Goal: Task Accomplishment & Management: Use online tool/utility

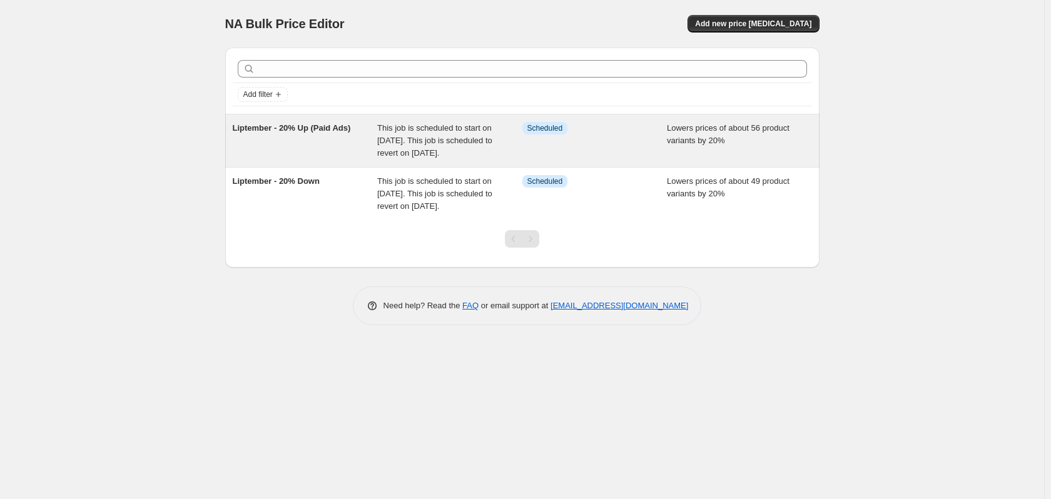
click at [326, 123] on span "Liptember - 20% Up (Paid Ads)" at bounding box center [292, 127] width 118 height 9
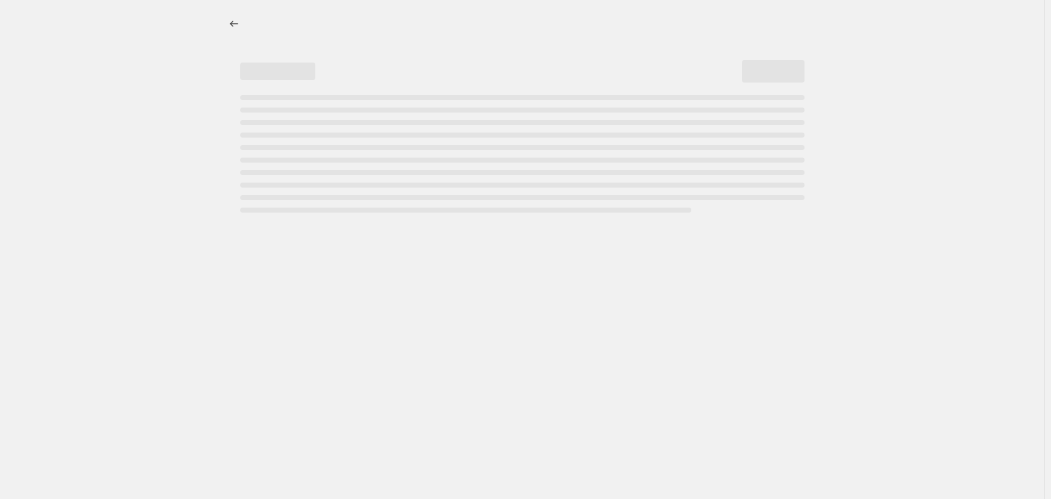
select select "percentage"
select select "no_change"
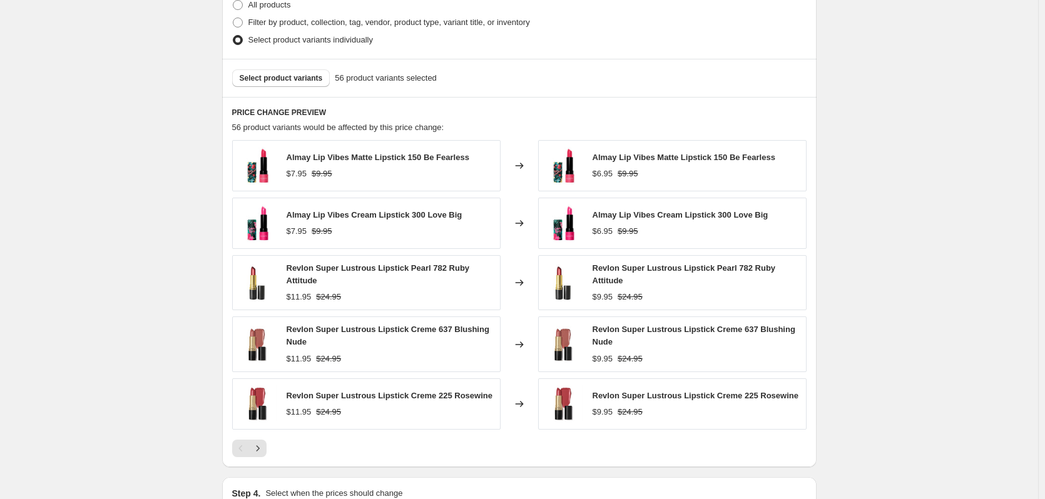
scroll to position [860, 0]
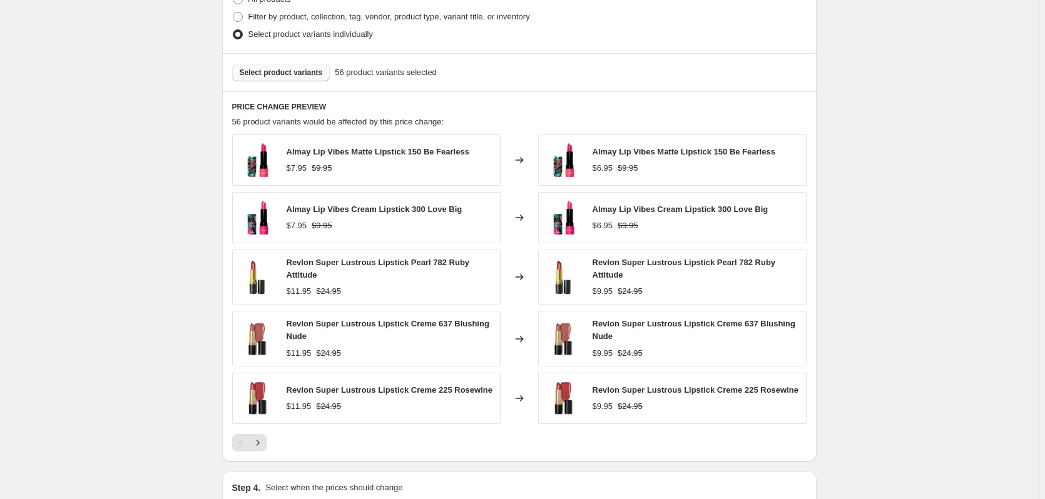
click at [290, 68] on button "Select product variants" at bounding box center [281, 73] width 98 height 18
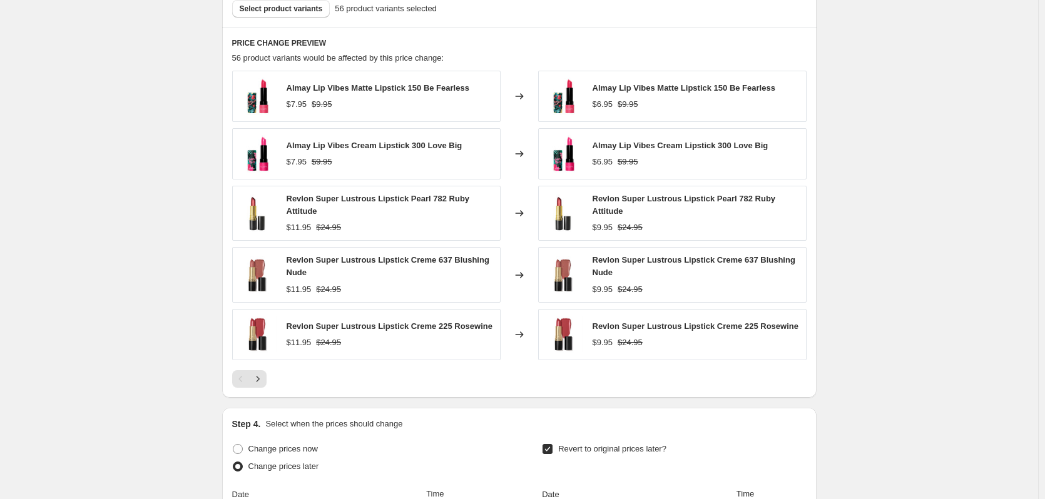
scroll to position [892, 0]
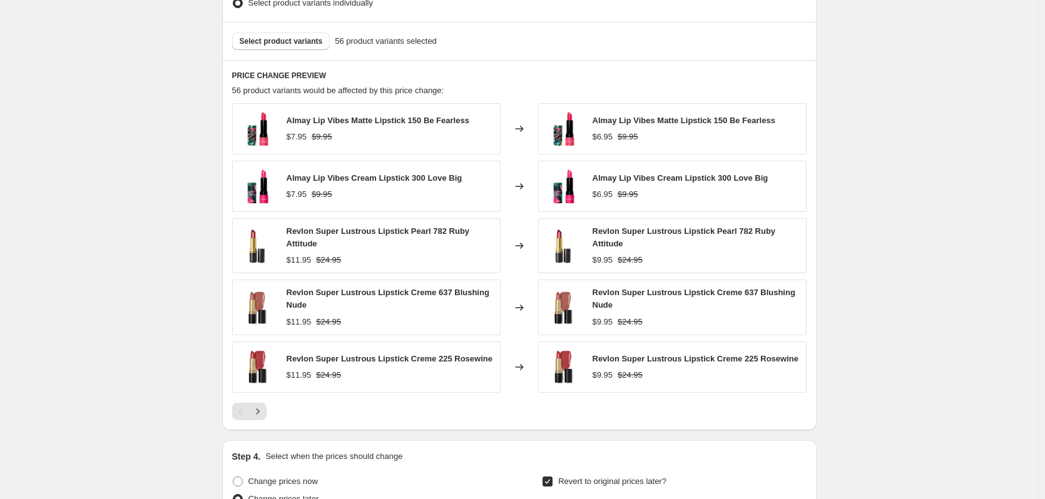
click at [293, 52] on div "Select product variants 56 product variants selected" at bounding box center [519, 41] width 594 height 38
click at [295, 44] on span "Select product variants" at bounding box center [281, 41] width 83 height 10
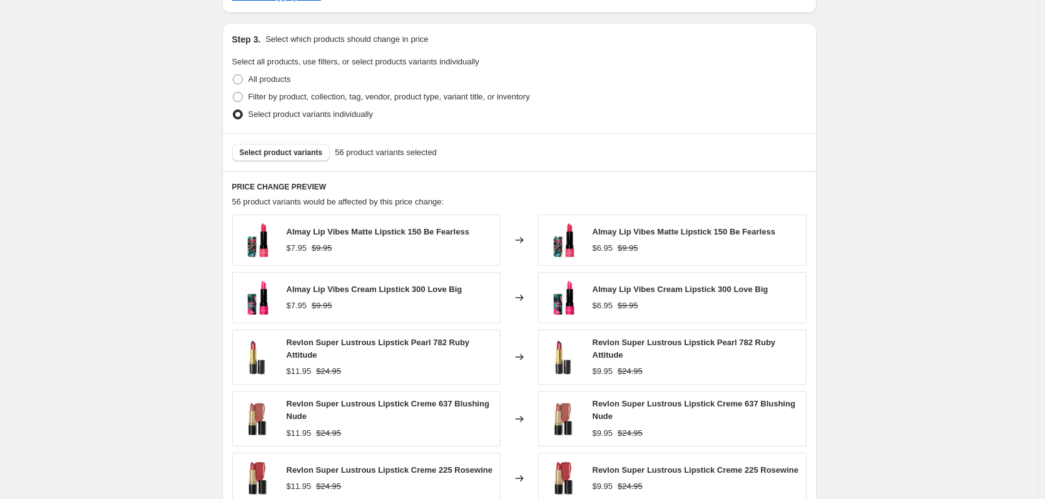
scroll to position [766, 0]
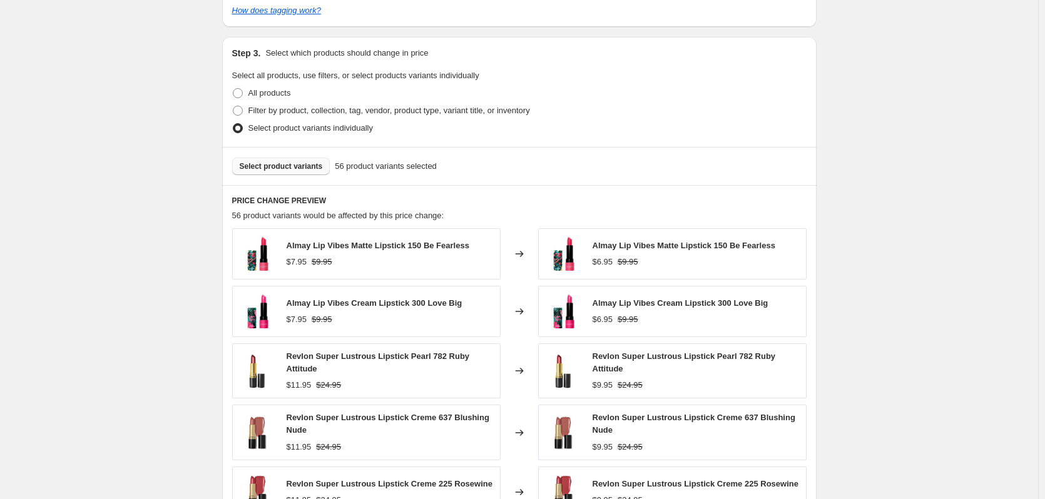
click at [312, 161] on button "Select product variants" at bounding box center [281, 167] width 98 height 18
click at [308, 161] on button "Select product variants" at bounding box center [281, 167] width 98 height 18
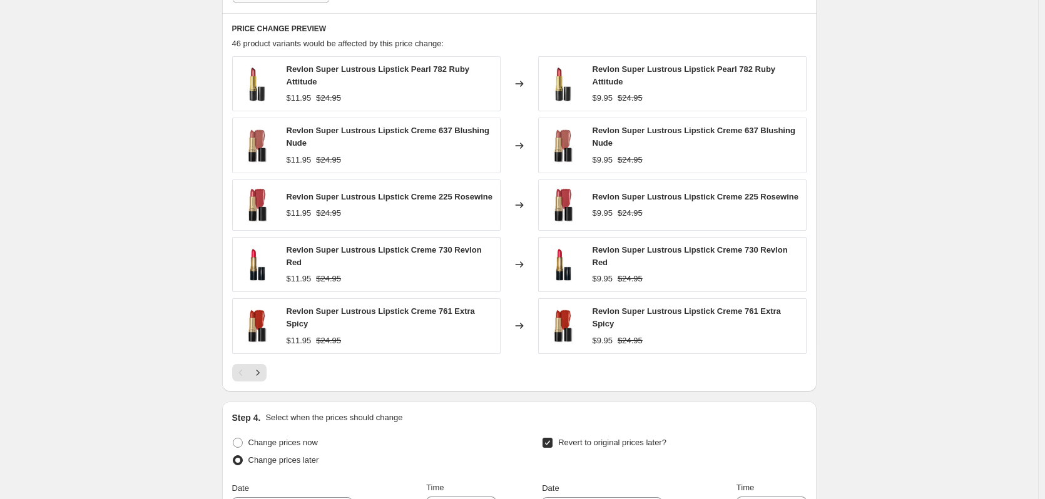
scroll to position [923, 0]
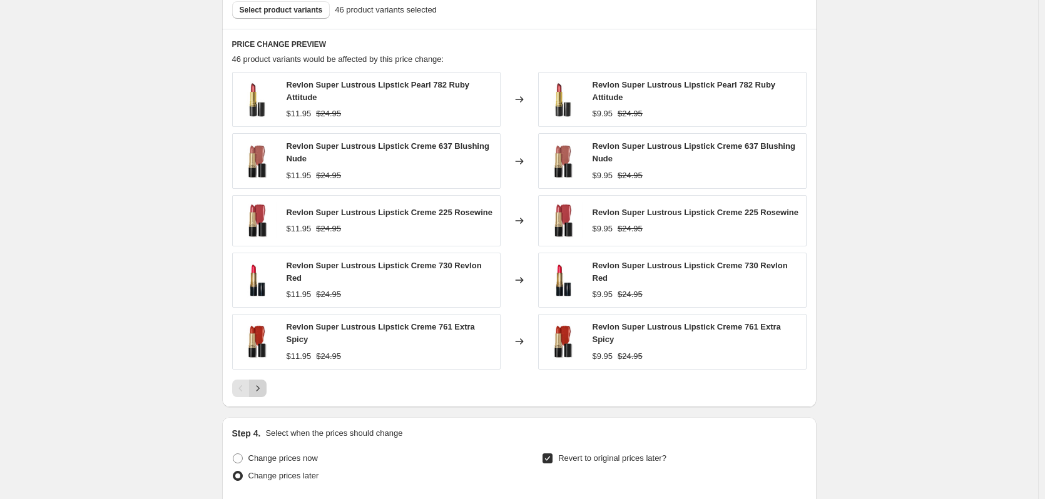
click at [260, 382] on icon "Next" at bounding box center [258, 388] width 13 height 13
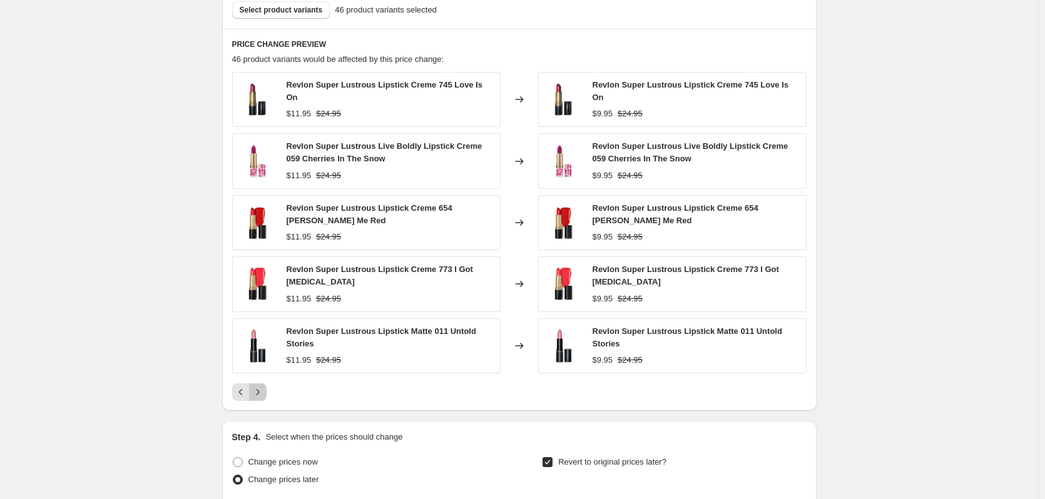
click at [260, 386] on icon "Next" at bounding box center [258, 392] width 13 height 13
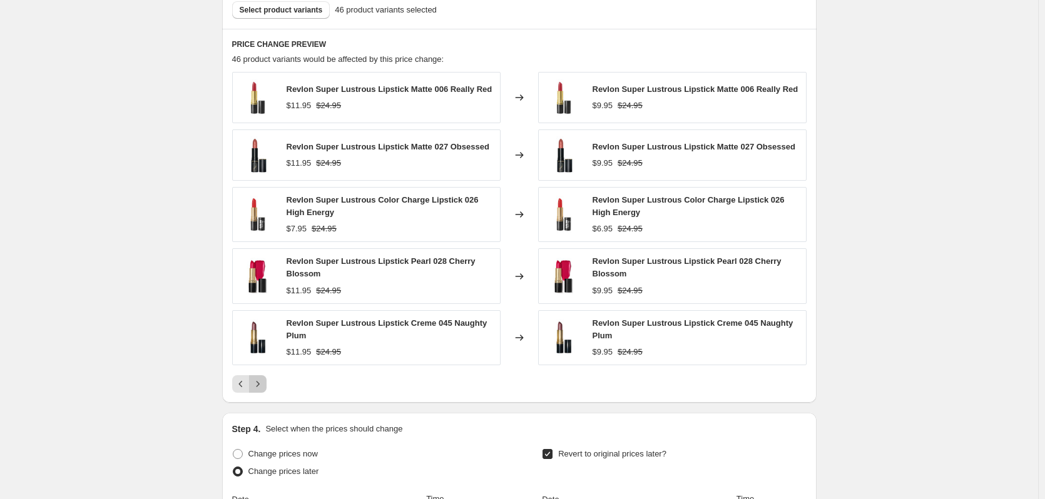
click at [260, 381] on icon "Next" at bounding box center [258, 384] width 13 height 13
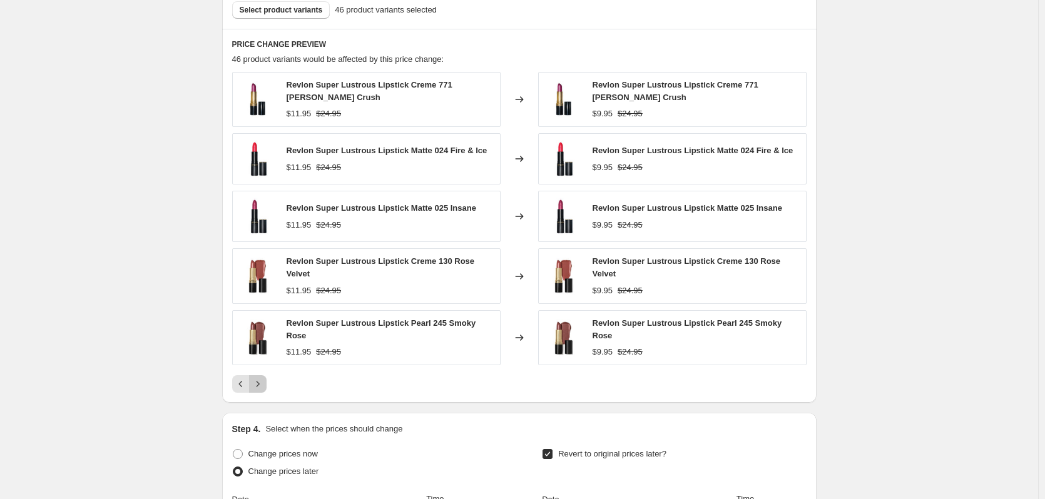
click at [260, 380] on button "Next" at bounding box center [258, 384] width 18 height 18
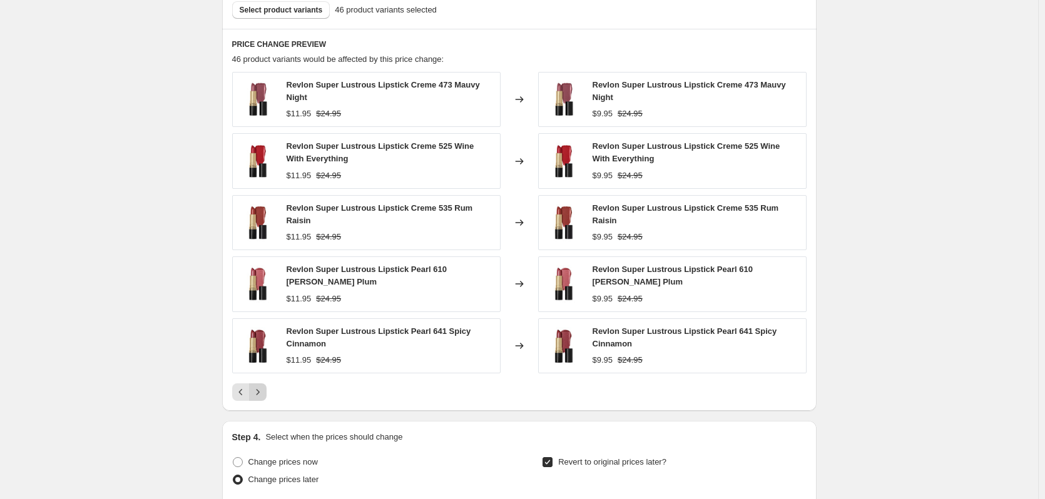
click at [260, 384] on button "Next" at bounding box center [258, 393] width 18 height 18
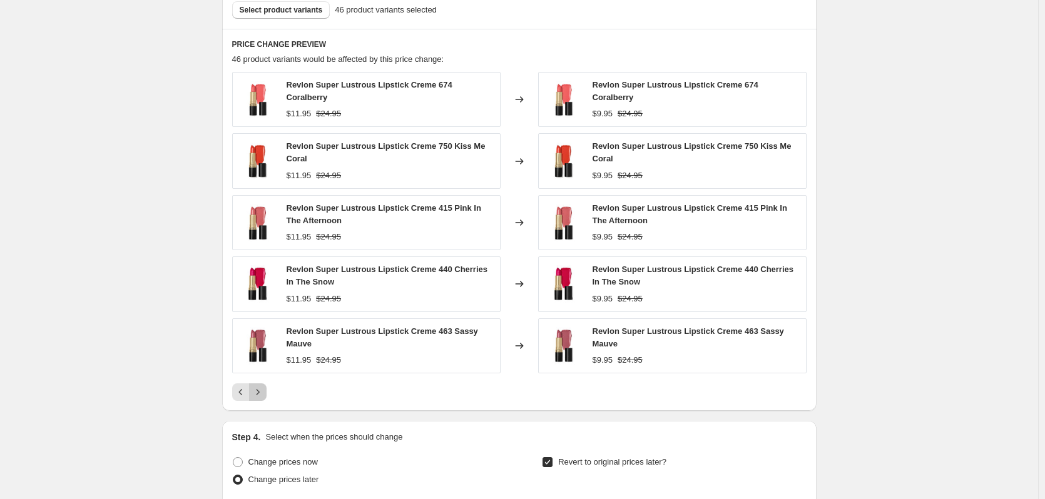
click at [260, 384] on button "Next" at bounding box center [258, 393] width 18 height 18
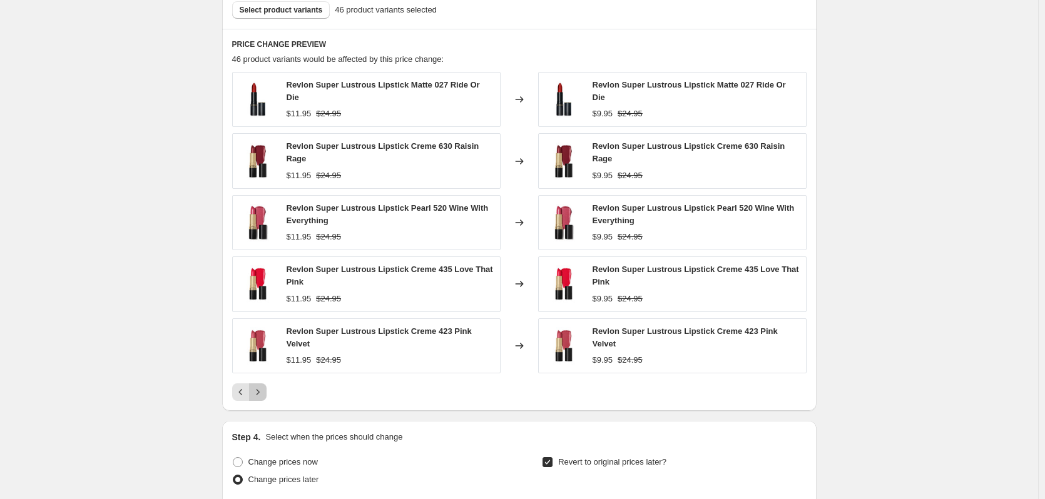
click at [260, 386] on icon "Next" at bounding box center [258, 392] width 13 height 13
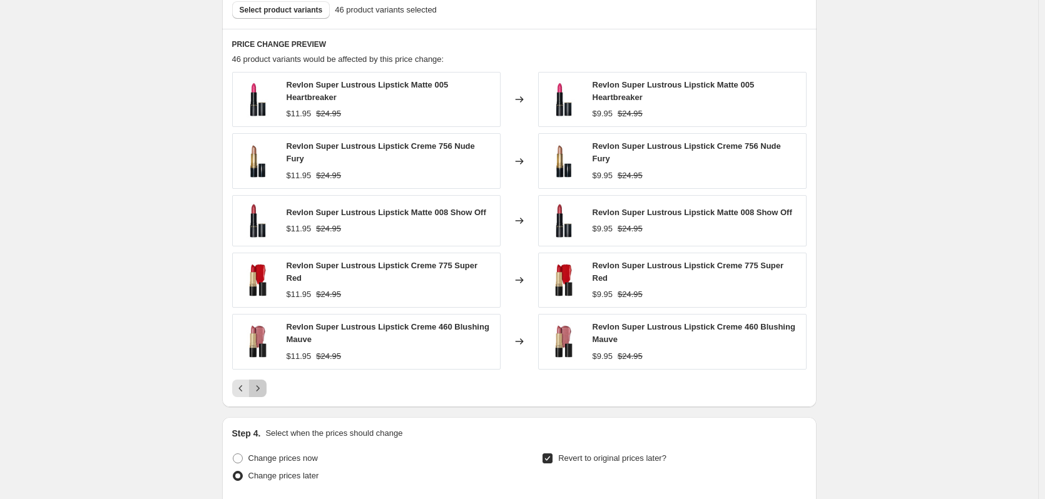
click at [260, 382] on icon "Next" at bounding box center [258, 388] width 13 height 13
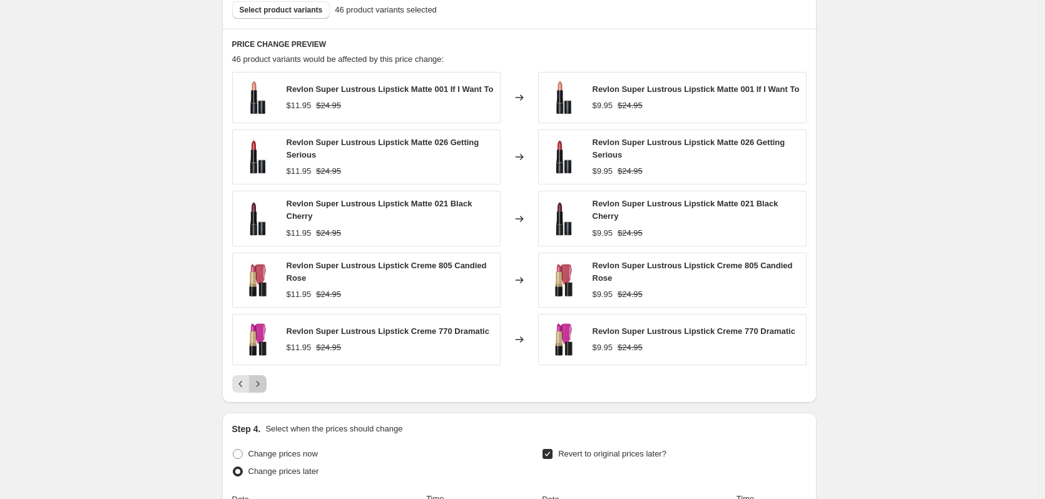
click at [260, 380] on icon "Next" at bounding box center [258, 384] width 13 height 13
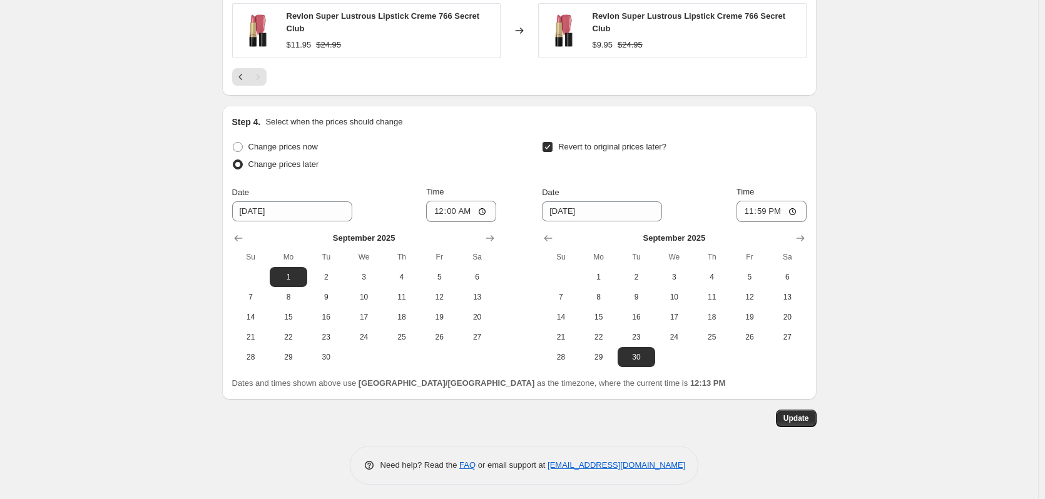
scroll to position [993, 0]
click at [785, 417] on button "Update" at bounding box center [796, 418] width 41 height 18
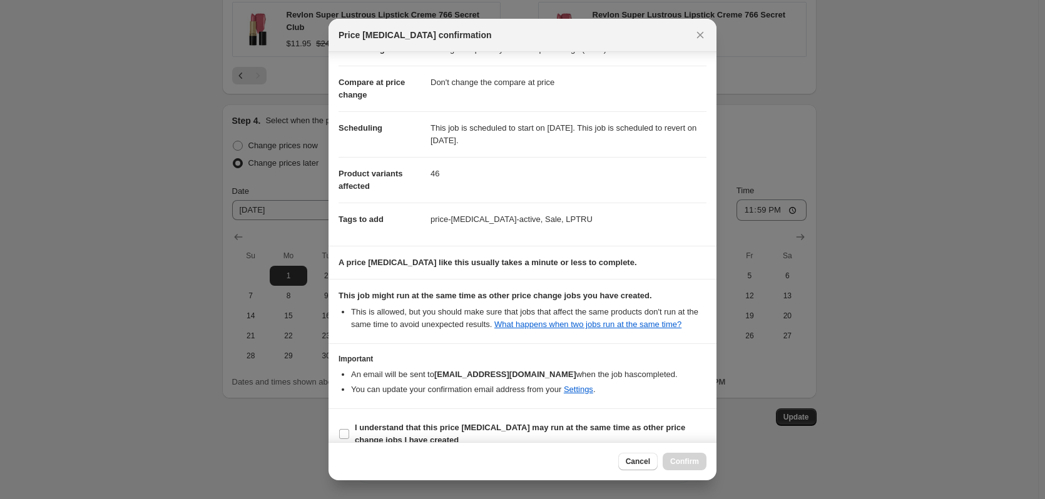
scroll to position [58, 0]
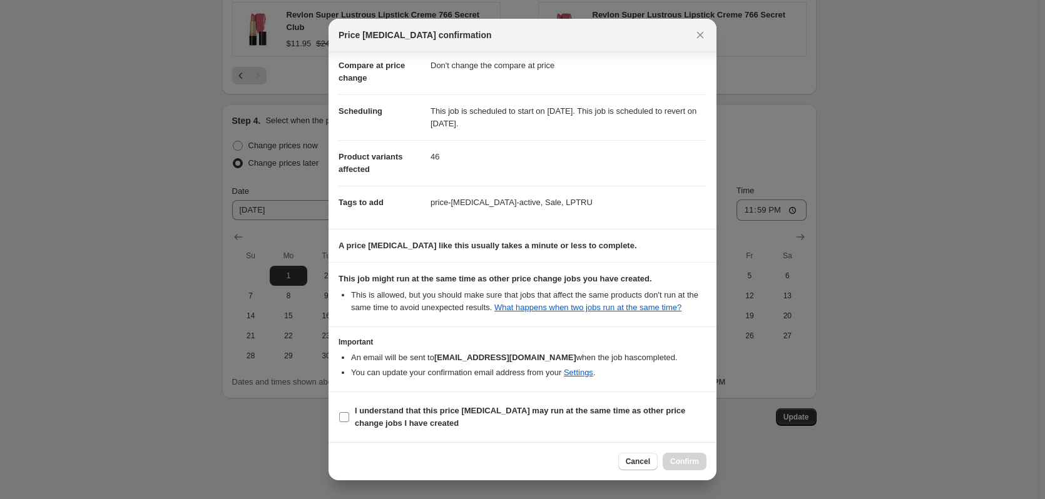
click at [343, 420] on input "I understand that this price [MEDICAL_DATA] may run at the same time as other p…" at bounding box center [344, 417] width 10 height 10
checkbox input "true"
click at [663, 461] on div "Cancel Confirm" at bounding box center [662, 462] width 88 height 18
click at [676, 462] on span "Confirm" at bounding box center [684, 462] width 29 height 10
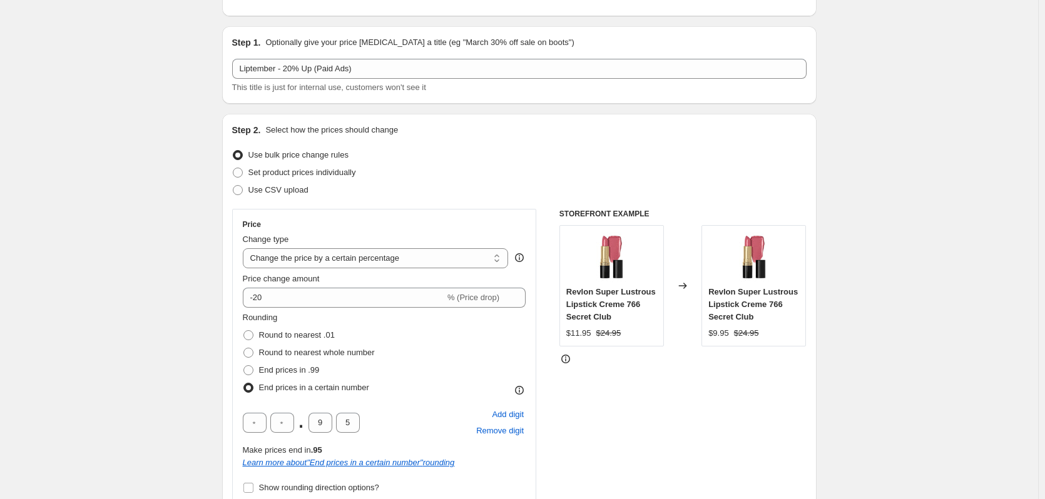
scroll to position [0, 0]
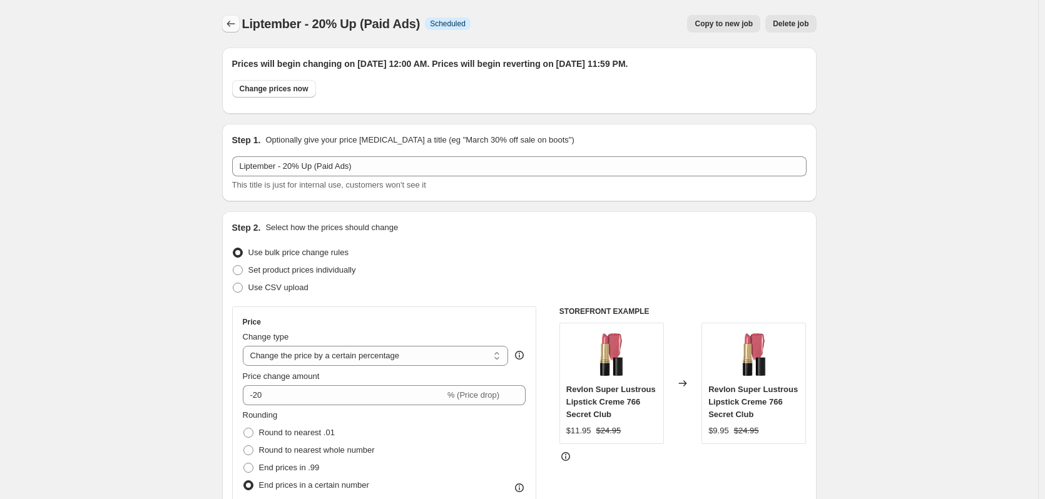
click at [237, 25] on icon "Price change jobs" at bounding box center [231, 24] width 13 height 13
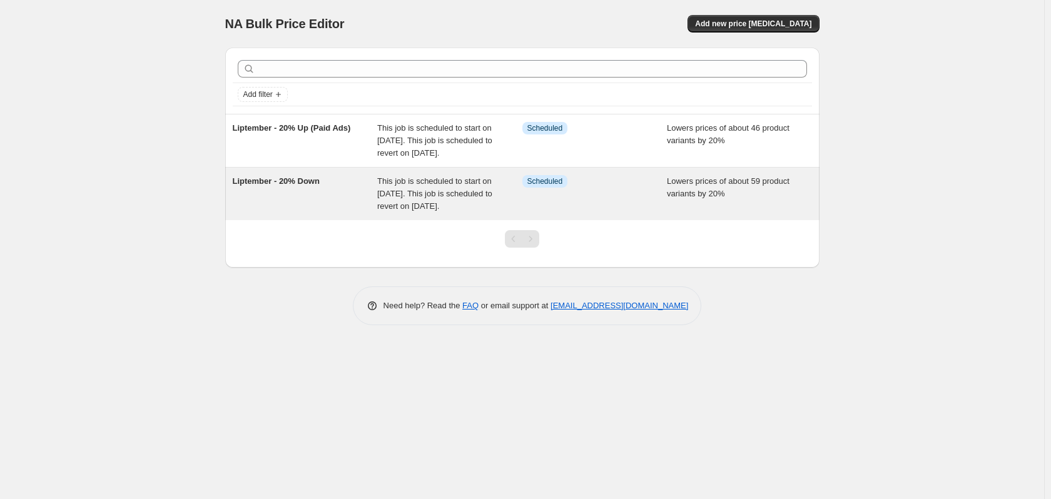
click at [300, 184] on div "Liptember - 20% Down This job is scheduled to start on September 1, 2025. This …" at bounding box center [522, 194] width 594 height 53
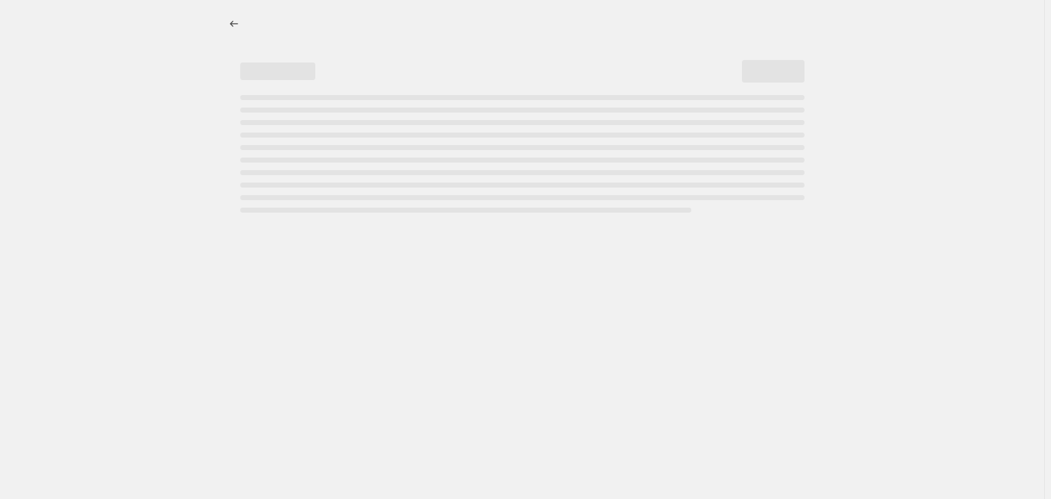
select select "percentage"
select select "no_change"
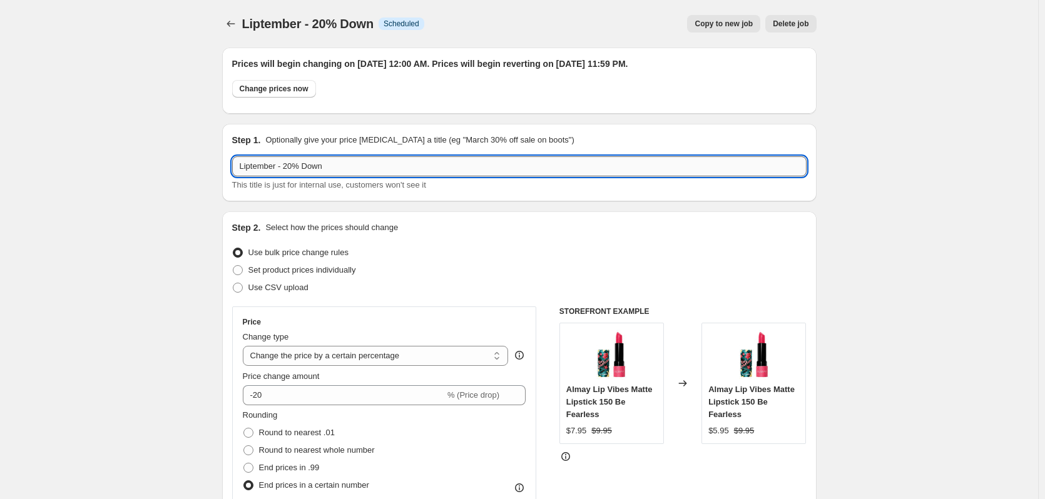
click at [347, 168] on input "Liptember - 20% Down" at bounding box center [519, 166] width 574 height 20
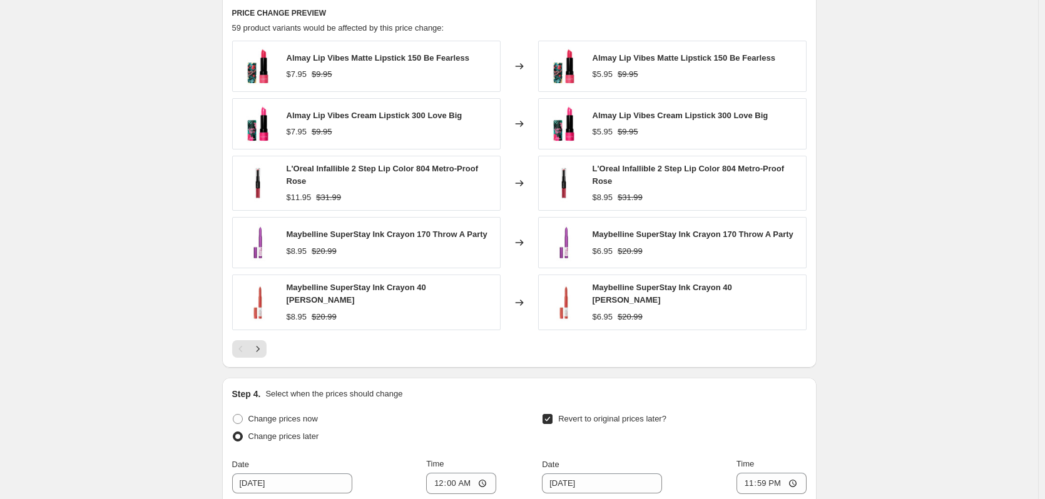
scroll to position [1227, 0]
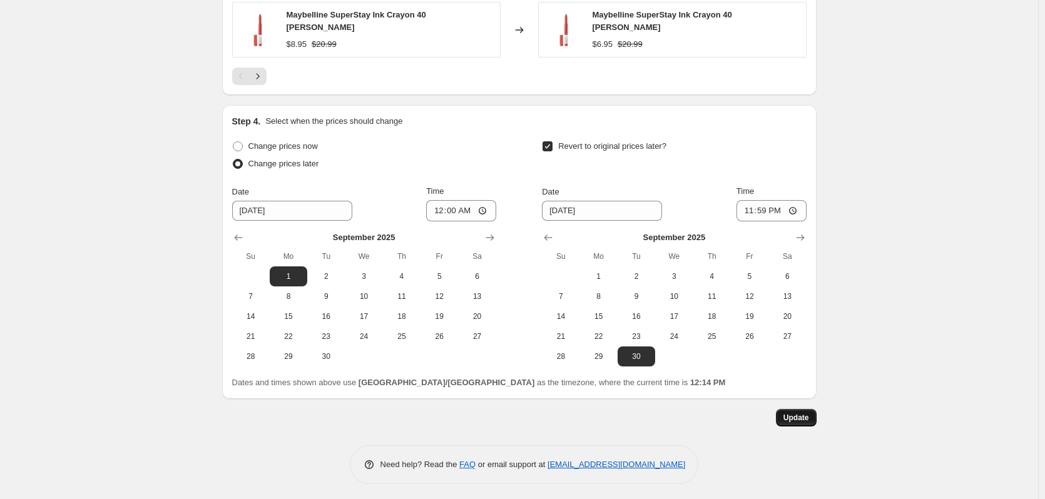
type input "Liptember - 20% Down (Paid Ads)"
click at [794, 420] on button "Update" at bounding box center [796, 418] width 41 height 18
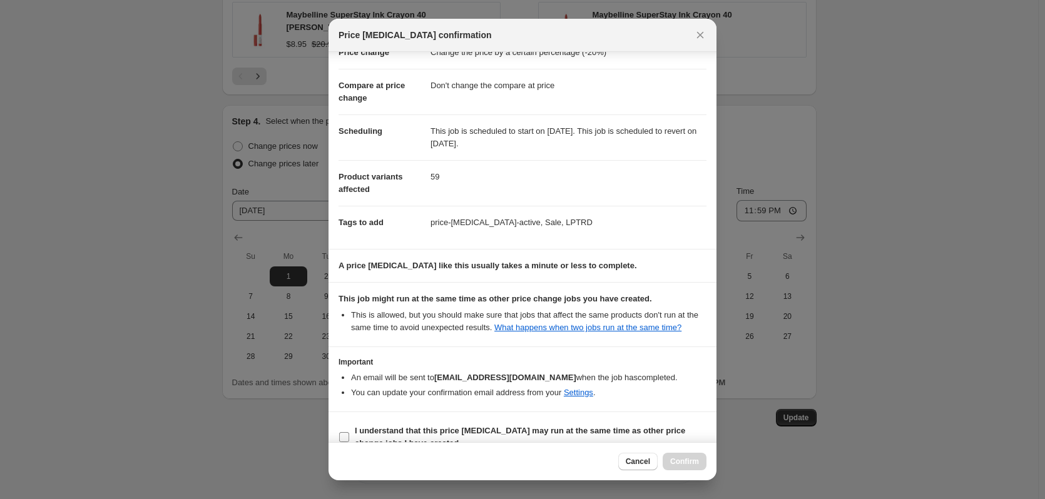
scroll to position [58, 0]
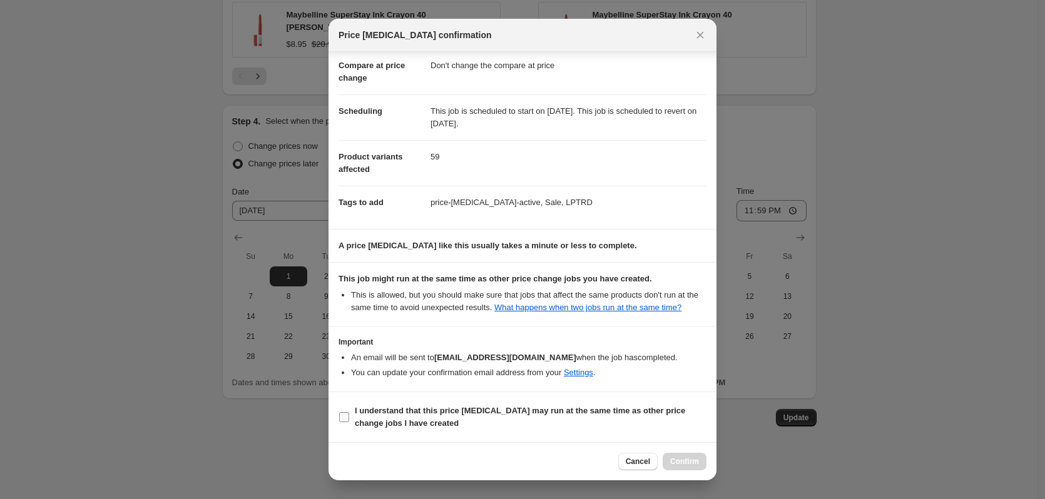
click at [352, 414] on label "I understand that this price [MEDICAL_DATA] may run at the same time as other p…" at bounding box center [522, 417] width 368 height 30
click at [349, 414] on input "I understand that this price [MEDICAL_DATA] may run at the same time as other p…" at bounding box center [344, 417] width 10 height 10
checkbox input "true"
click at [686, 460] on span "Confirm" at bounding box center [684, 462] width 29 height 10
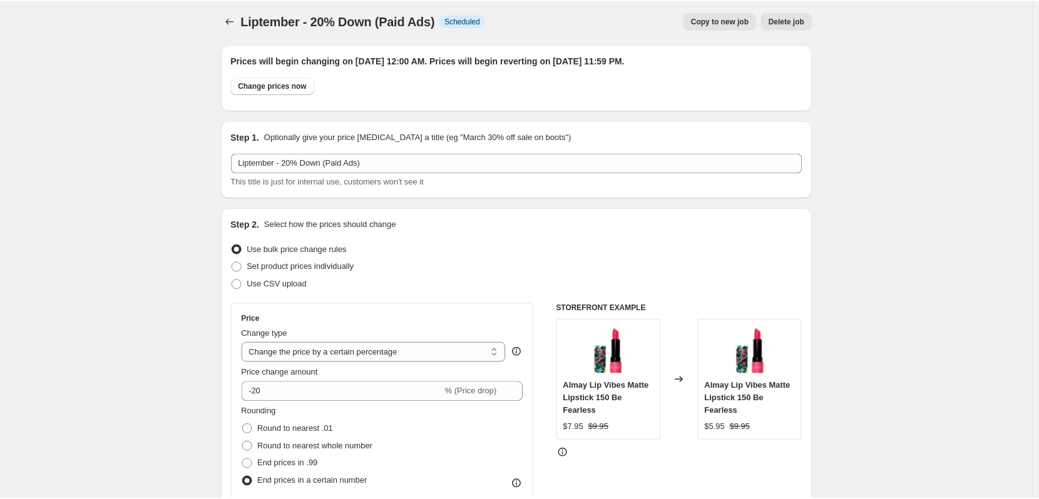
scroll to position [0, 0]
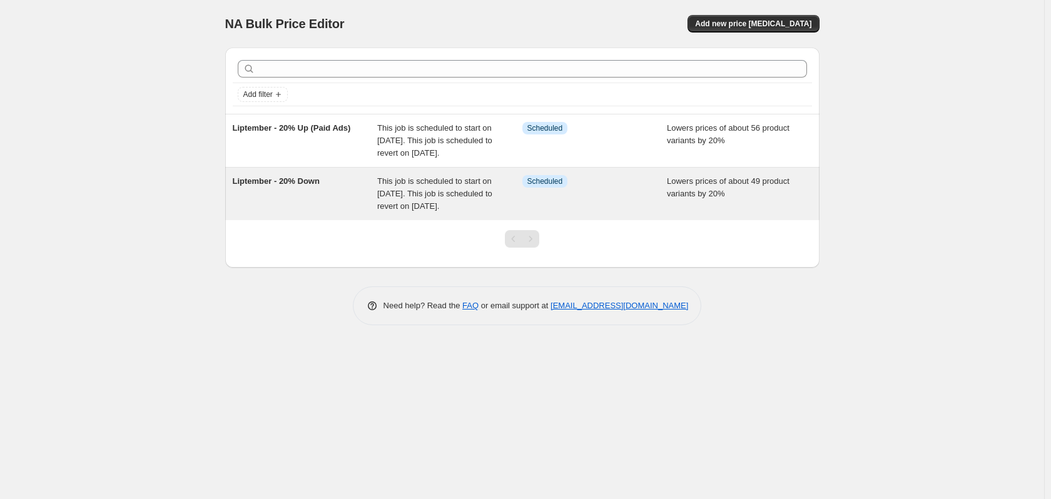
click at [277, 186] on span "Liptember - 20% Down" at bounding box center [276, 180] width 87 height 9
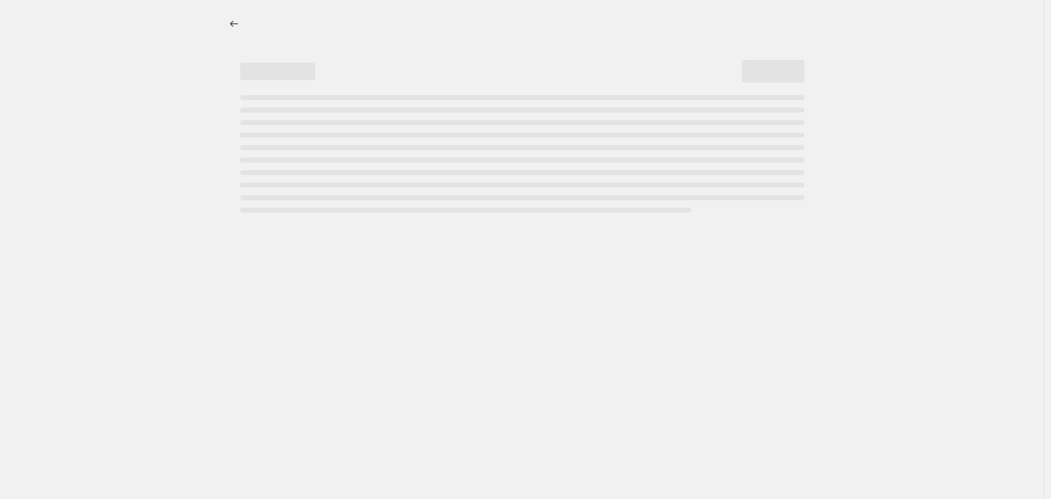
select select "percentage"
select select "no_change"
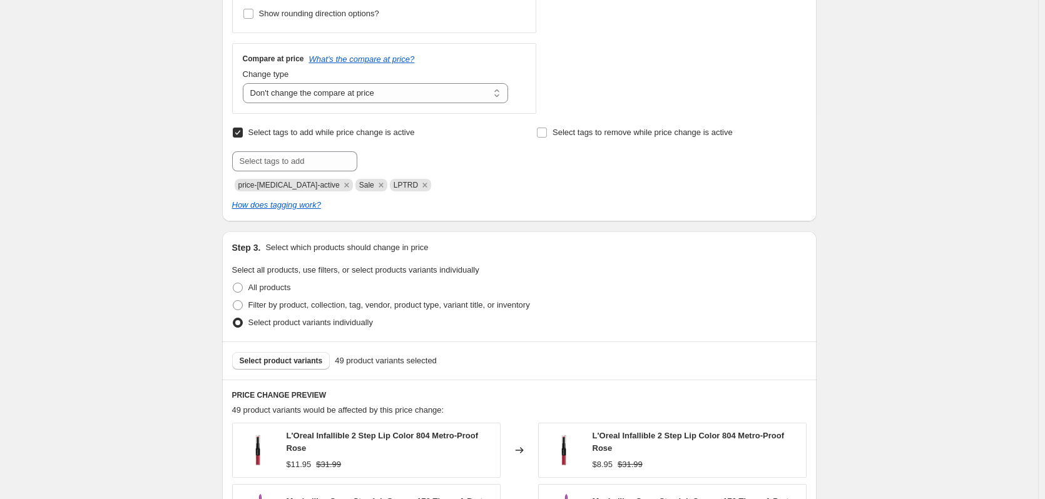
scroll to position [688, 0]
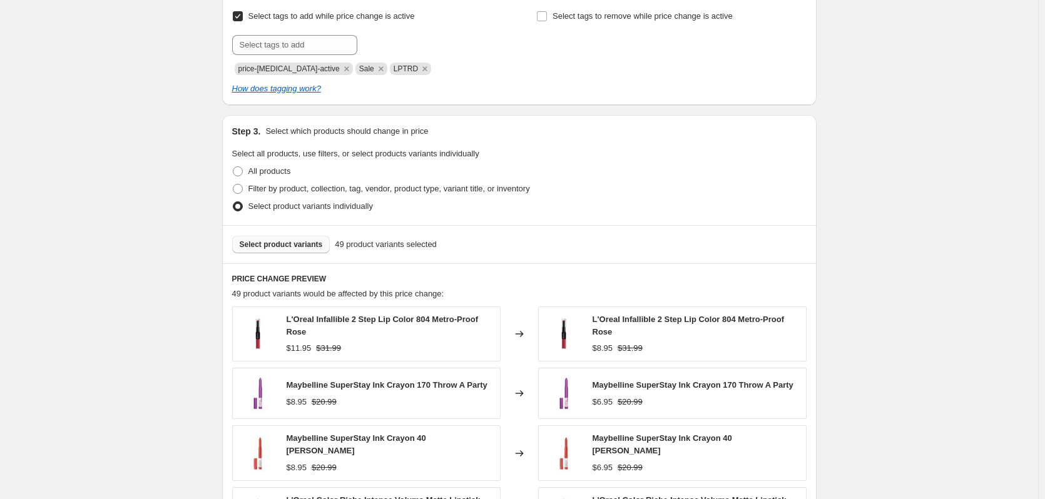
click at [315, 252] on button "Select product variants" at bounding box center [281, 245] width 98 height 18
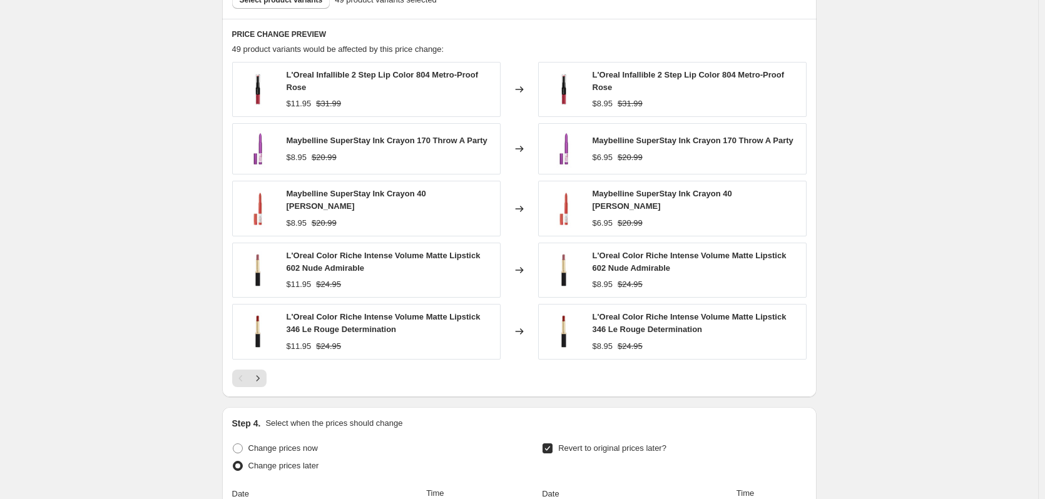
scroll to position [939, 0]
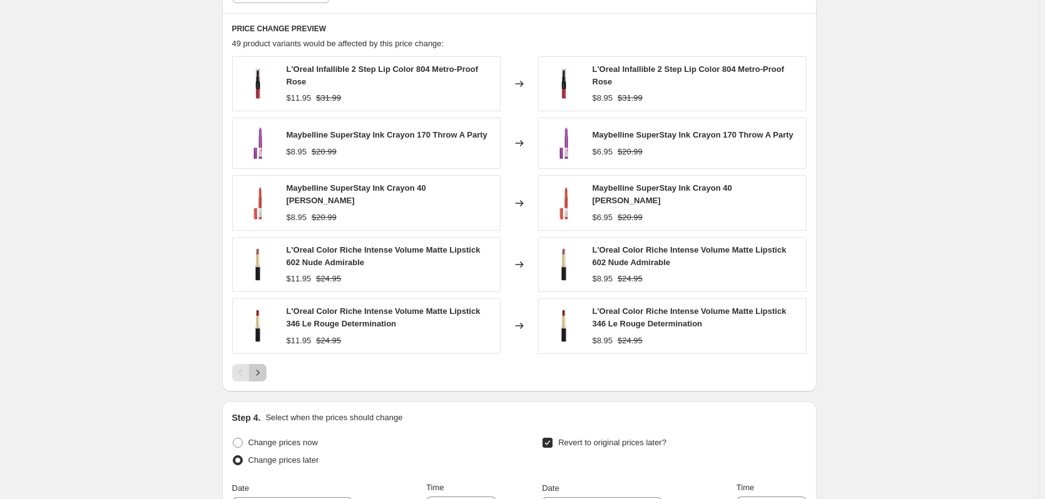
click at [260, 374] on icon "Next" at bounding box center [258, 373] width 13 height 13
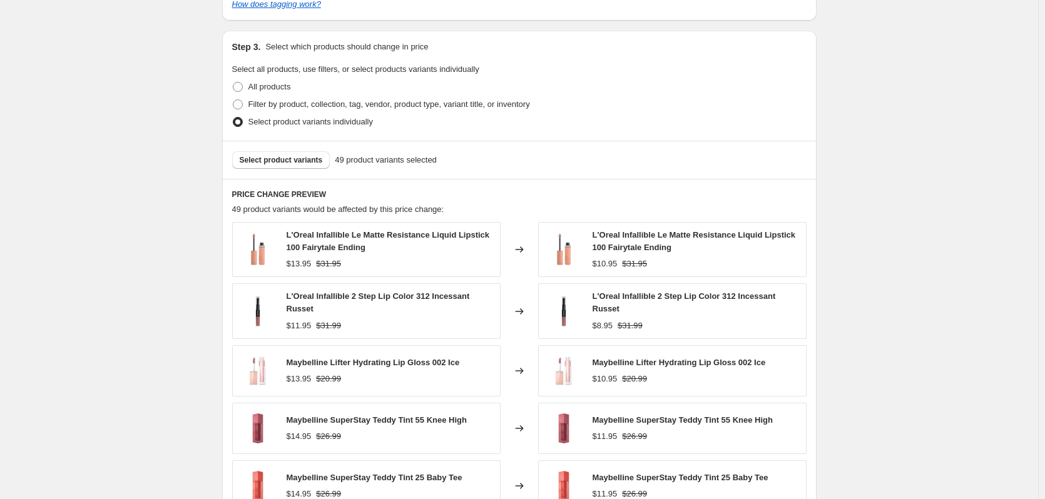
scroll to position [766, 0]
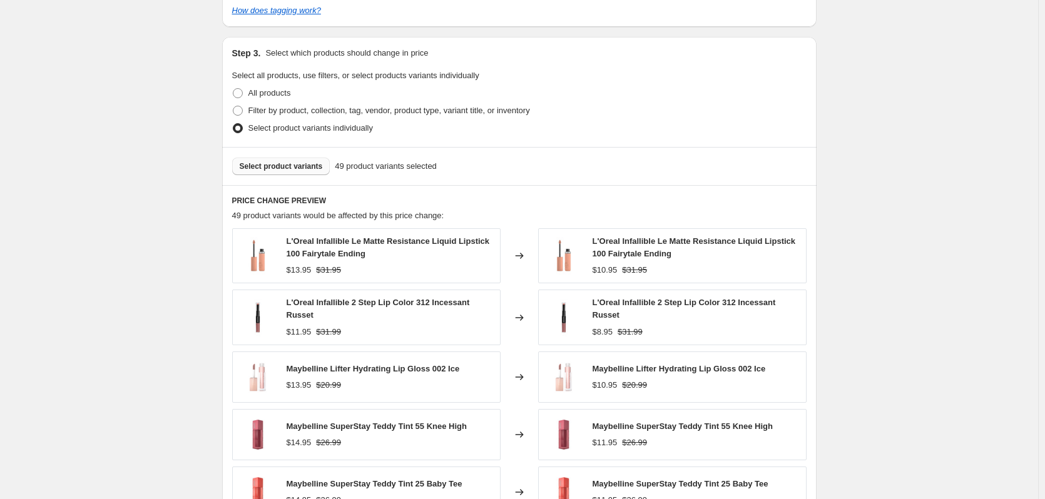
click at [297, 173] on button "Select product variants" at bounding box center [281, 167] width 98 height 18
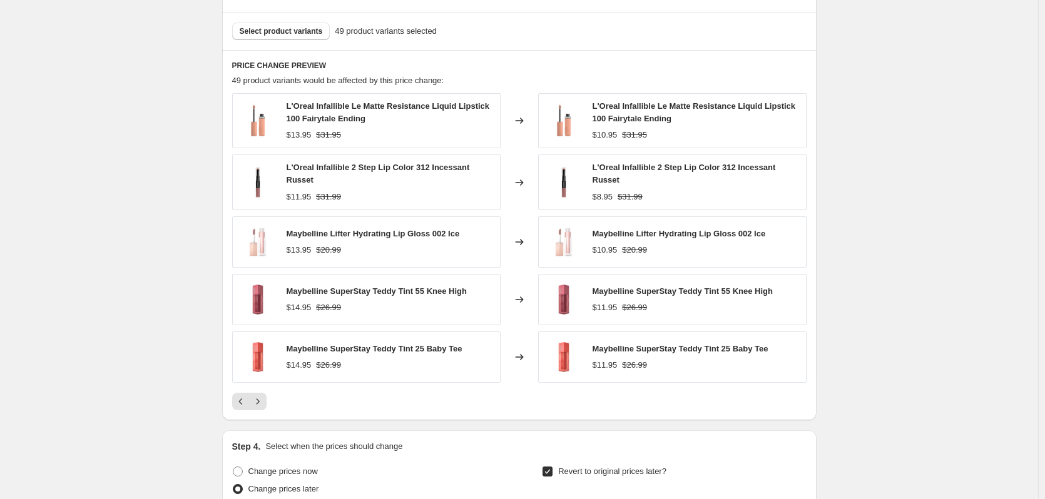
scroll to position [923, 0]
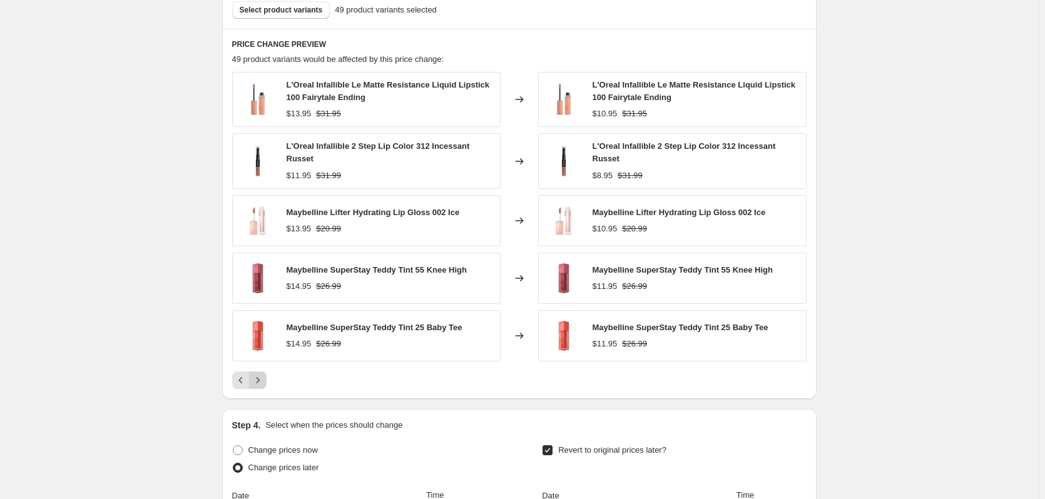
click at [261, 374] on icon "Next" at bounding box center [258, 380] width 13 height 13
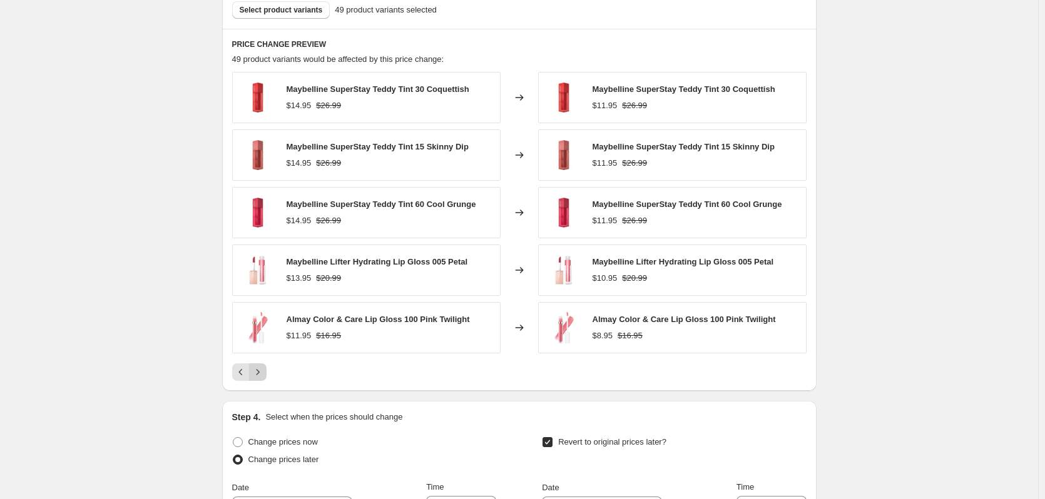
click at [259, 374] on icon "Next" at bounding box center [257, 372] width 3 height 6
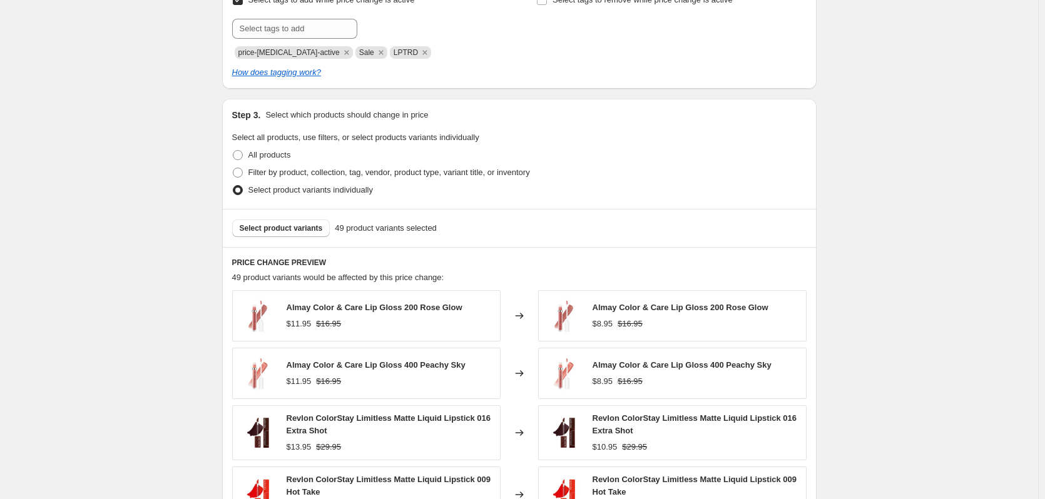
scroll to position [704, 0]
click at [293, 230] on span "Select product variants" at bounding box center [281, 229] width 83 height 10
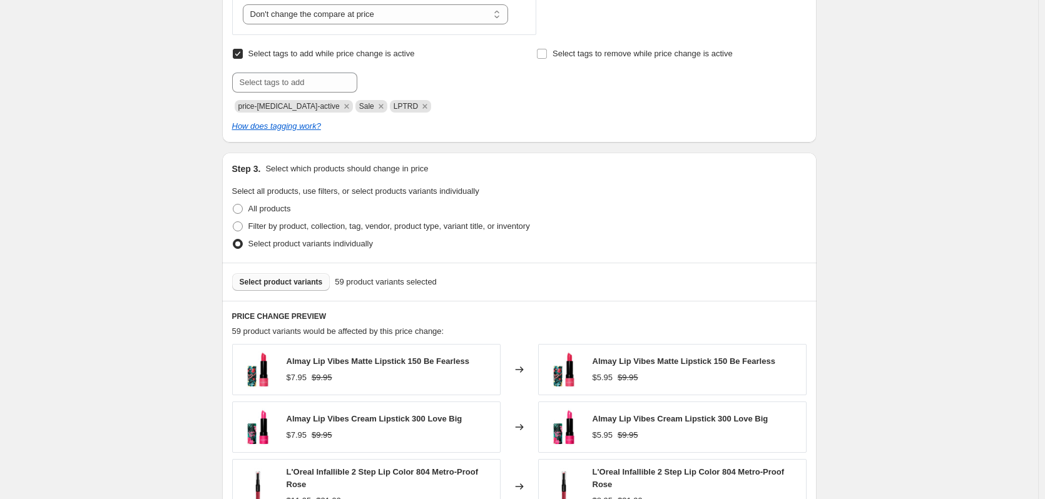
scroll to position [688, 0]
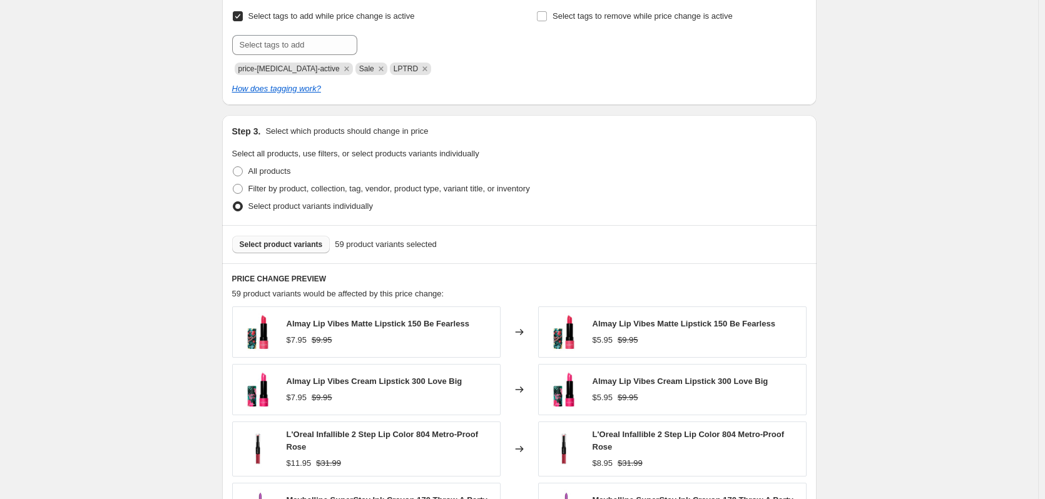
click at [299, 242] on span "Select product variants" at bounding box center [281, 245] width 83 height 10
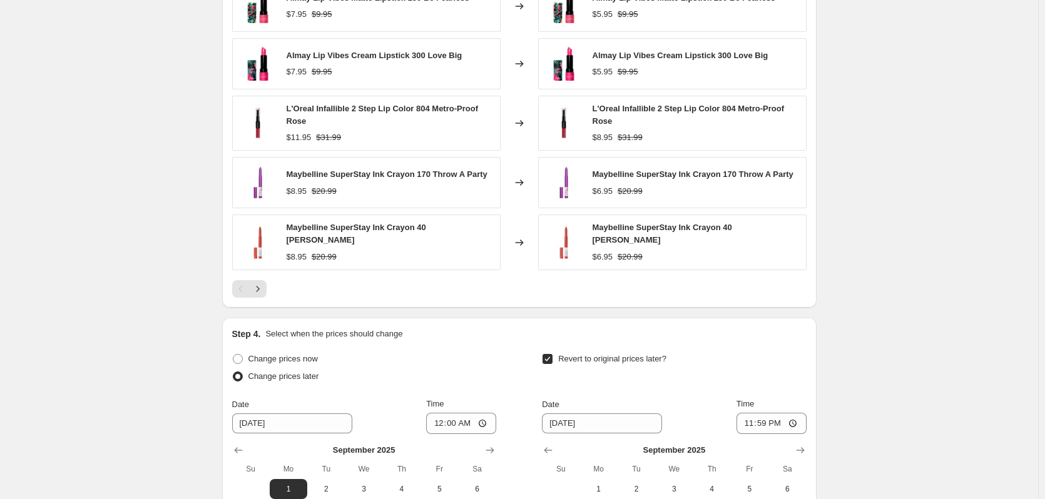
scroll to position [1017, 0]
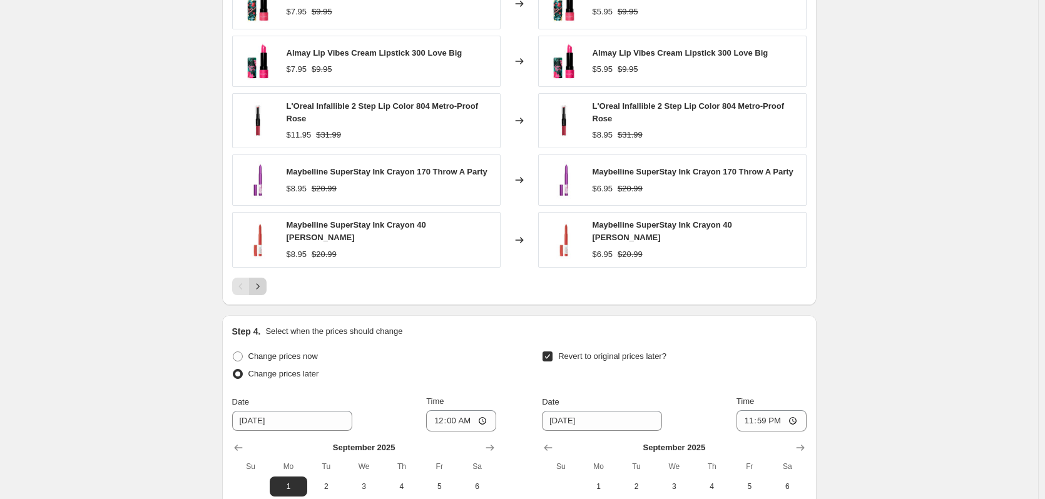
click at [264, 280] on icon "Next" at bounding box center [258, 286] width 13 height 13
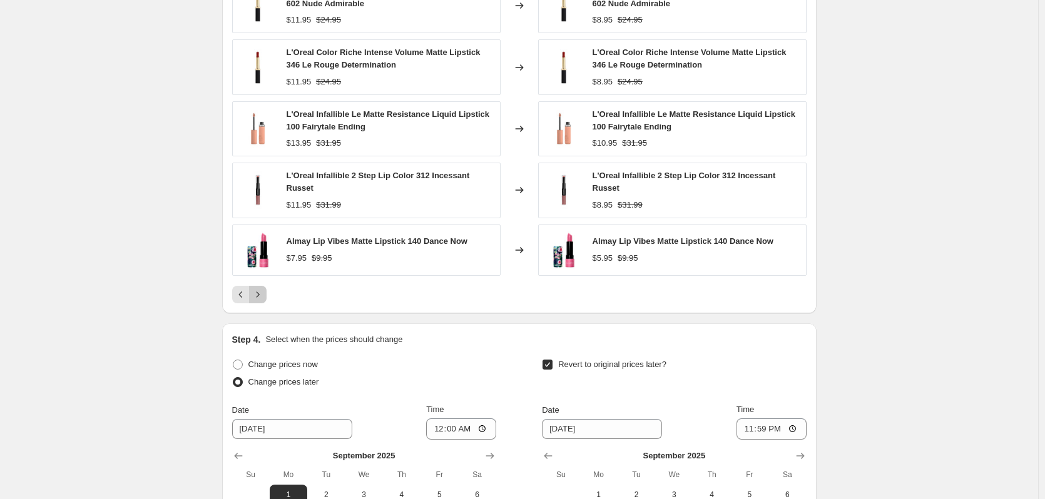
click at [264, 288] on icon "Next" at bounding box center [258, 294] width 13 height 13
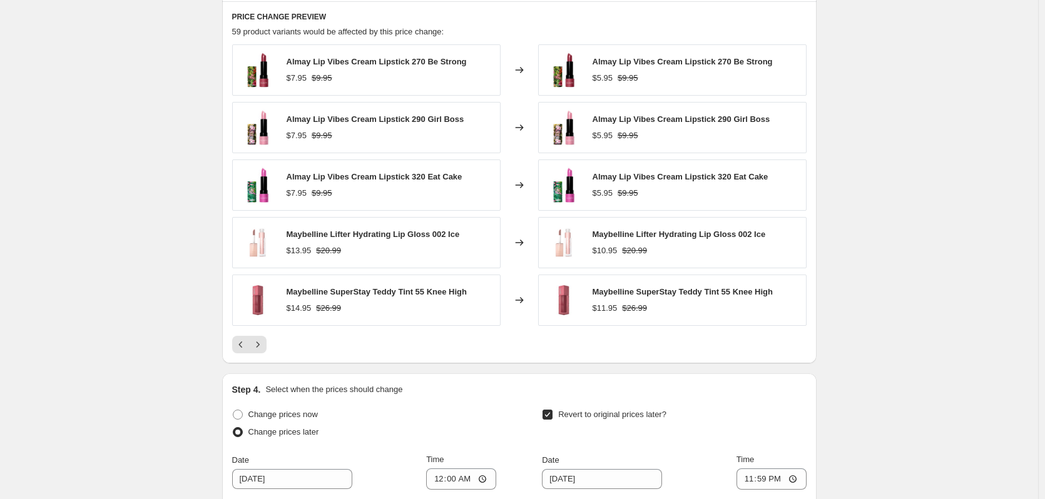
scroll to position [1032, 0]
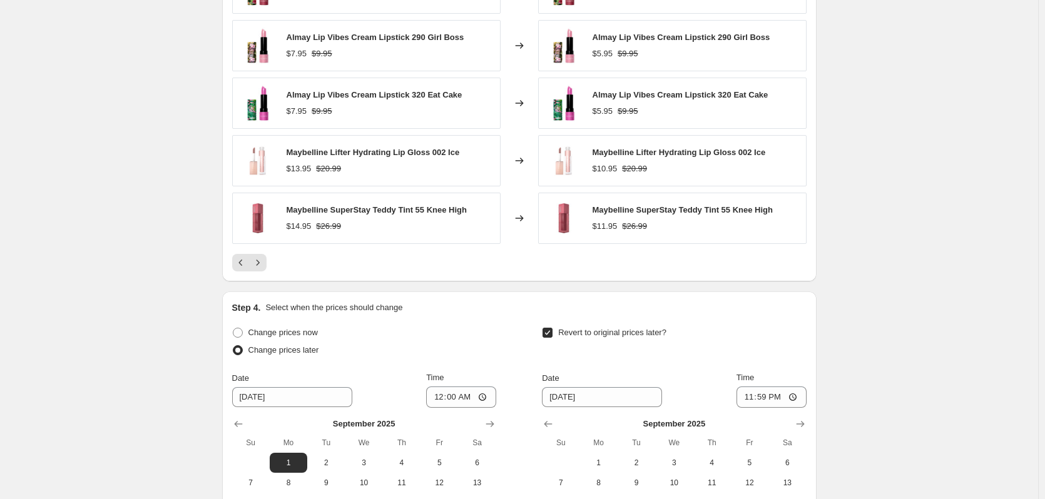
click at [267, 273] on div "PRICE CHANGE PREVIEW 59 product variants would be affected by this price change…" at bounding box center [519, 100] width 594 height 362
click at [265, 270] on button "Next" at bounding box center [258, 263] width 18 height 18
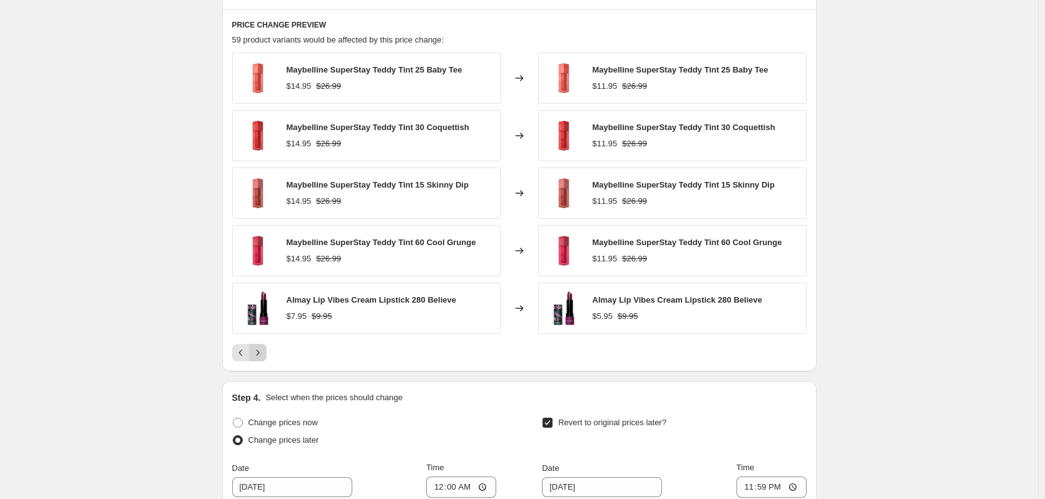
scroll to position [923, 0]
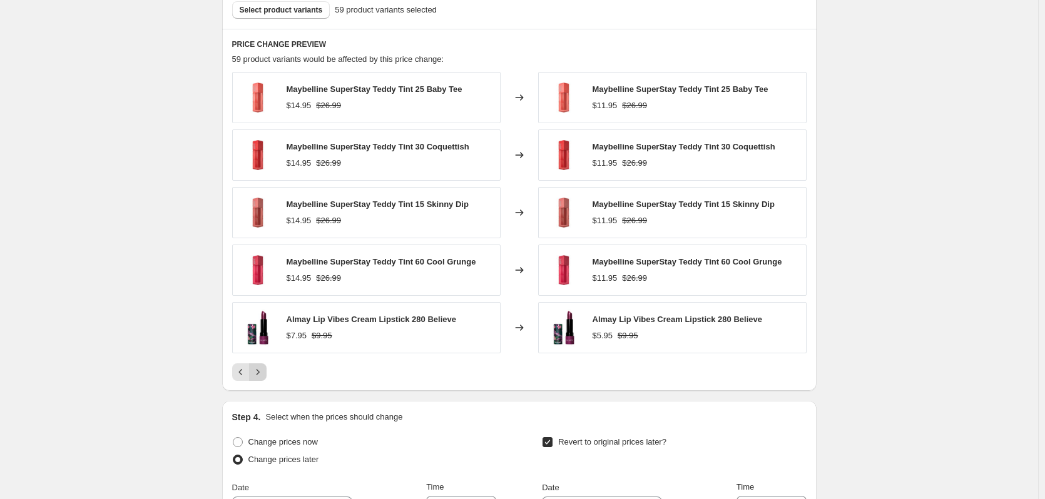
click at [262, 374] on icon "Next" at bounding box center [258, 372] width 13 height 13
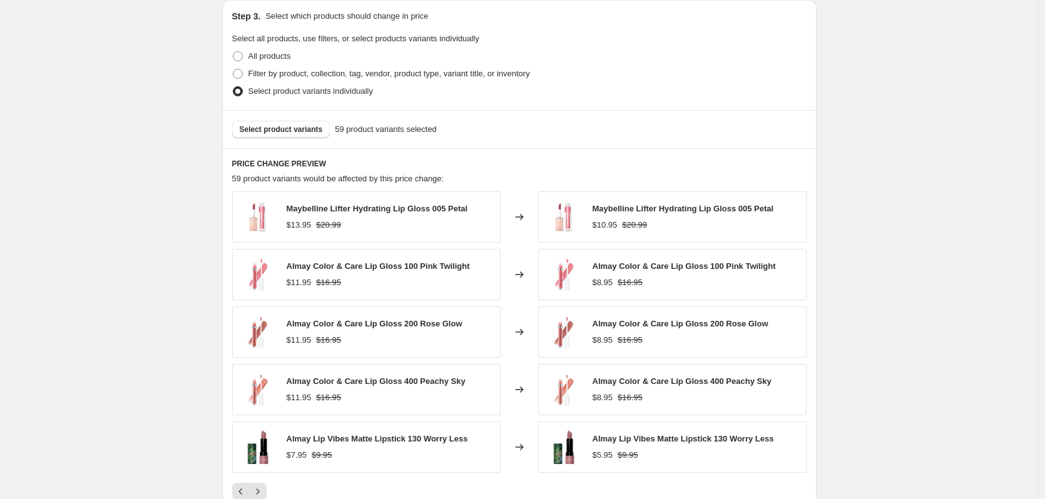
scroll to position [798, 0]
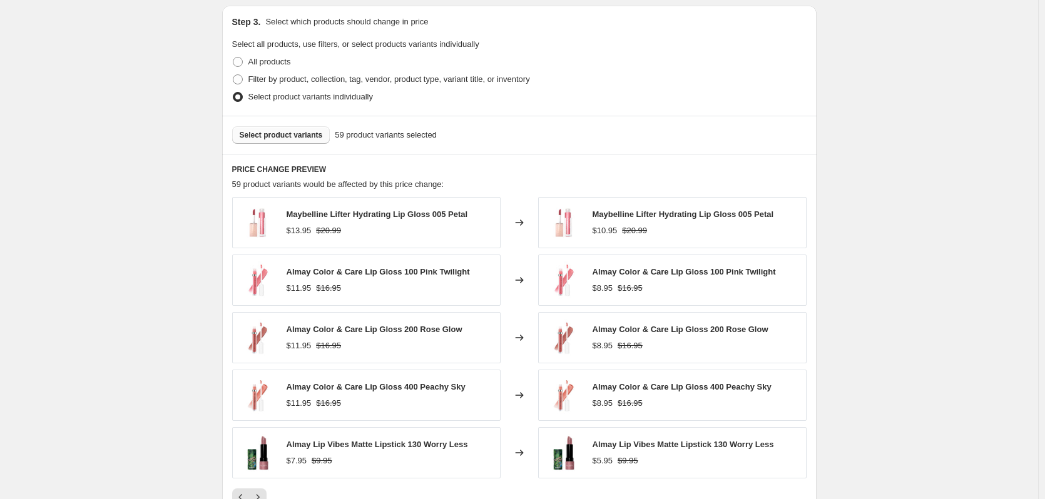
click at [267, 135] on span "Select product variants" at bounding box center [281, 135] width 83 height 10
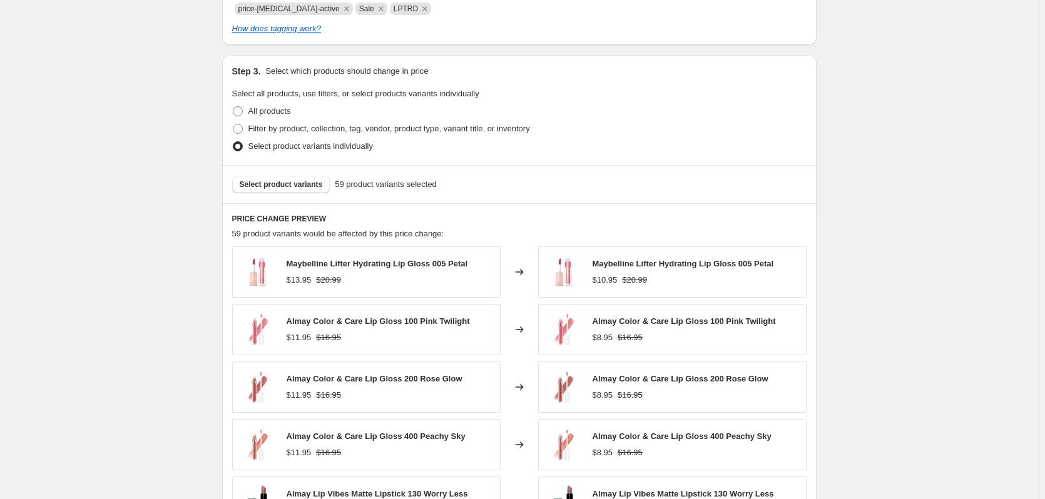
scroll to position [939, 0]
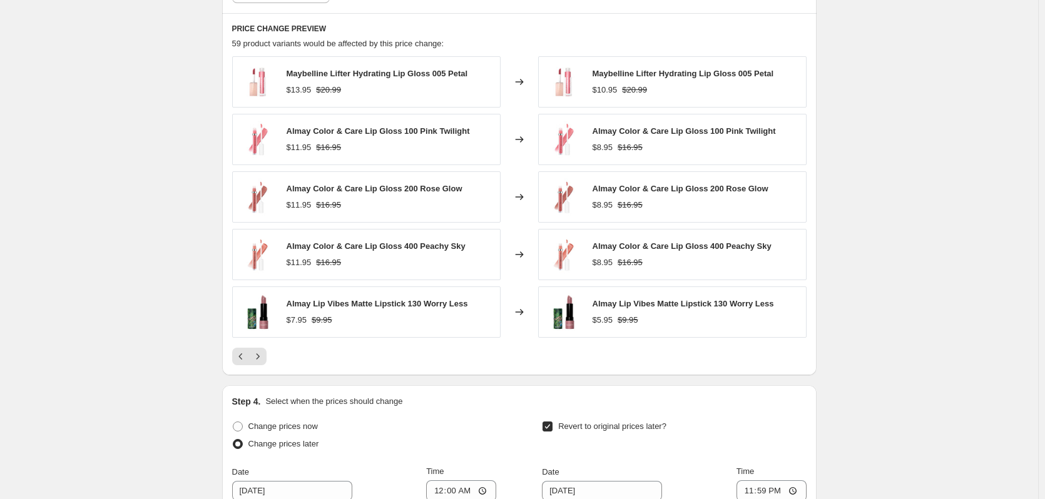
click at [270, 353] on div at bounding box center [519, 357] width 574 height 18
click at [258, 354] on icon "Next" at bounding box center [258, 356] width 13 height 13
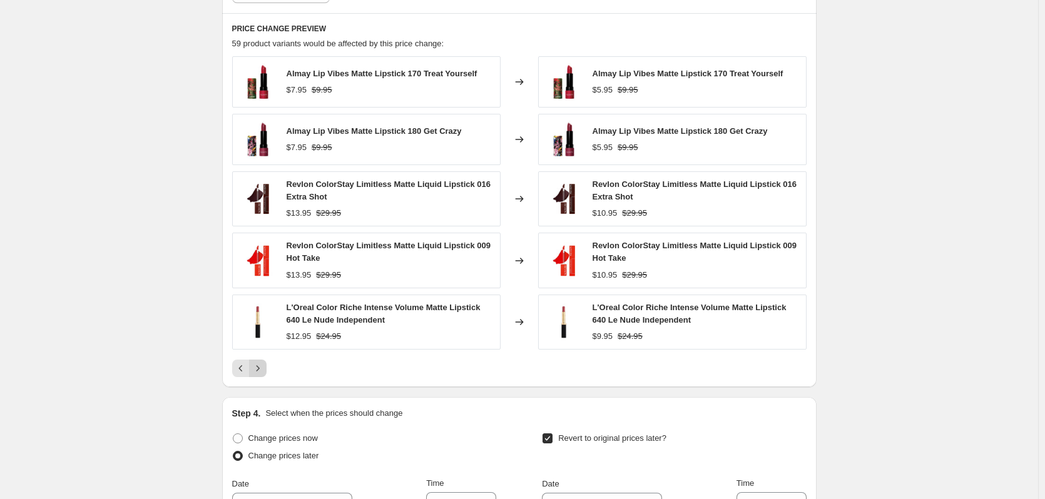
click at [261, 369] on icon "Next" at bounding box center [258, 368] width 13 height 13
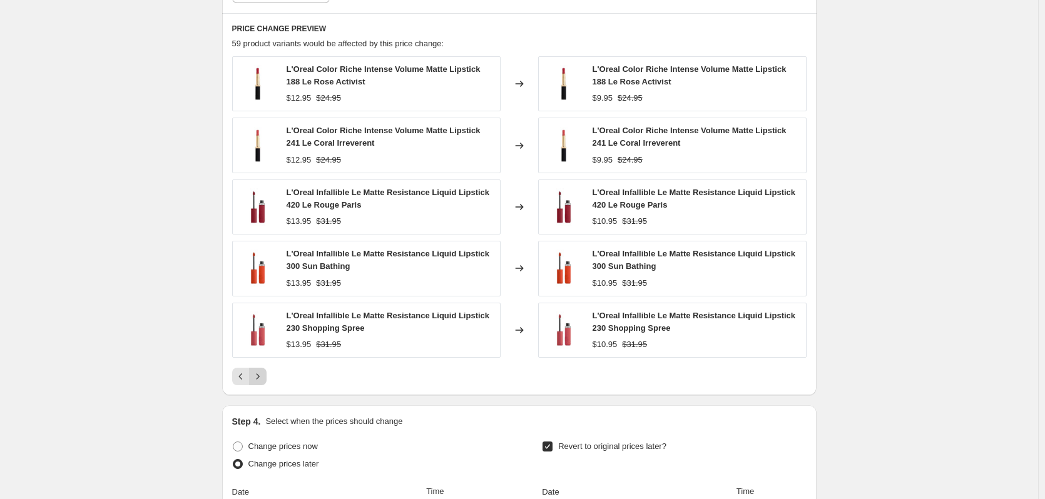
click at [261, 369] on button "Next" at bounding box center [258, 377] width 18 height 18
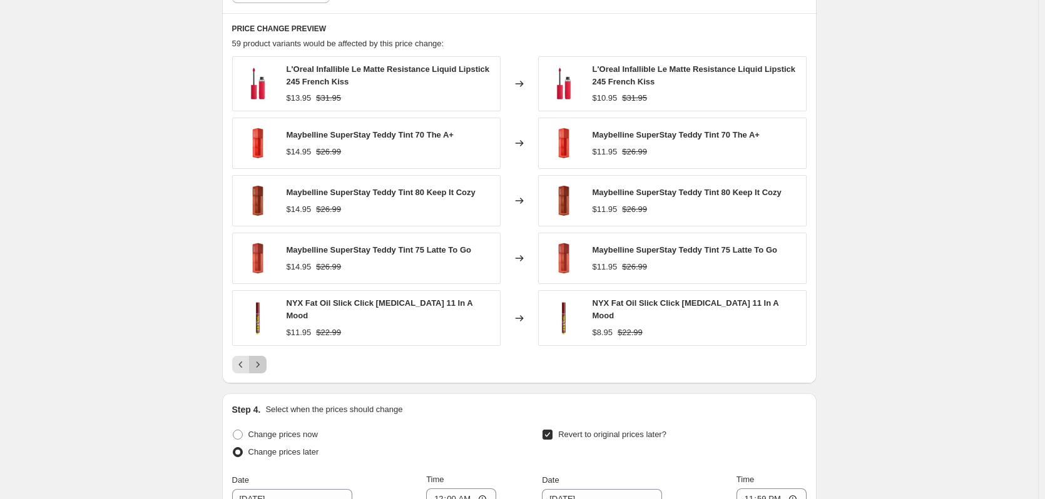
click at [261, 369] on button "Next" at bounding box center [258, 365] width 18 height 18
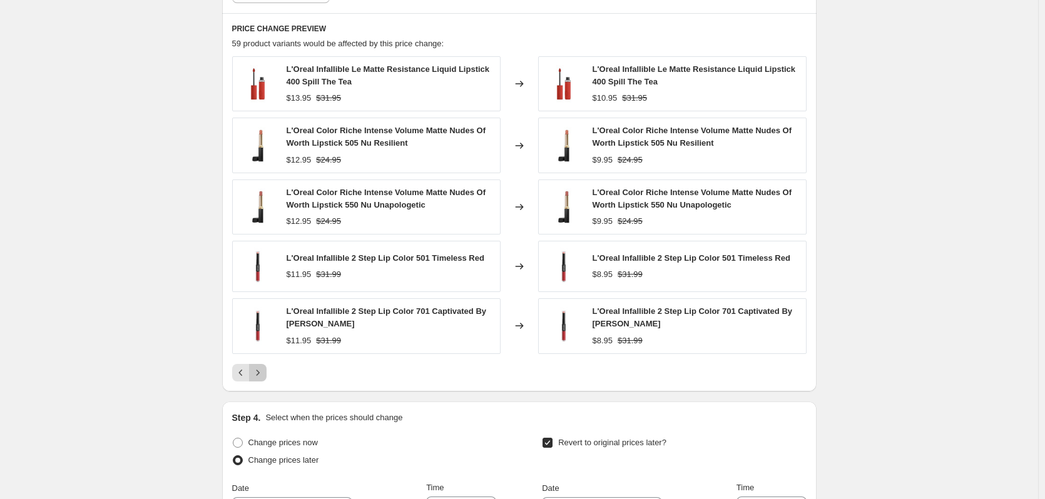
click at [261, 369] on icon "Next" at bounding box center [258, 373] width 13 height 13
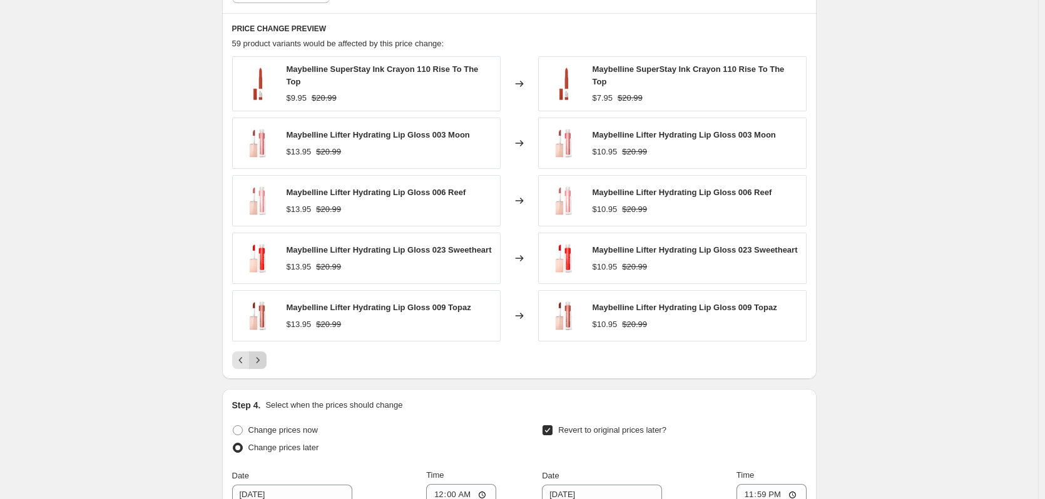
click at [261, 354] on icon "Next" at bounding box center [258, 360] width 13 height 13
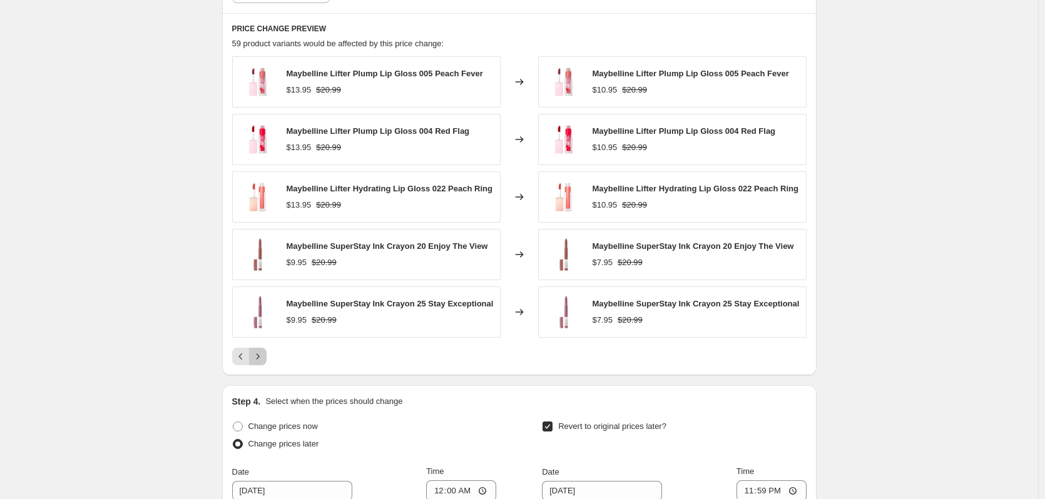
click at [261, 354] on icon "Next" at bounding box center [258, 356] width 13 height 13
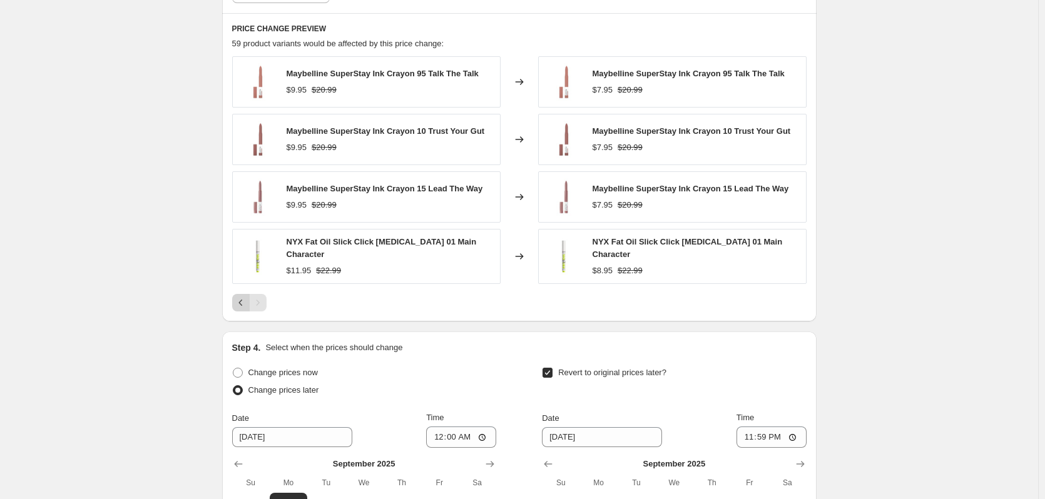
click at [244, 299] on icon "Previous" at bounding box center [241, 303] width 13 height 13
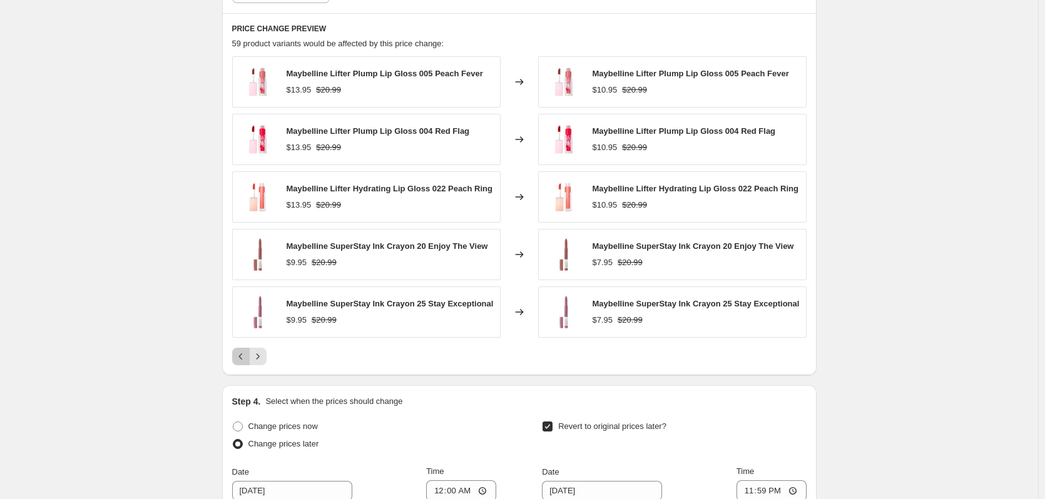
click at [242, 357] on icon "Previous" at bounding box center [241, 356] width 13 height 13
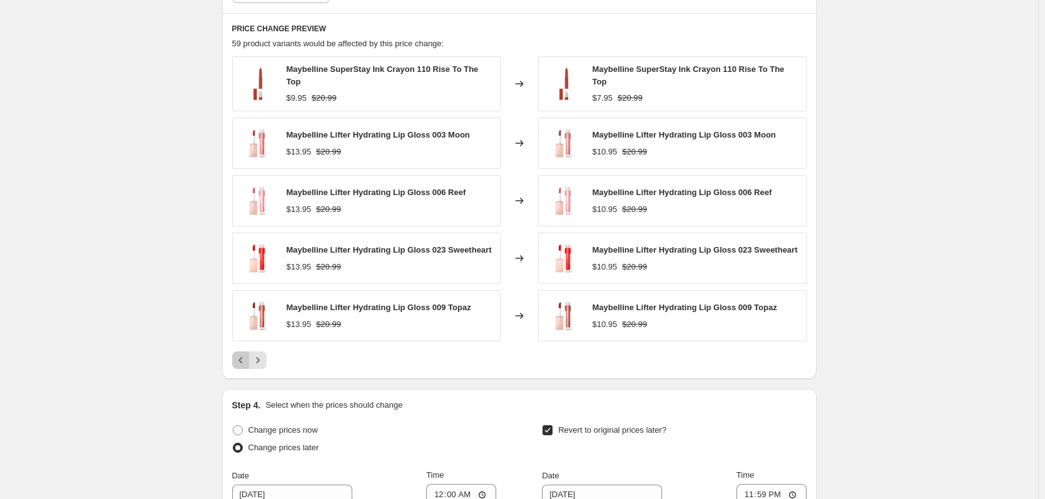
click at [242, 357] on icon "Previous" at bounding box center [241, 360] width 13 height 13
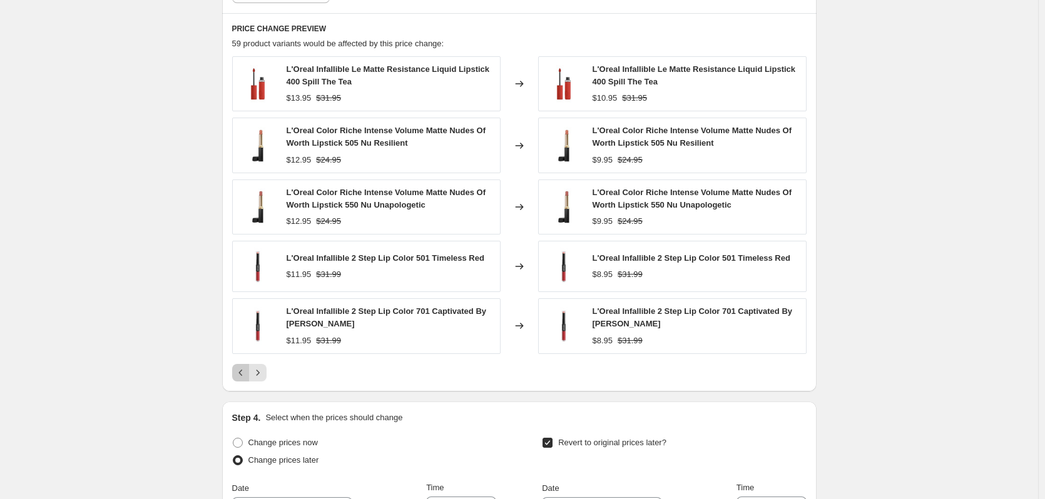
click at [244, 375] on icon "Previous" at bounding box center [241, 373] width 13 height 13
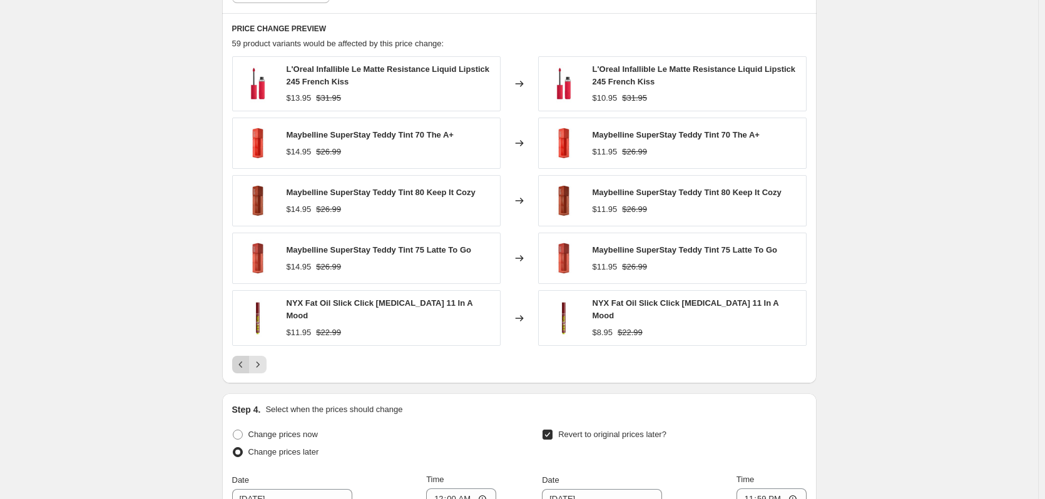
click at [243, 367] on icon "Previous" at bounding box center [241, 365] width 13 height 13
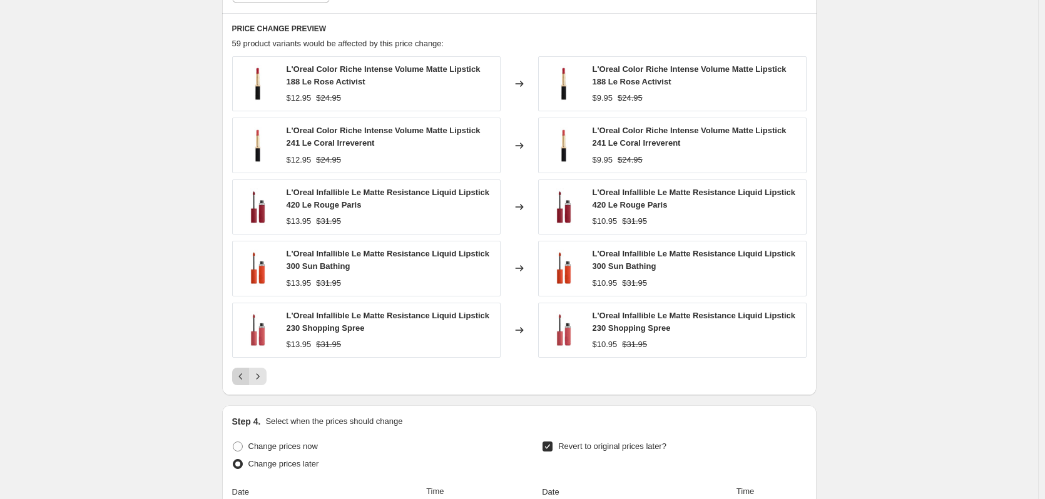
click at [240, 378] on icon "Previous" at bounding box center [241, 376] width 13 height 13
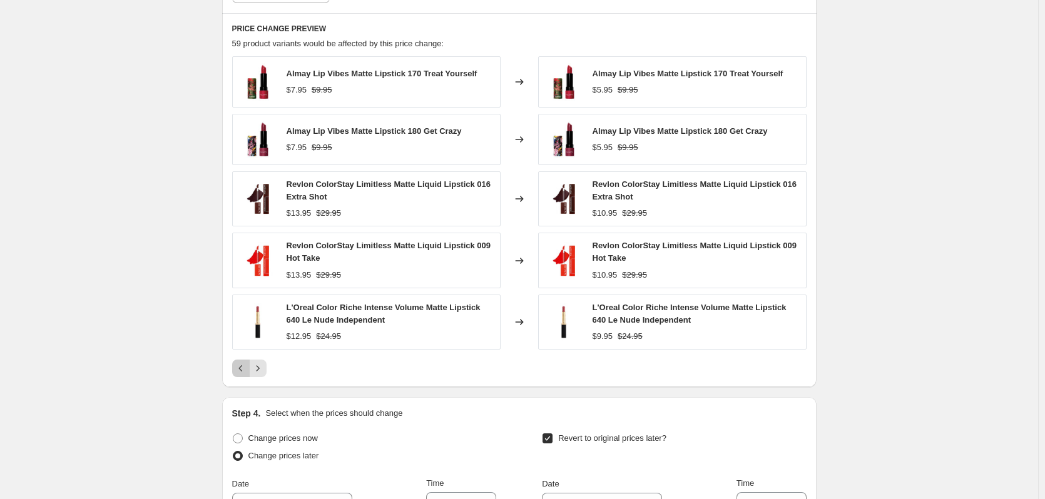
click at [240, 377] on button "Previous" at bounding box center [241, 369] width 18 height 18
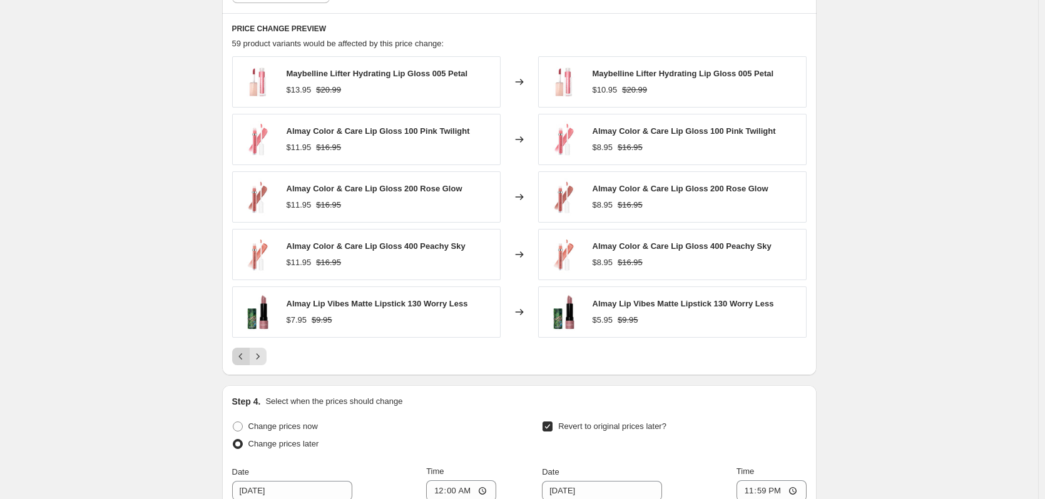
click at [245, 361] on icon "Previous" at bounding box center [241, 356] width 13 height 13
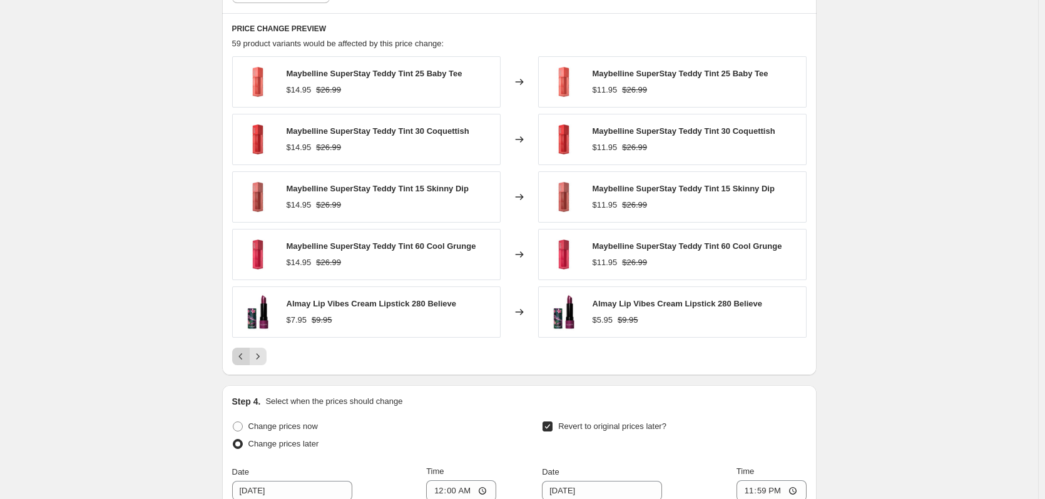
click at [245, 361] on icon "Previous" at bounding box center [241, 356] width 13 height 13
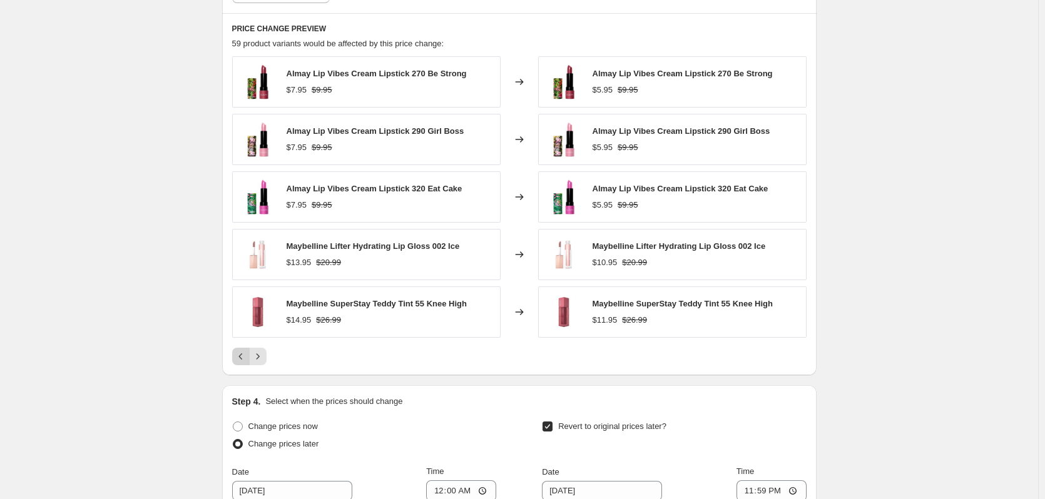
click at [245, 360] on icon "Previous" at bounding box center [241, 356] width 13 height 13
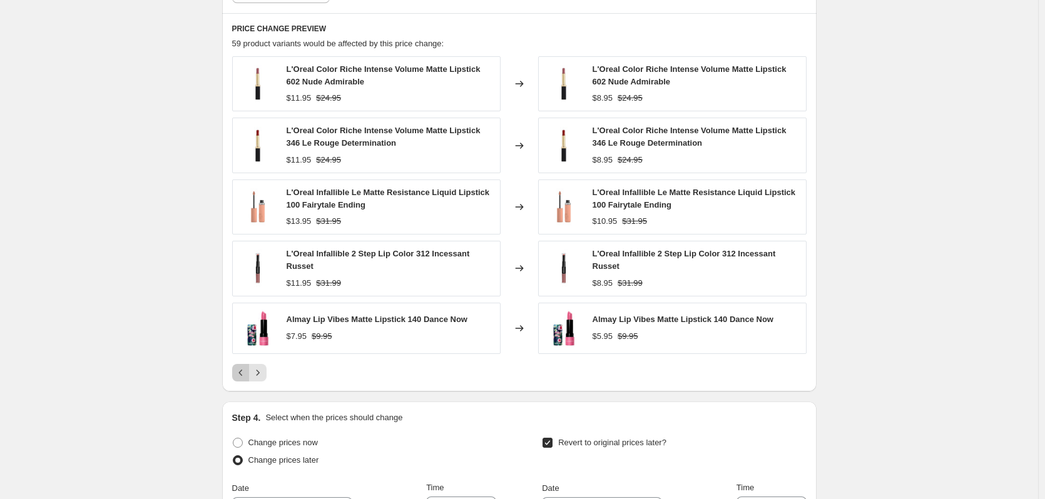
click at [245, 364] on button "Previous" at bounding box center [241, 373] width 18 height 18
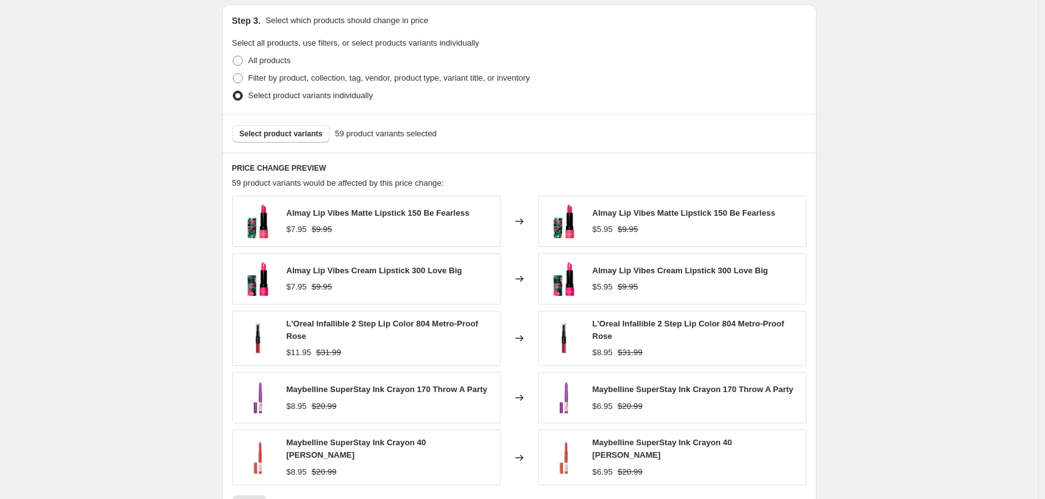
scroll to position [798, 0]
click at [310, 135] on span "Select product variants" at bounding box center [281, 135] width 83 height 10
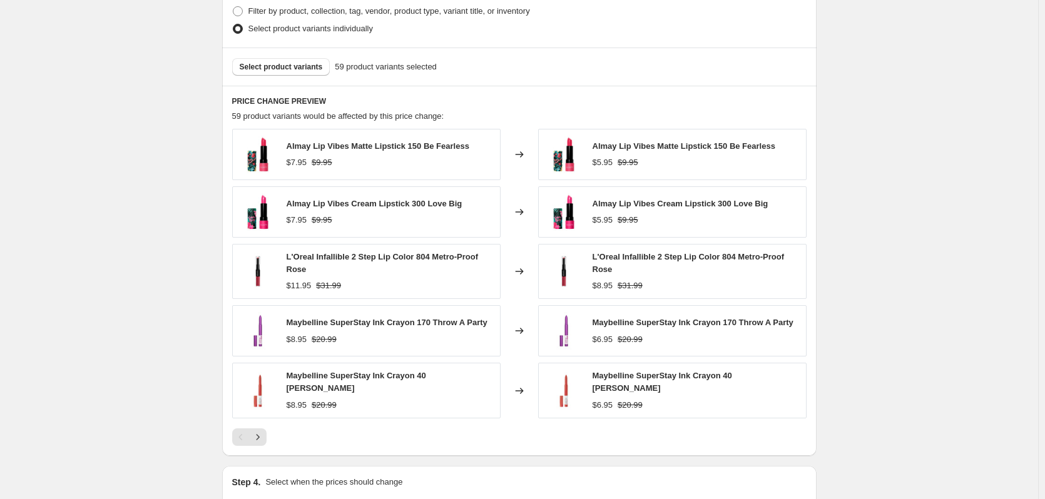
scroll to position [1017, 0]
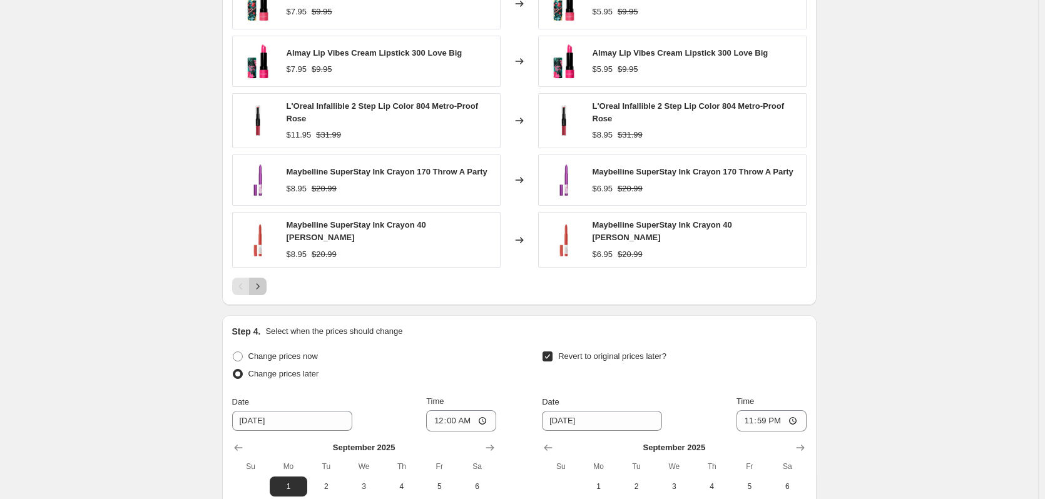
click at [259, 285] on icon "Next" at bounding box center [257, 286] width 3 height 6
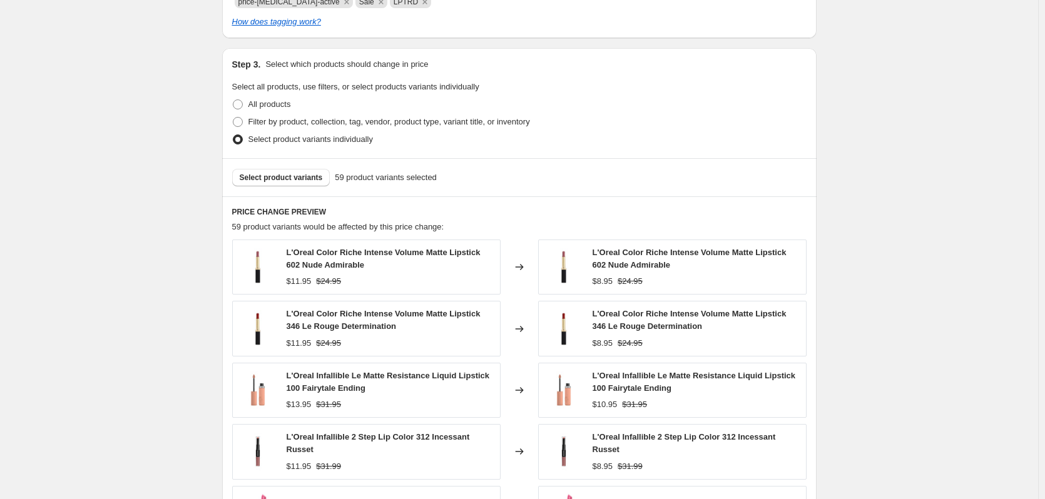
scroll to position [735, 0]
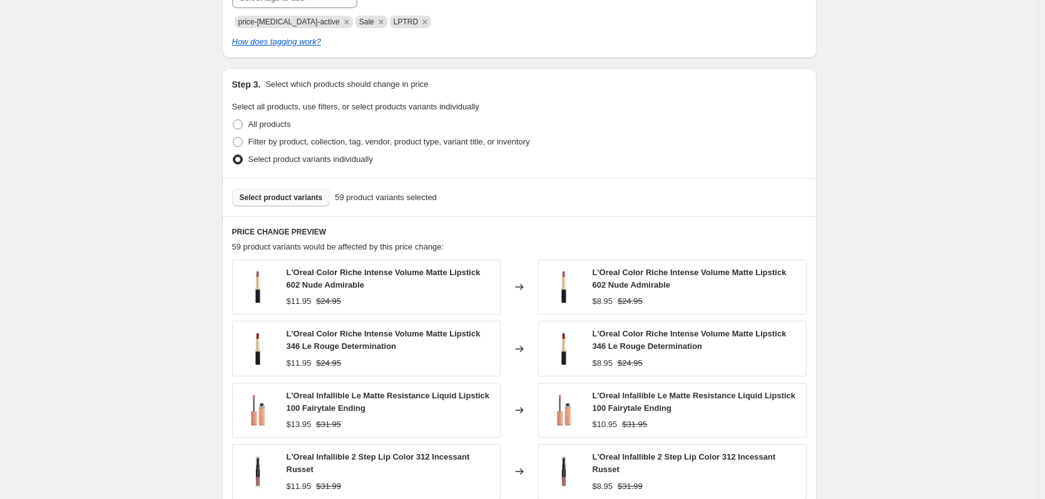
click at [305, 196] on span "Select product variants" at bounding box center [281, 198] width 83 height 10
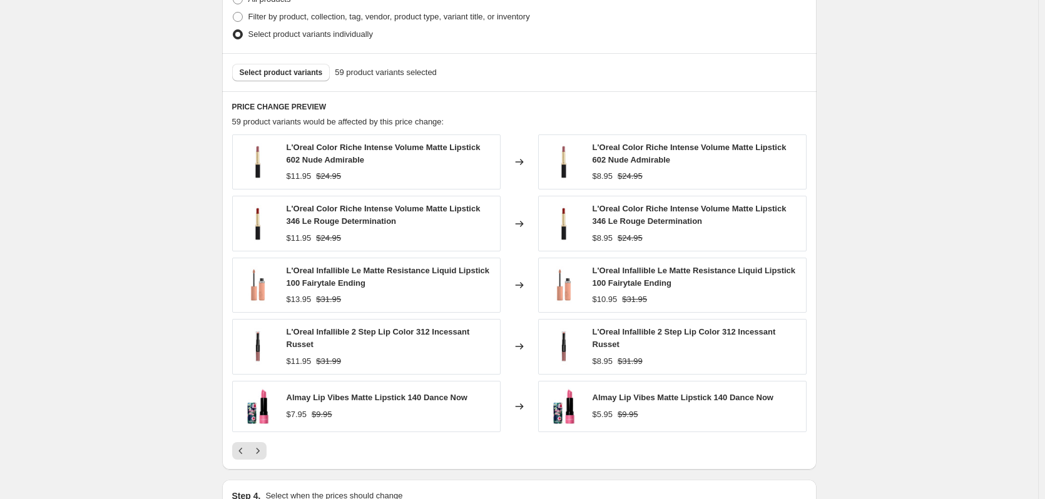
scroll to position [907, 0]
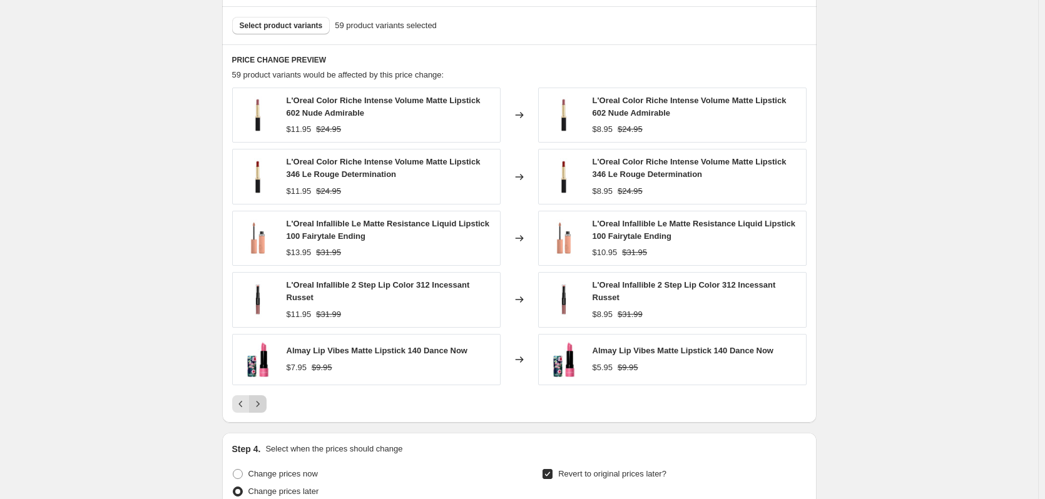
click at [255, 408] on button "Next" at bounding box center [258, 404] width 18 height 18
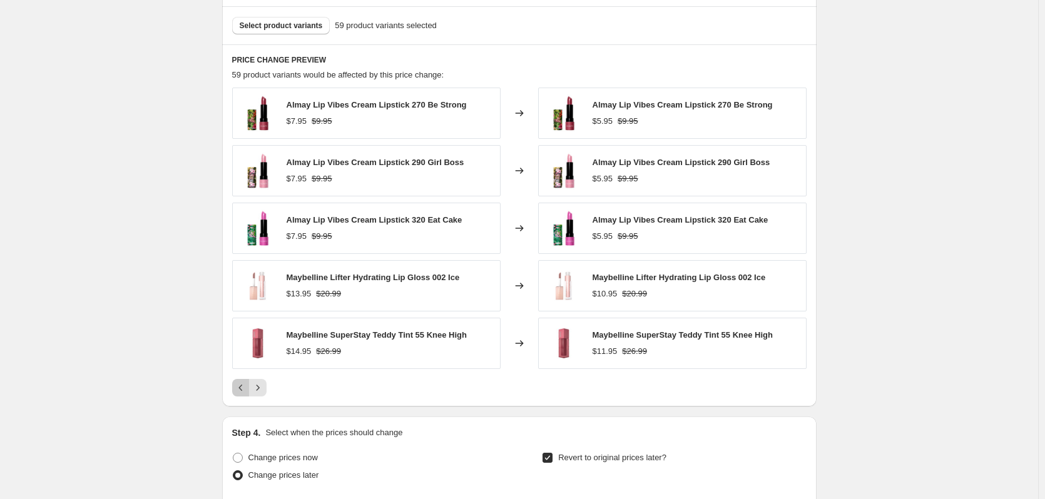
click at [240, 387] on icon "Previous" at bounding box center [241, 388] width 13 height 13
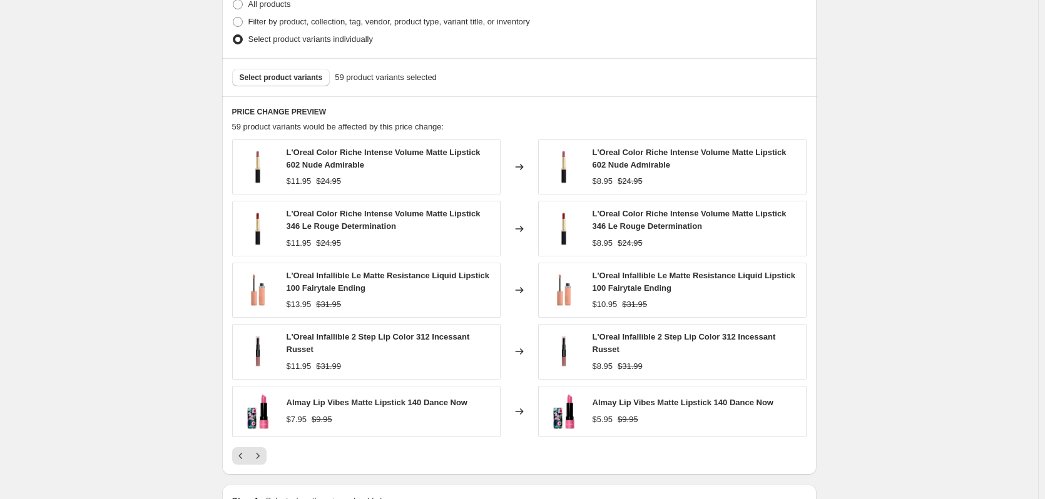
scroll to position [845, 0]
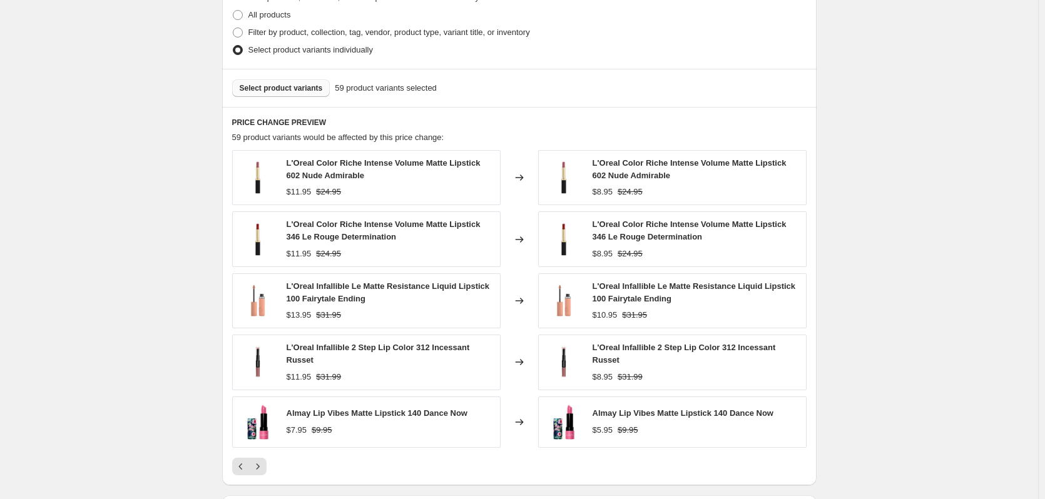
click at [297, 88] on span "Select product variants" at bounding box center [281, 88] width 83 height 10
click at [263, 92] on span "Select product variants" at bounding box center [281, 88] width 83 height 10
click at [260, 460] on icon "Next" at bounding box center [258, 466] width 13 height 13
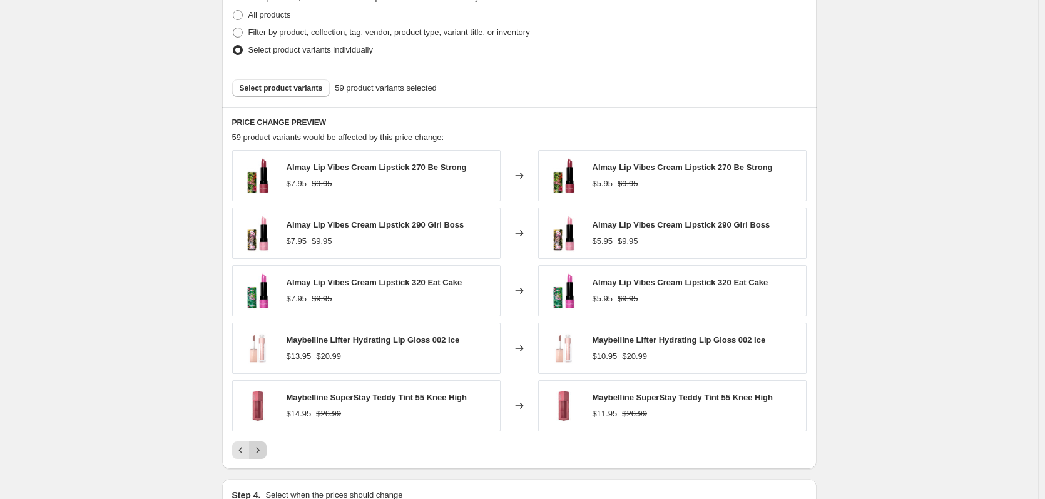
click at [260, 457] on button "Next" at bounding box center [258, 451] width 18 height 18
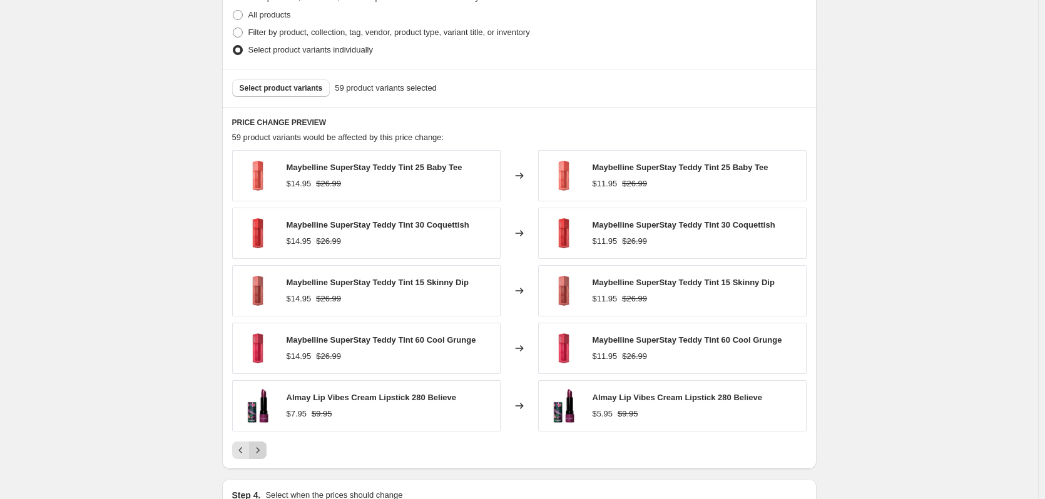
click at [260, 457] on button "Next" at bounding box center [258, 451] width 18 height 18
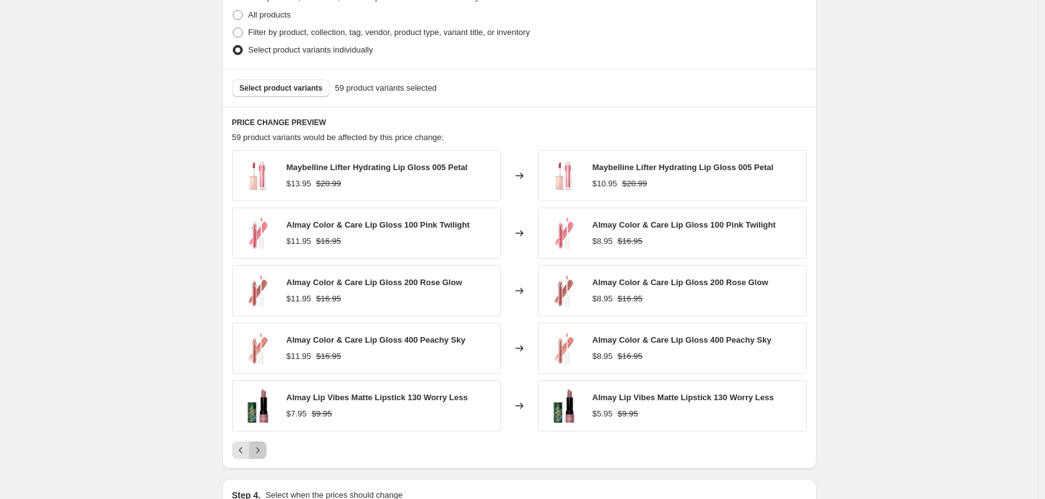
click at [260, 457] on button "Next" at bounding box center [258, 451] width 18 height 18
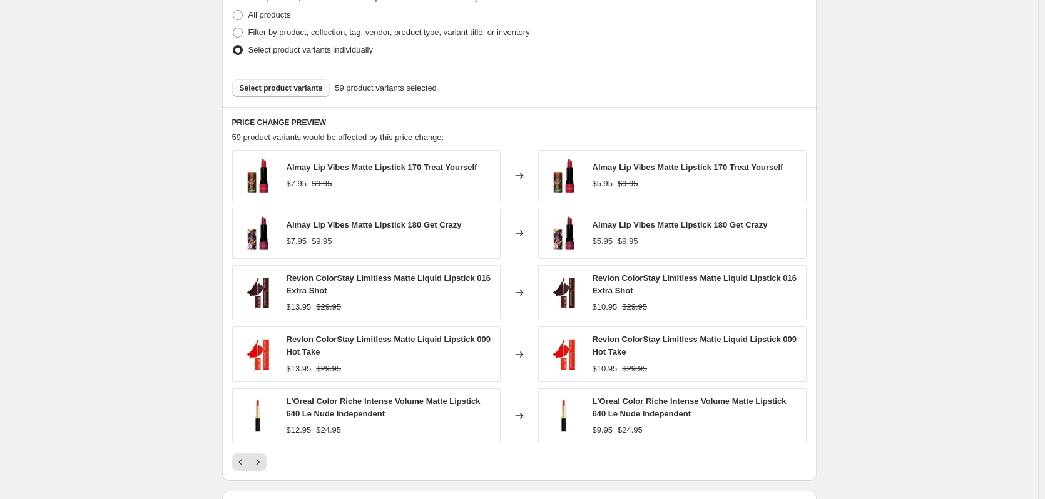
click at [312, 92] on span "Select product variants" at bounding box center [281, 88] width 83 height 10
click at [238, 460] on icon "Previous" at bounding box center [241, 462] width 13 height 13
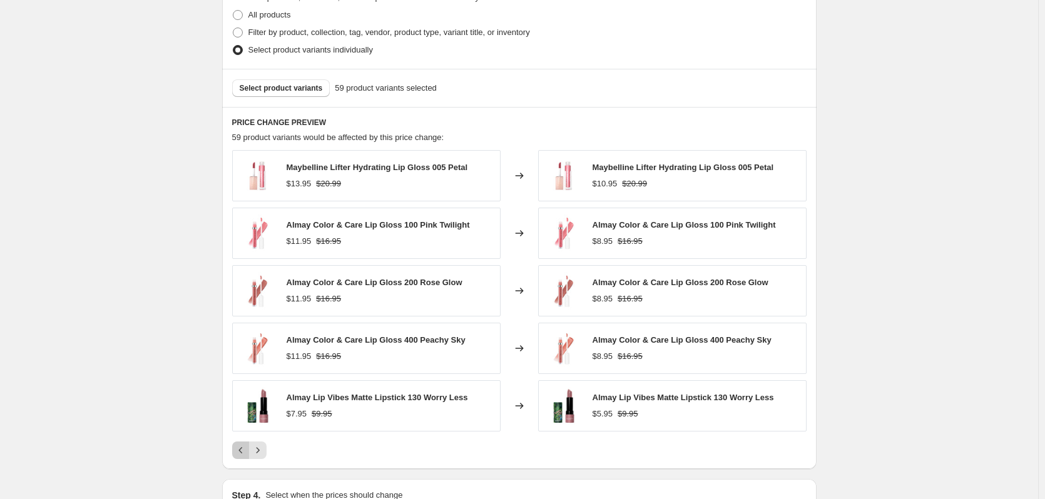
click at [240, 445] on icon "Previous" at bounding box center [241, 450] width 13 height 13
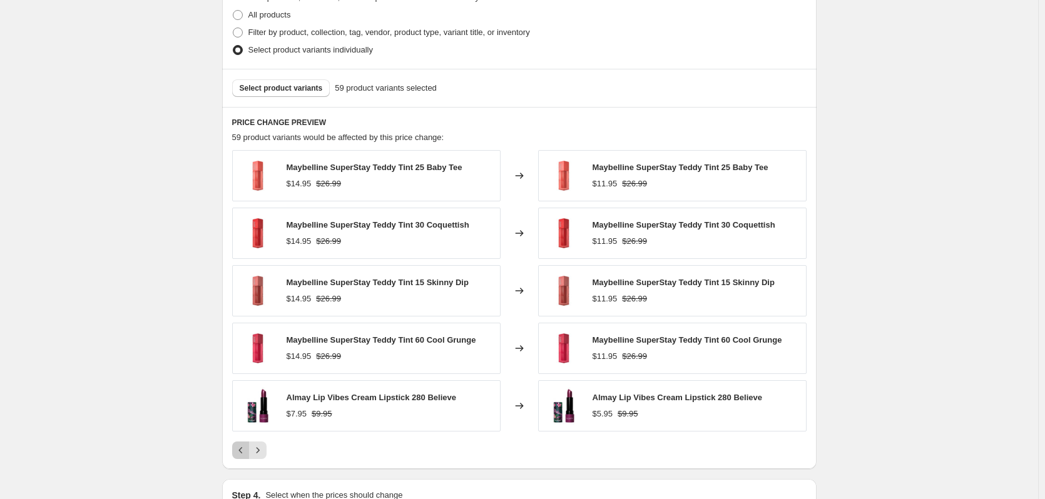
click at [247, 447] on icon "Previous" at bounding box center [241, 450] width 13 height 13
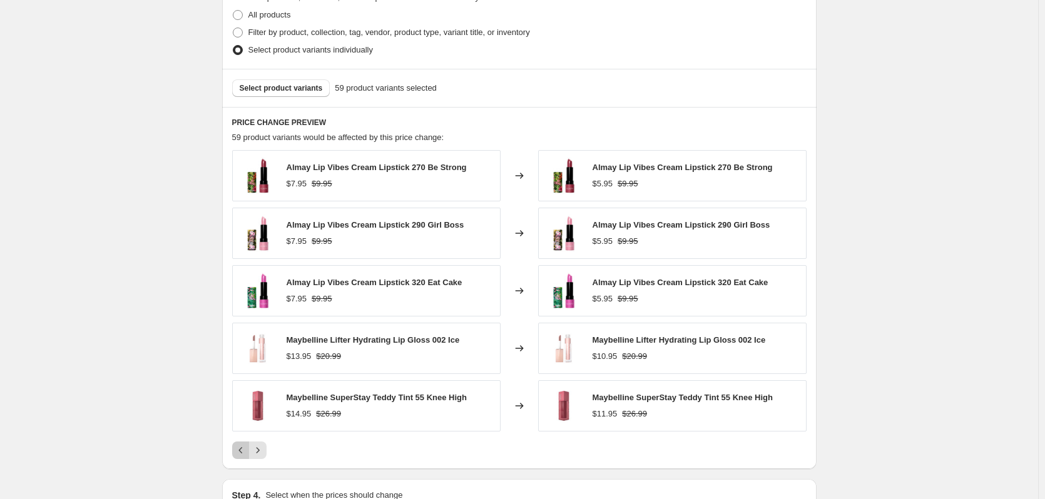
click at [247, 447] on icon "Previous" at bounding box center [241, 450] width 13 height 13
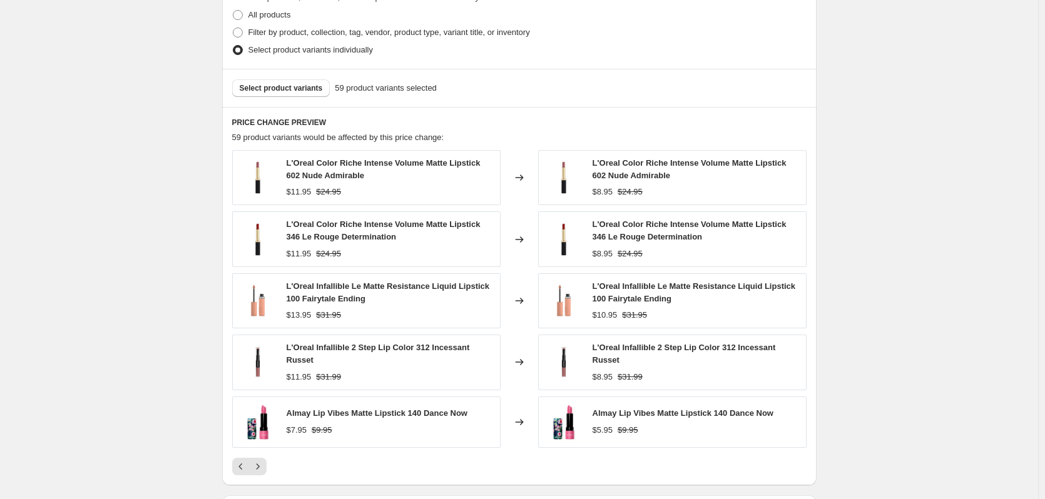
click at [240, 465] on icon "Previous" at bounding box center [241, 466] width 13 height 13
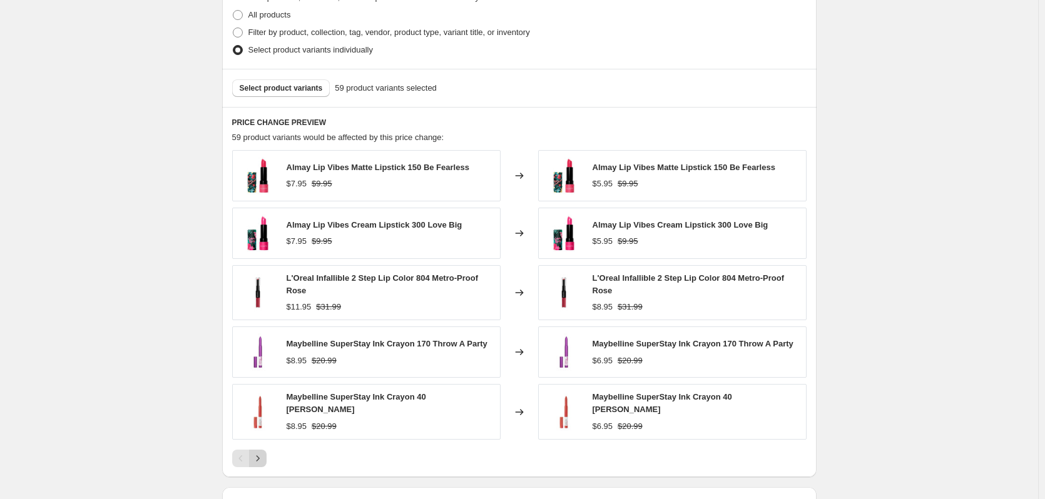
click at [263, 457] on icon "Next" at bounding box center [258, 458] width 13 height 13
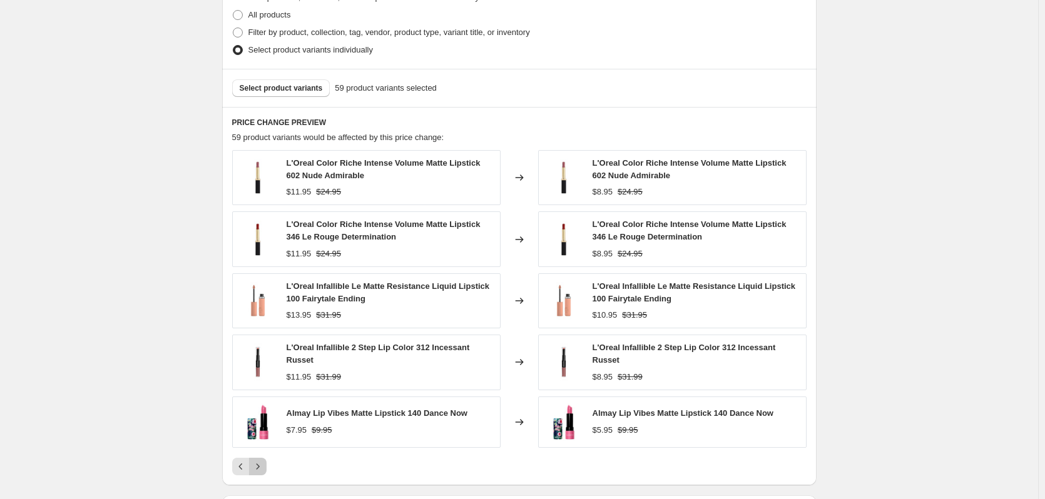
click at [263, 458] on button "Next" at bounding box center [258, 467] width 18 height 18
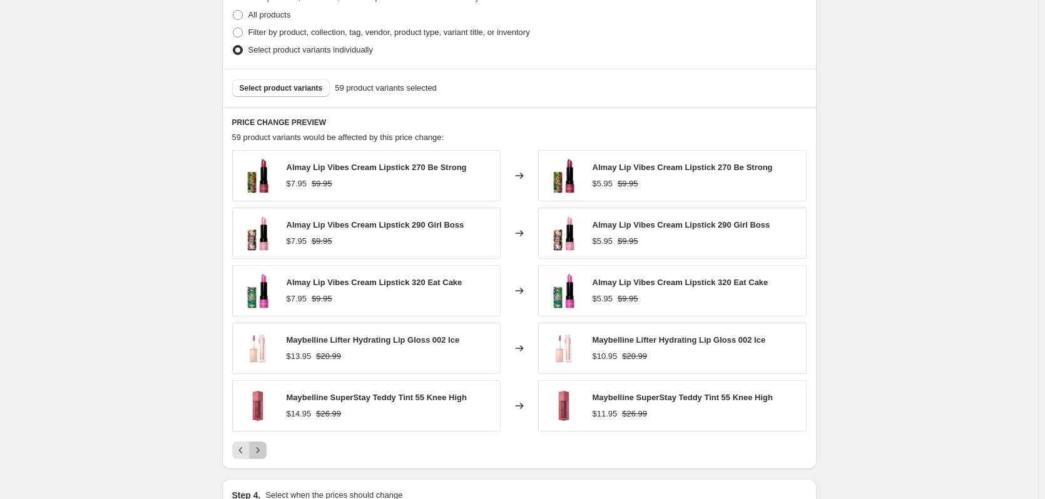
click at [263, 457] on icon "Next" at bounding box center [258, 450] width 13 height 13
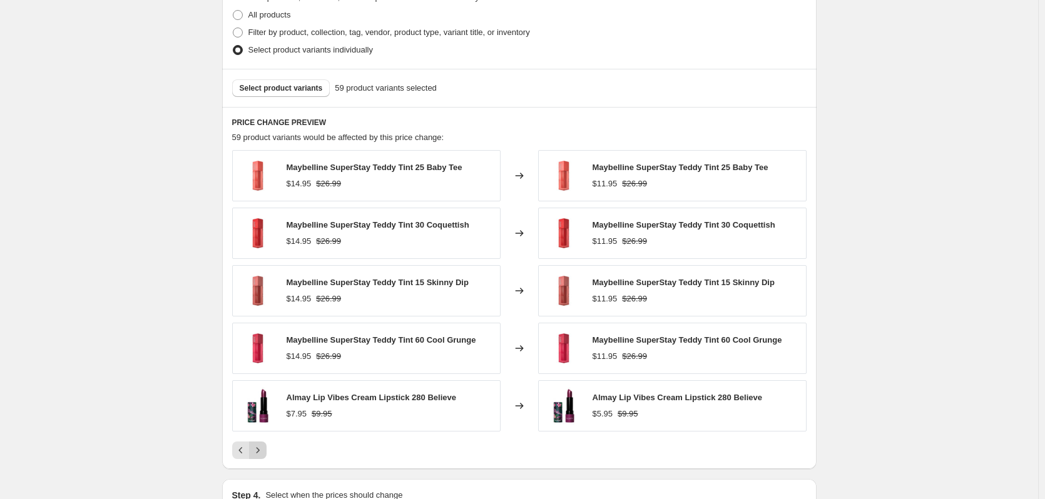
click at [263, 457] on icon "Next" at bounding box center [258, 450] width 13 height 13
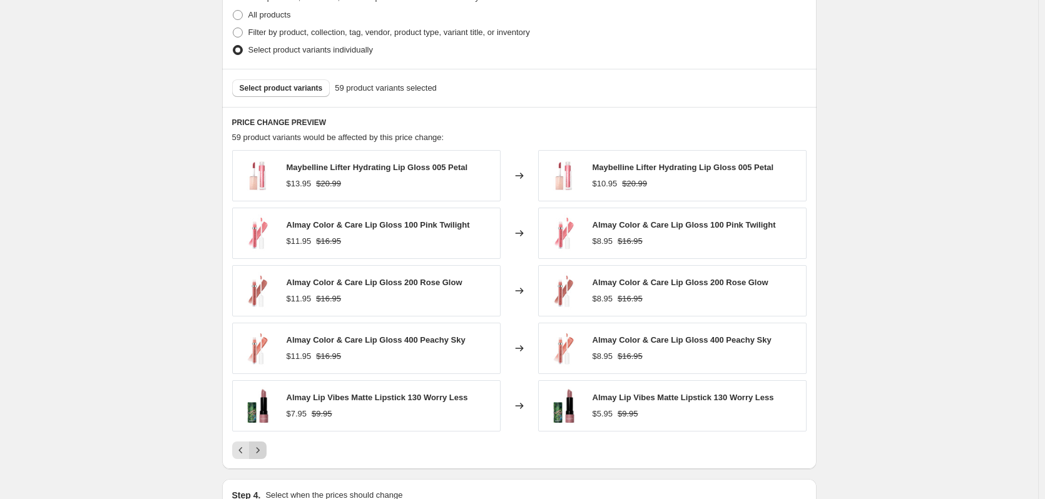
click at [263, 457] on icon "Next" at bounding box center [258, 450] width 13 height 13
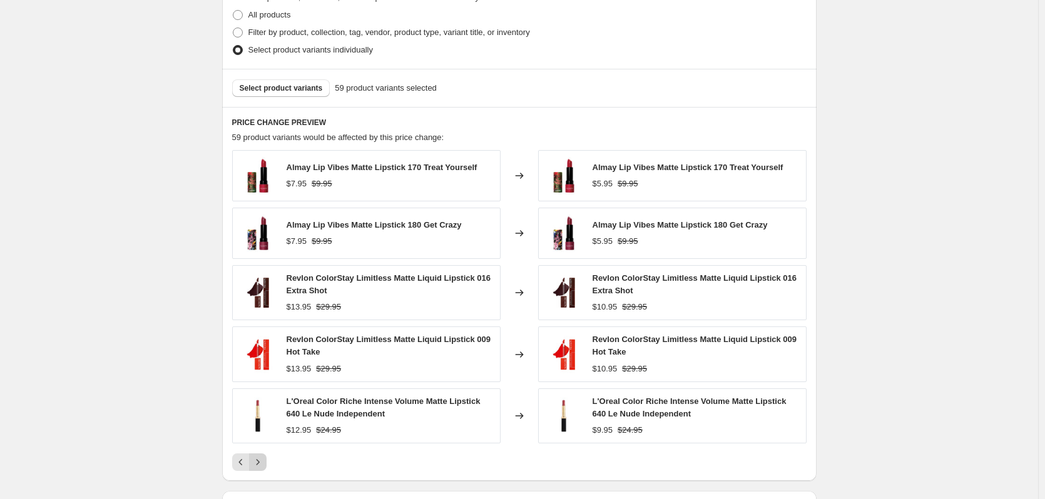
click at [263, 457] on button "Next" at bounding box center [258, 463] width 18 height 18
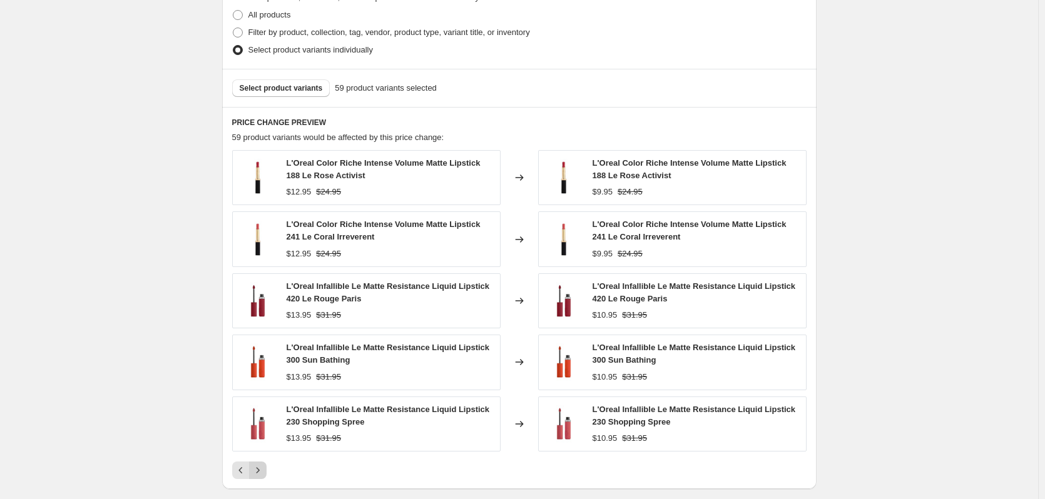
click at [263, 457] on div "L'Oreal Color Riche Intense Volume Matte Lipstick 188 Le Rose Activist $12.95 $…" at bounding box center [519, 314] width 574 height 329
click at [260, 470] on icon "Next" at bounding box center [258, 470] width 13 height 13
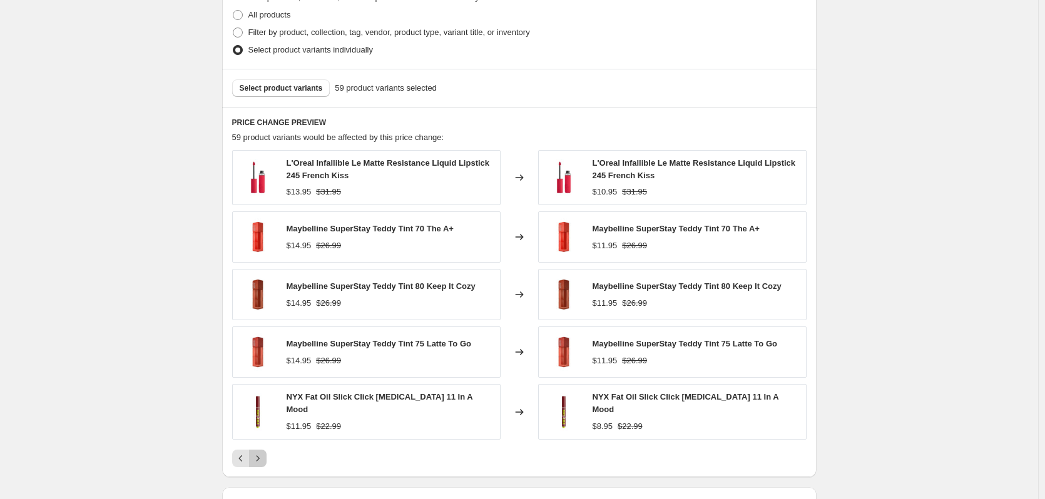
click at [259, 460] on icon "Next" at bounding box center [258, 458] width 13 height 13
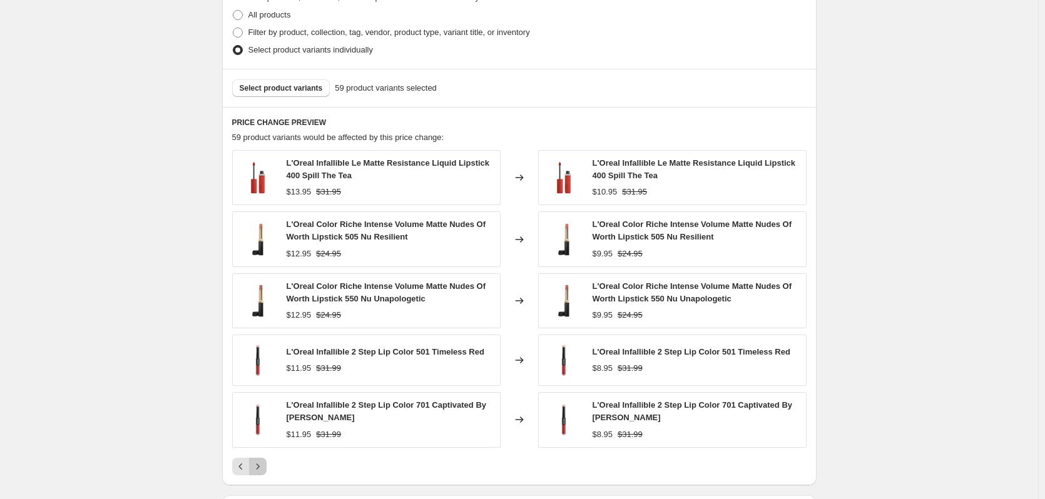
click at [259, 460] on button "Next" at bounding box center [258, 467] width 18 height 18
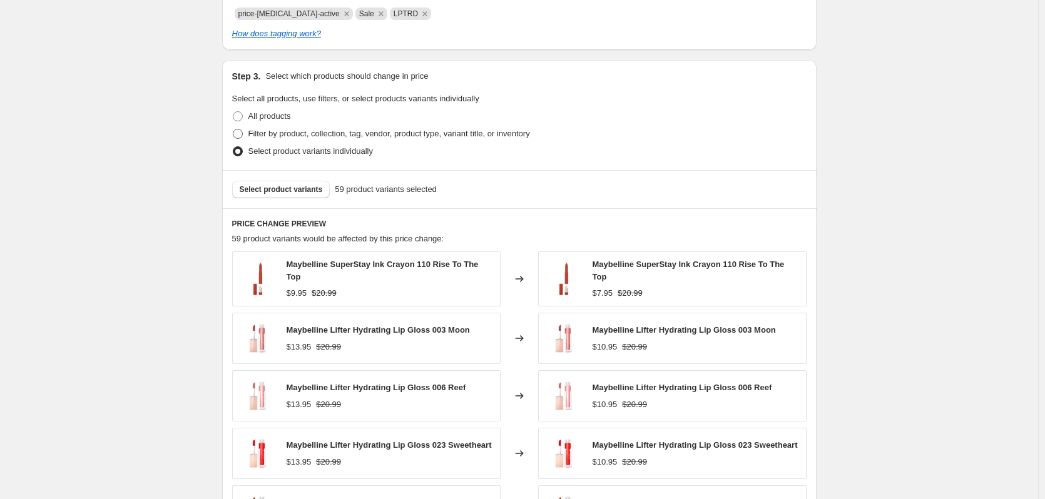
scroll to position [735, 0]
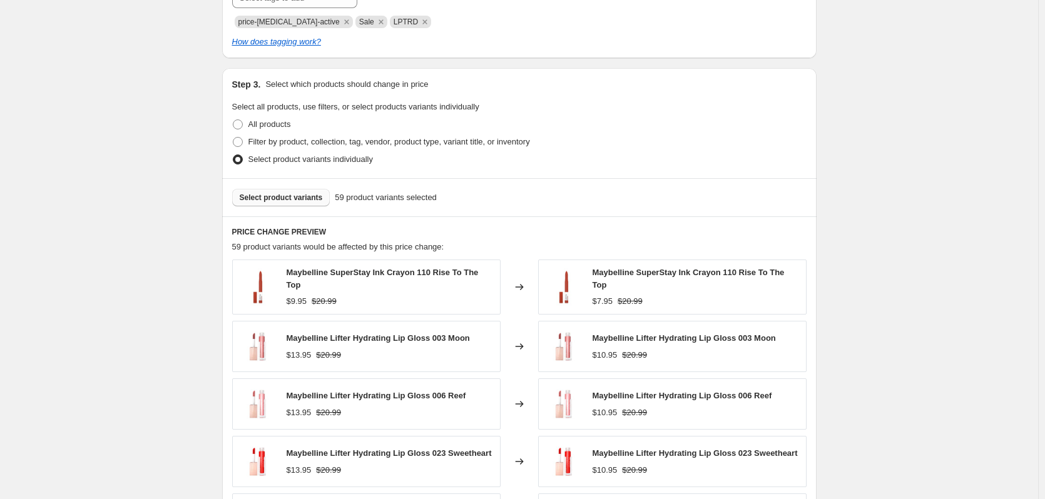
click at [287, 205] on button "Select product variants" at bounding box center [281, 198] width 98 height 18
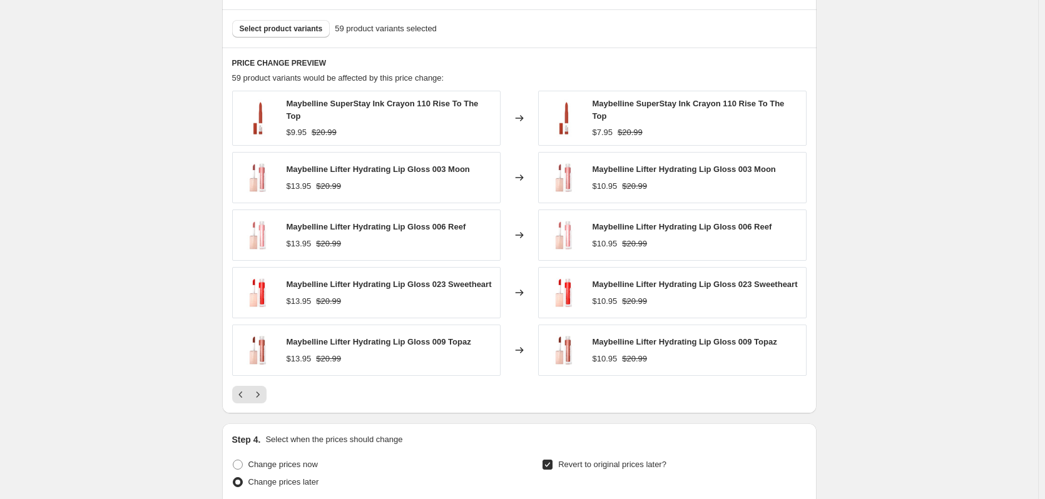
scroll to position [907, 0]
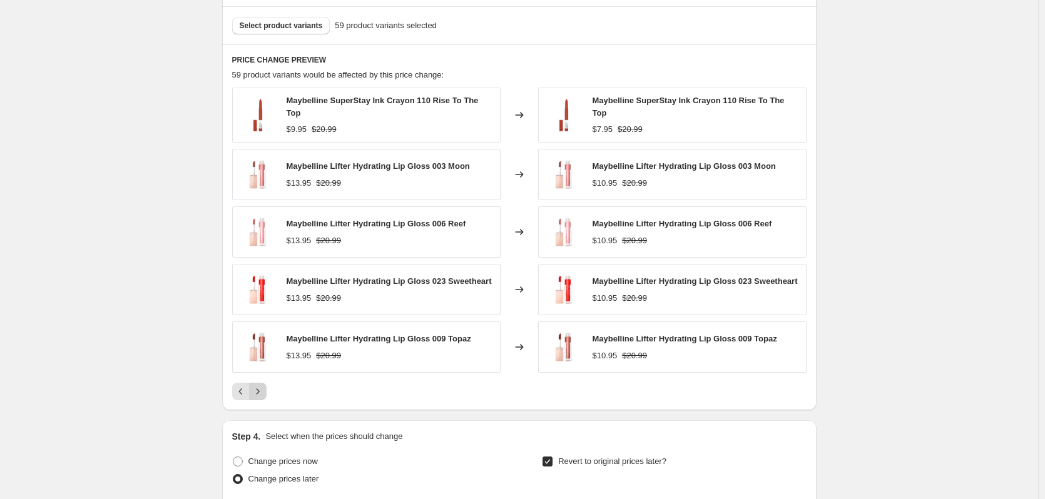
click at [267, 384] on button "Next" at bounding box center [258, 392] width 18 height 18
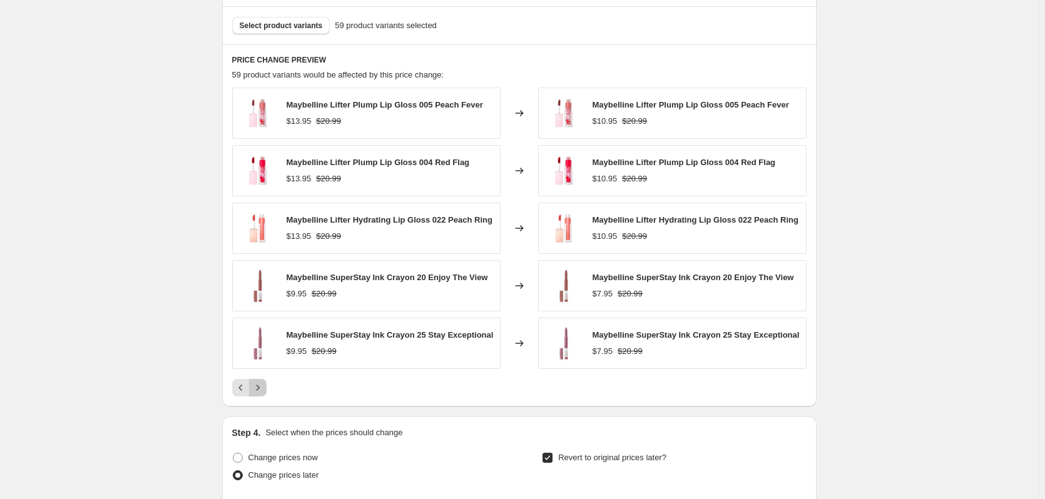
click at [261, 389] on icon "Next" at bounding box center [258, 388] width 13 height 13
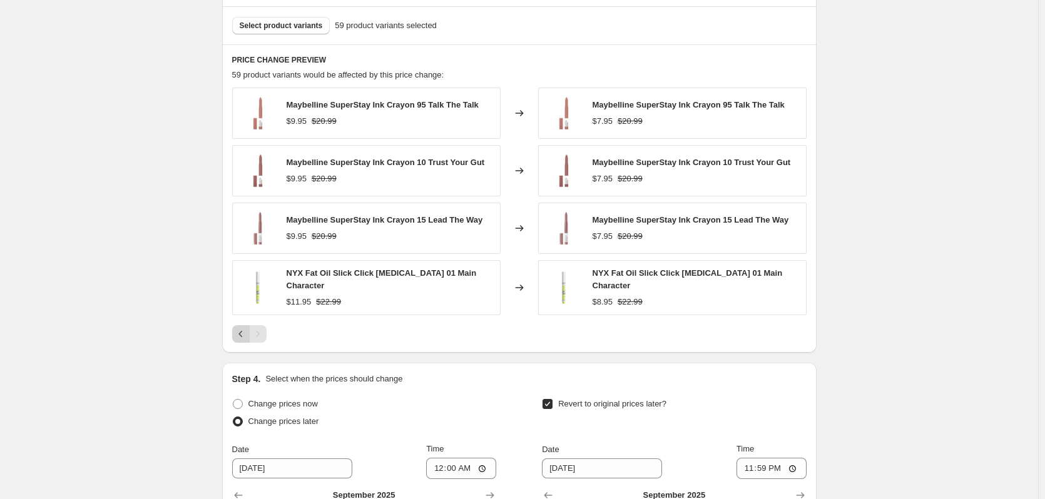
click at [241, 331] on icon "Previous" at bounding box center [241, 334] width 13 height 13
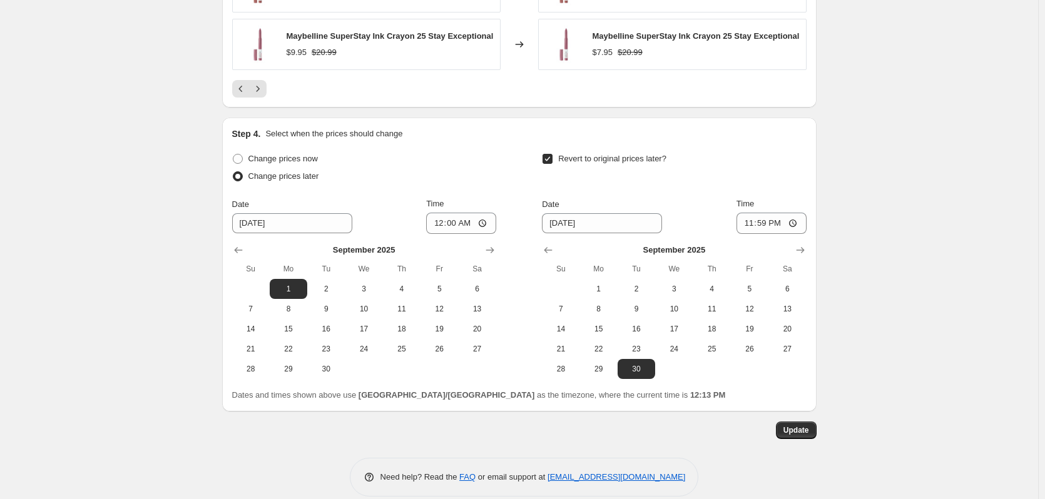
scroll to position [1223, 0]
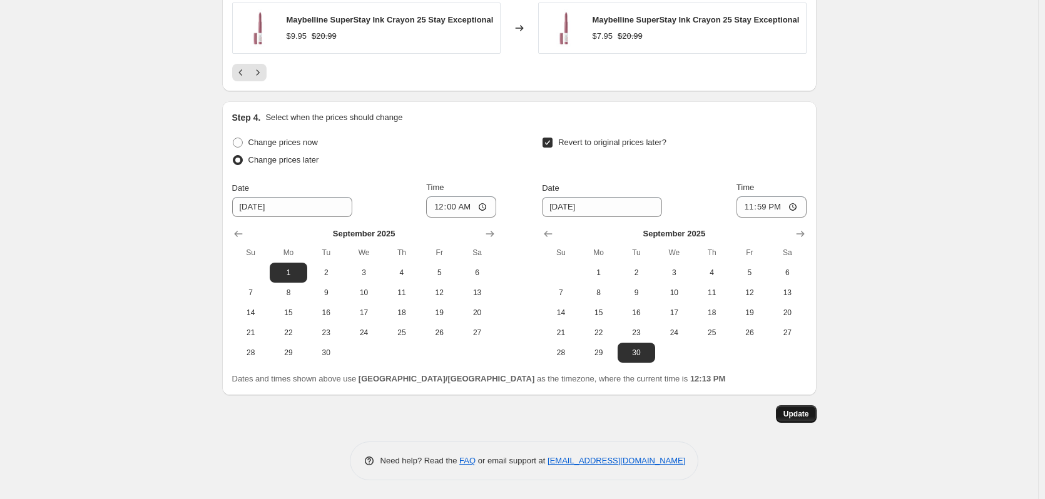
click at [783, 415] on button "Update" at bounding box center [796, 414] width 41 height 18
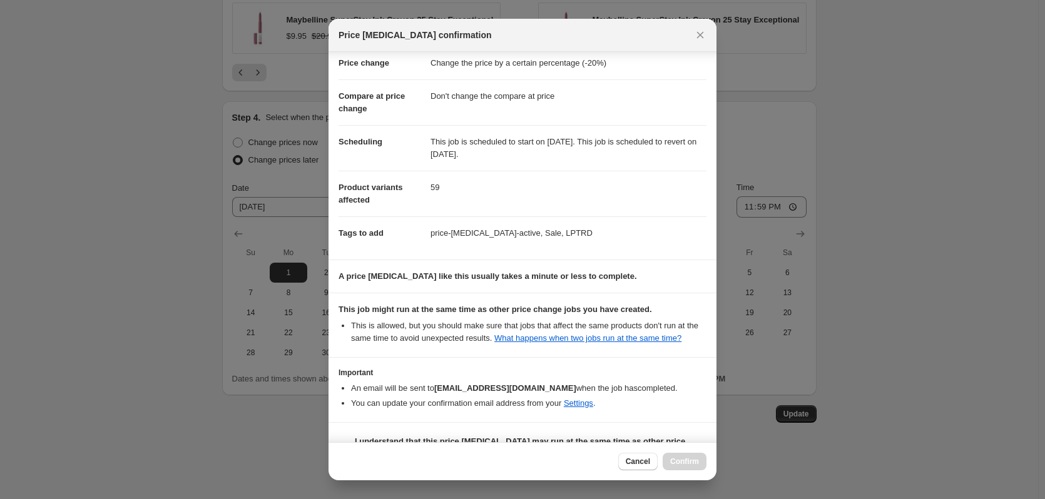
scroll to position [58, 0]
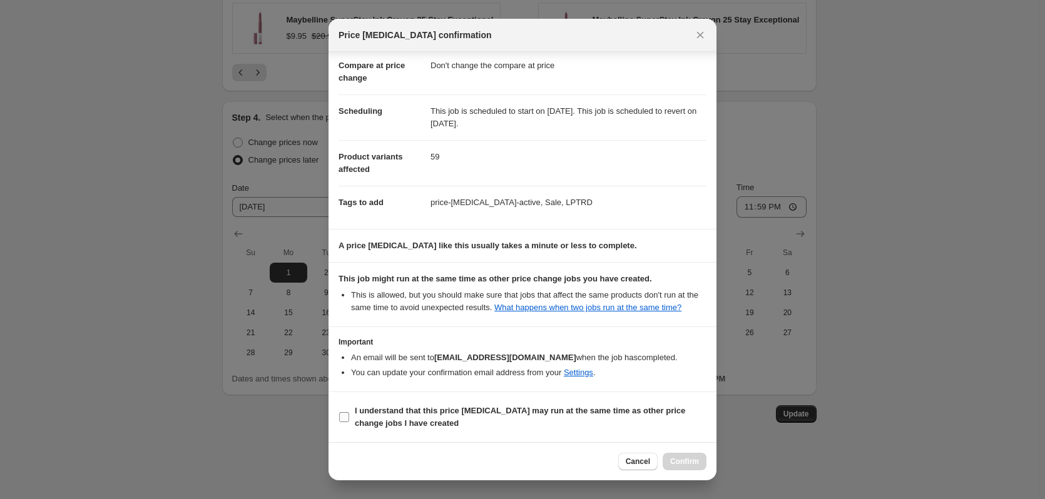
click at [341, 422] on span ":r2l:" at bounding box center [343, 417] width 11 height 11
click at [341, 422] on input "I understand that this price [MEDICAL_DATA] may run at the same time as other p…" at bounding box center [344, 417] width 10 height 10
checkbox input "true"
click at [679, 466] on span "Confirm" at bounding box center [684, 462] width 29 height 10
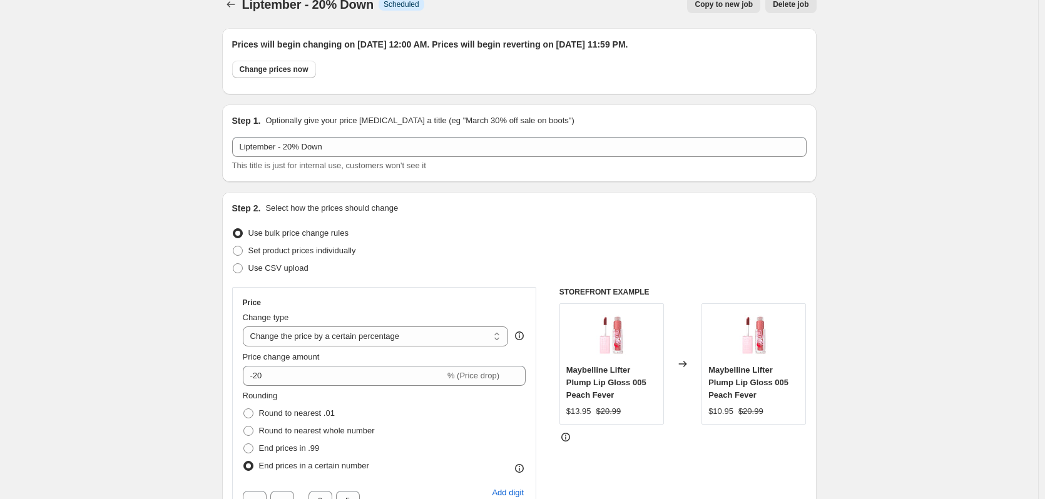
scroll to position [0, 0]
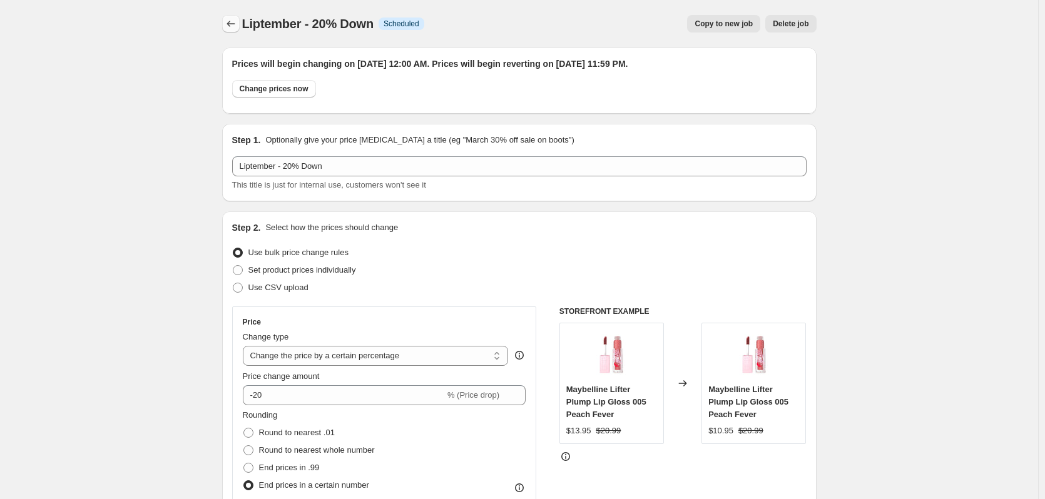
click at [230, 26] on icon "Price change jobs" at bounding box center [231, 24] width 13 height 13
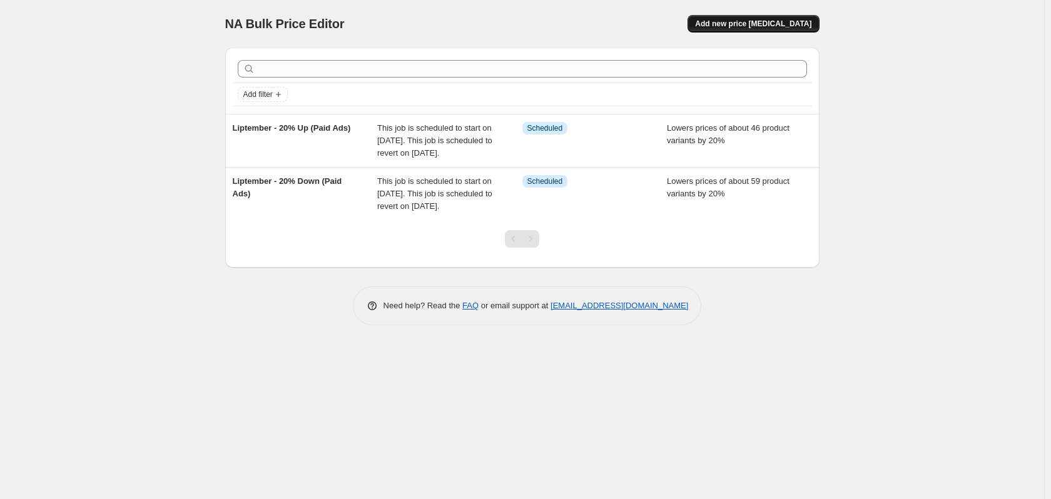
click at [796, 21] on span "Add new price [MEDICAL_DATA]" at bounding box center [753, 24] width 116 height 10
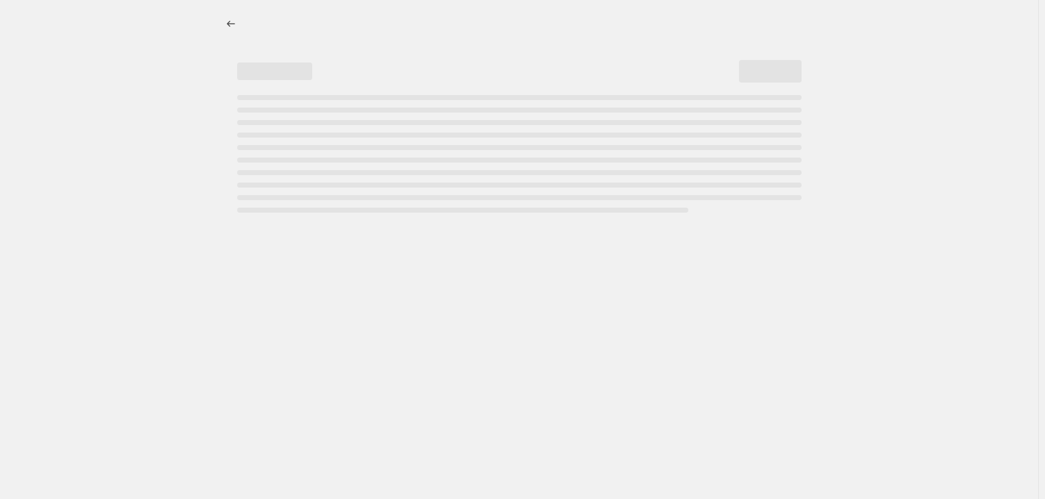
select select "percentage"
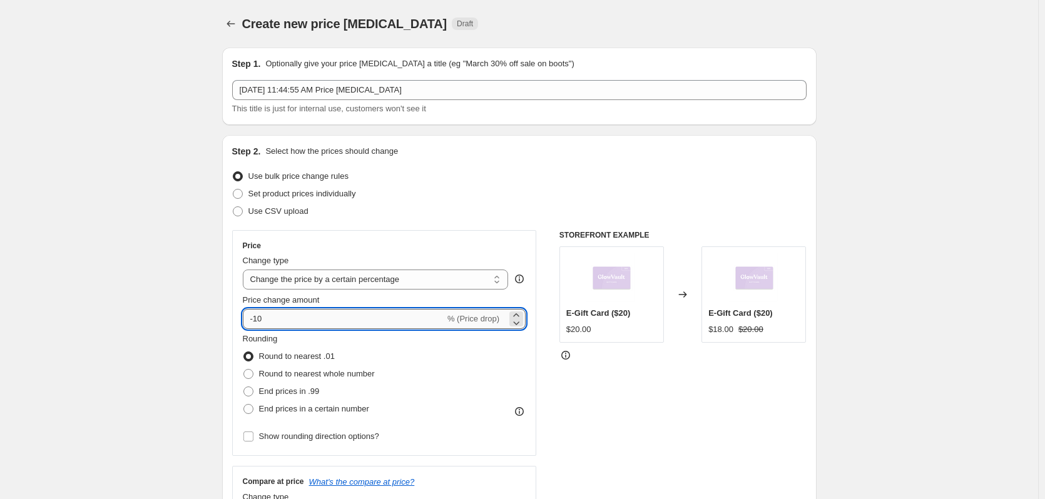
click at [359, 325] on input "-10" at bounding box center [344, 319] width 202 height 20
type input "-1"
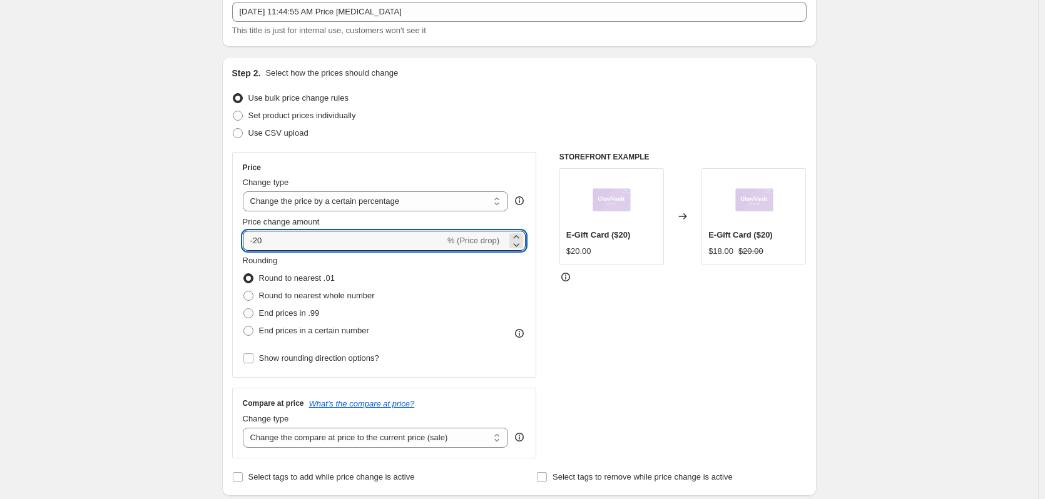
scroll to position [94, 0]
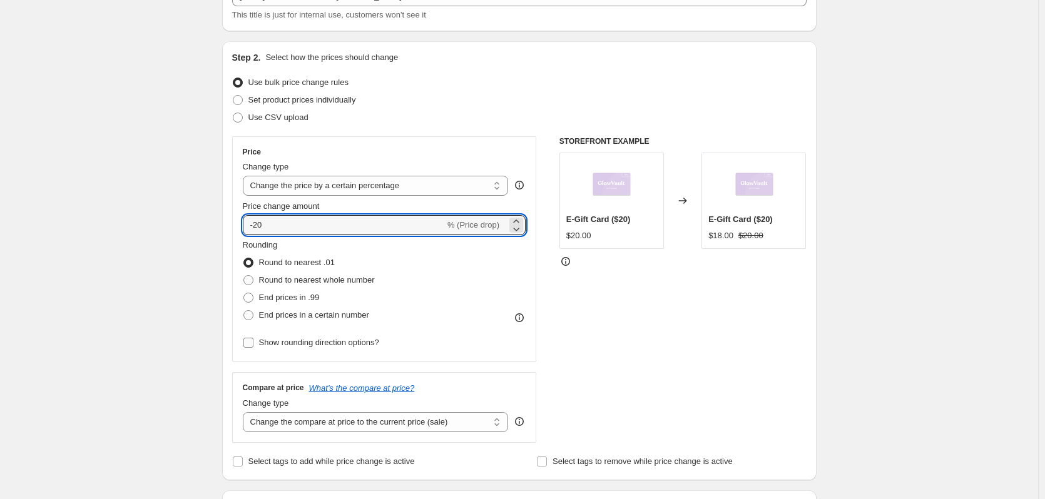
type input "-20"
click at [317, 343] on span "Show rounding direction options?" at bounding box center [319, 342] width 120 height 9
click at [253, 343] on input "Show rounding direction options?" at bounding box center [248, 343] width 10 height 10
checkbox input "true"
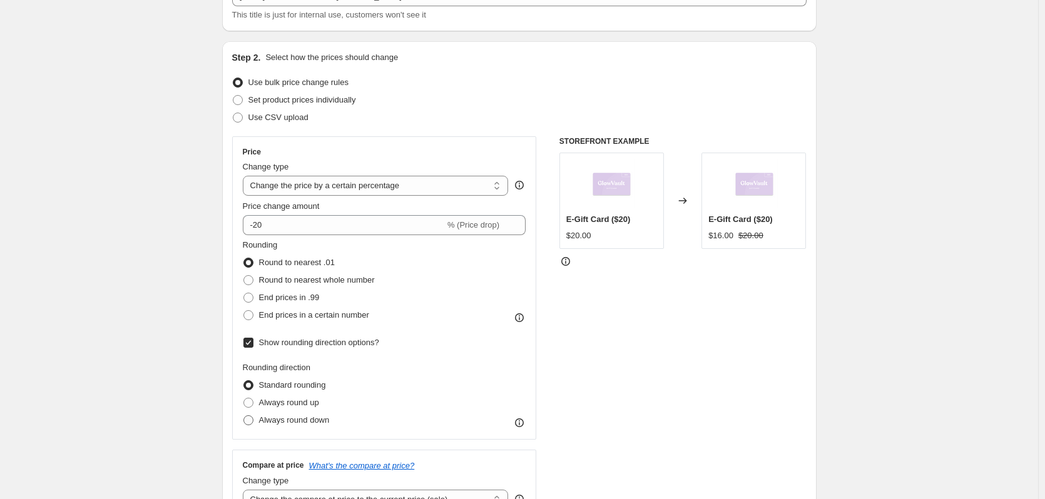
click at [291, 420] on span "Always round down" at bounding box center [294, 419] width 71 height 9
click at [244, 416] on input "Always round down" at bounding box center [243, 415] width 1 height 1
radio input "true"
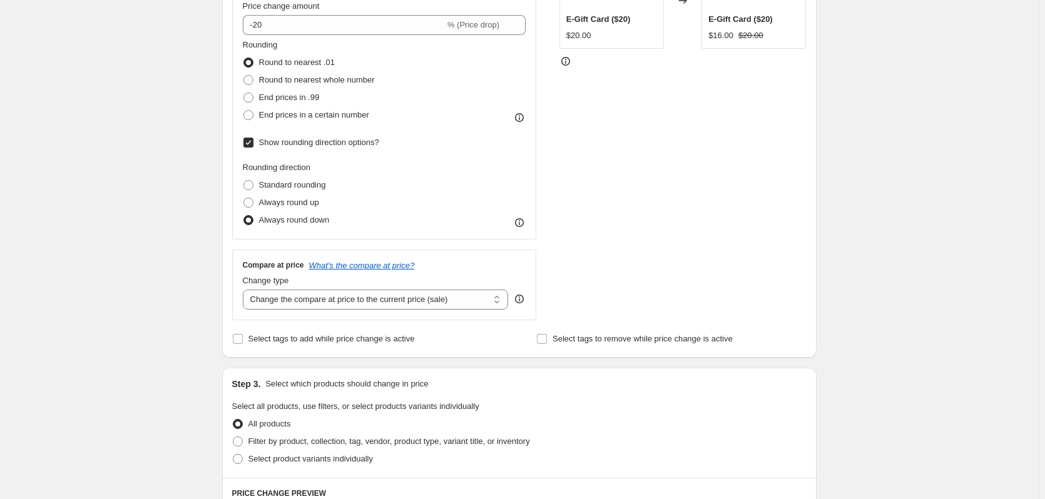
scroll to position [297, 0]
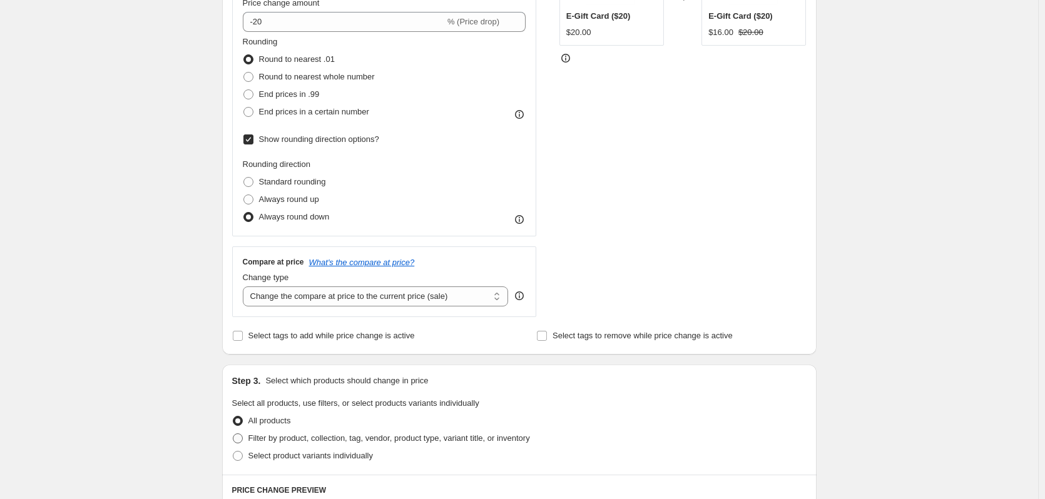
click at [290, 434] on span "Filter by product, collection, tag, vendor, product type, variant title, or inv…" at bounding box center [389, 438] width 282 height 9
click at [233, 434] on input "Filter by product, collection, tag, vendor, product type, variant title, or inv…" at bounding box center [233, 434] width 1 height 1
radio input "true"
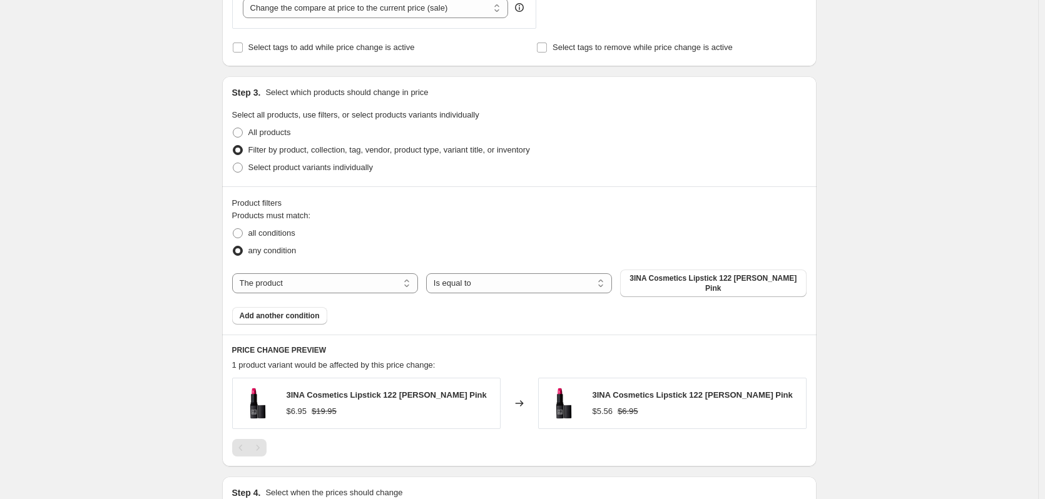
scroll to position [610, 0]
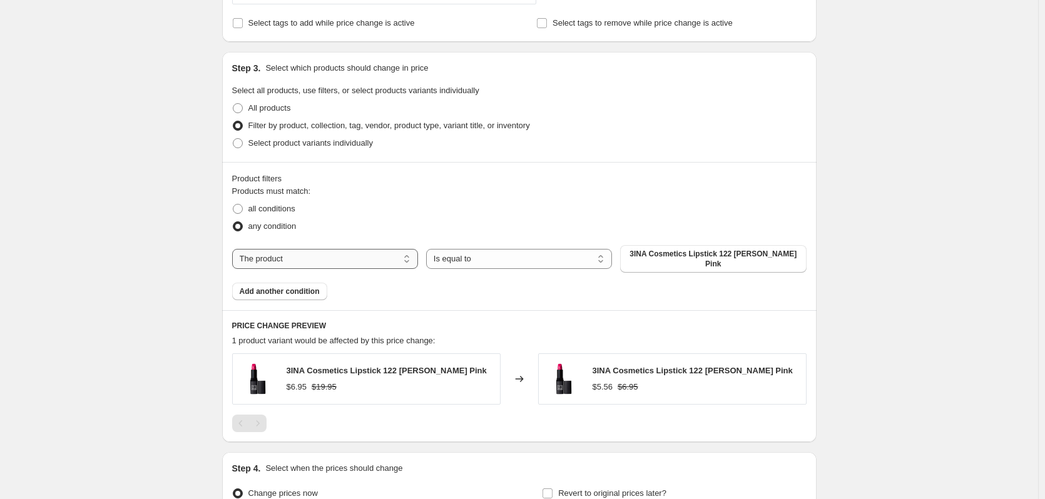
click at [406, 263] on select "The product The product's collection The product's tag The product's vendor The…" at bounding box center [325, 259] width 186 height 20
select select "collection"
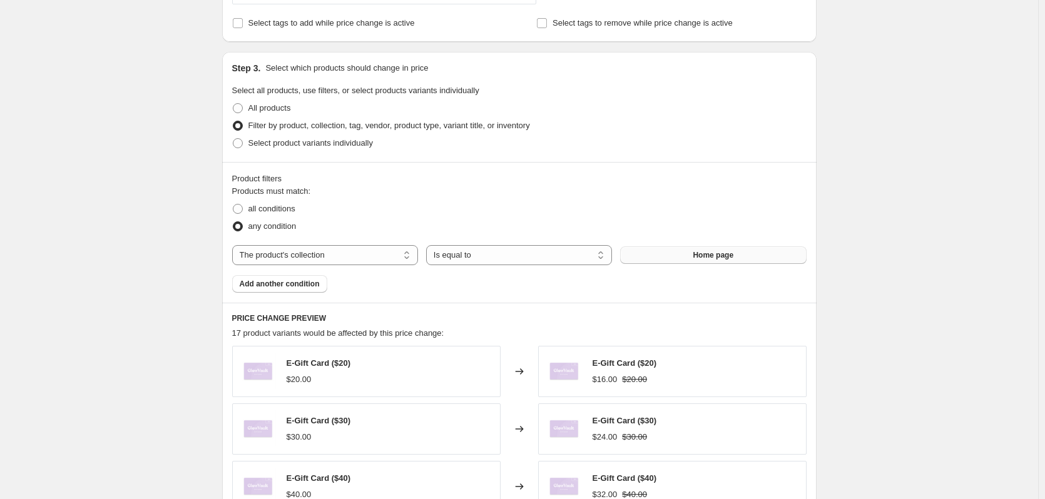
click at [771, 256] on button "Home page" at bounding box center [713, 256] width 186 height 18
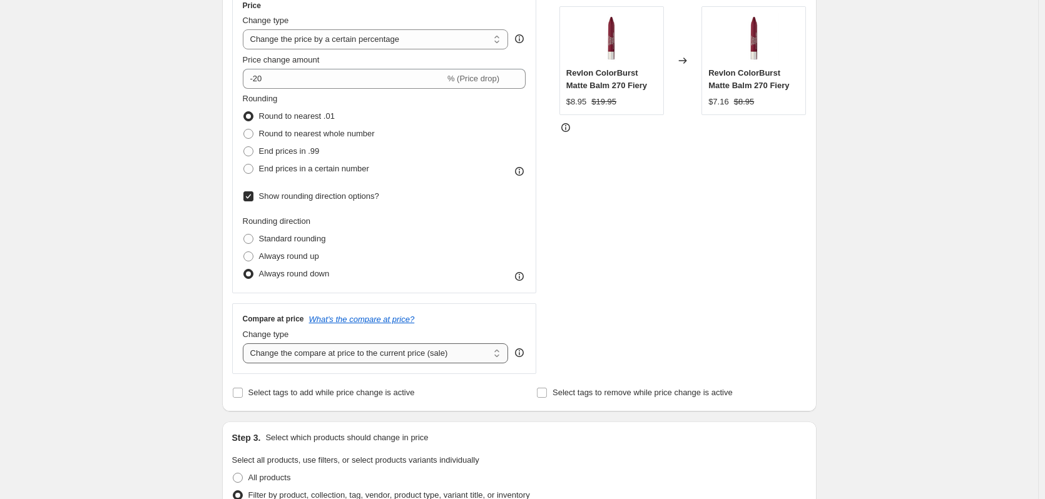
scroll to position [219, 0]
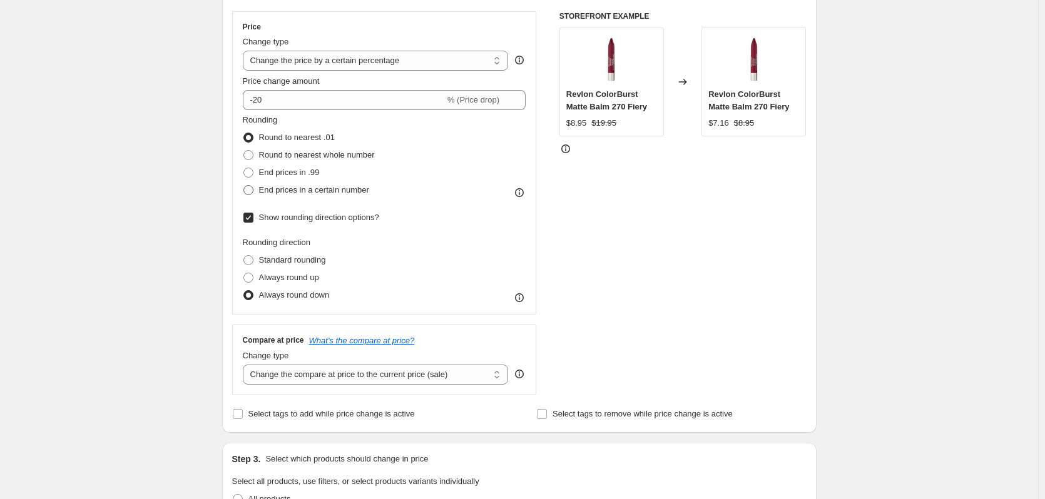
click at [254, 198] on label "End prices in a certain number" at bounding box center [306, 190] width 126 height 18
click at [244, 186] on input "End prices in a certain number" at bounding box center [243, 185] width 1 height 1
radio input "true"
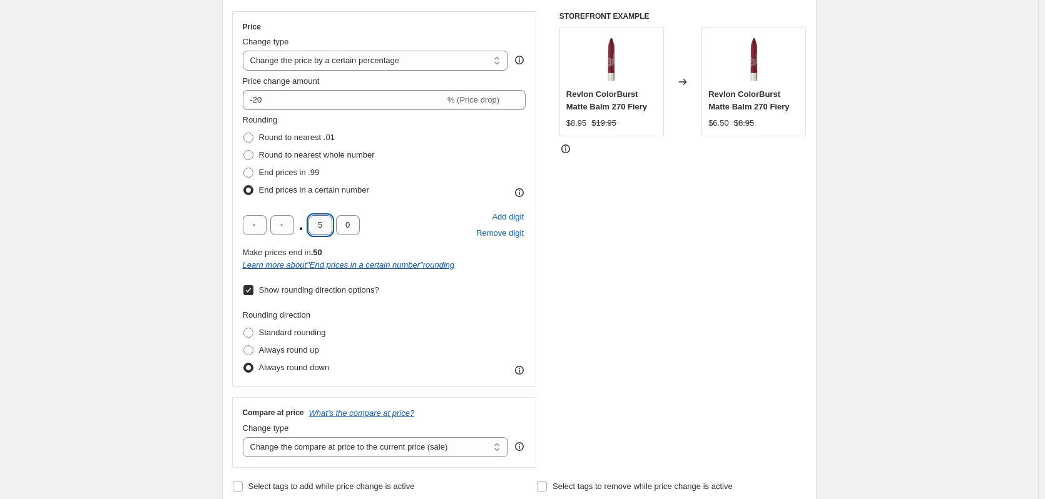
click at [332, 230] on input "5" at bounding box center [320, 225] width 24 height 20
type input "9"
click at [356, 221] on input "0" at bounding box center [348, 225] width 24 height 20
type input "5"
click at [459, 320] on div "Rounding direction Standard rounding Always round up Always round down" at bounding box center [384, 343] width 283 height 68
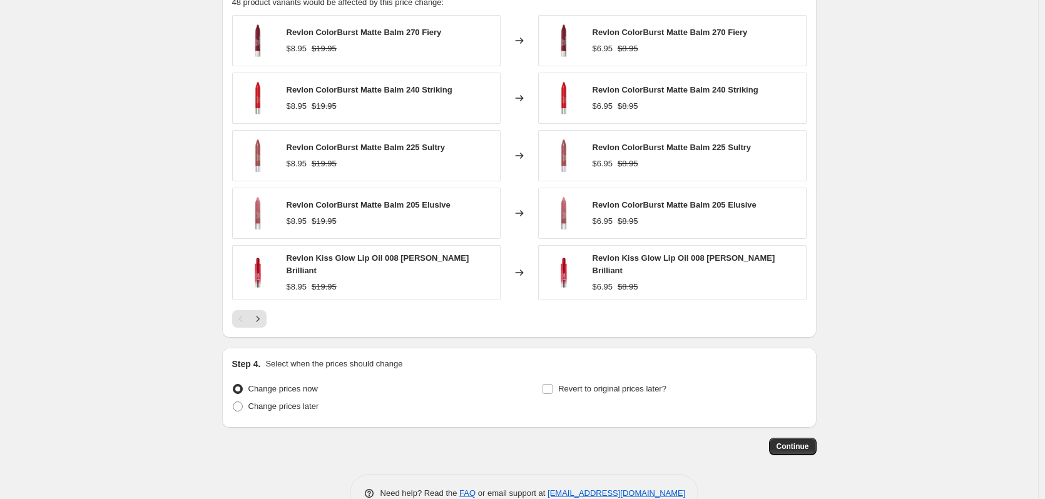
scroll to position [1017, 0]
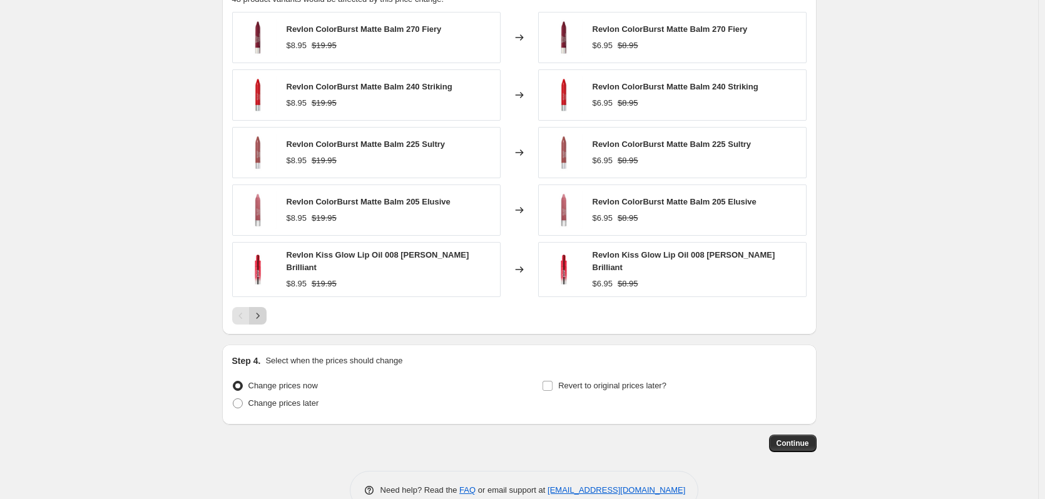
click at [259, 315] on icon "Next" at bounding box center [257, 316] width 3 height 6
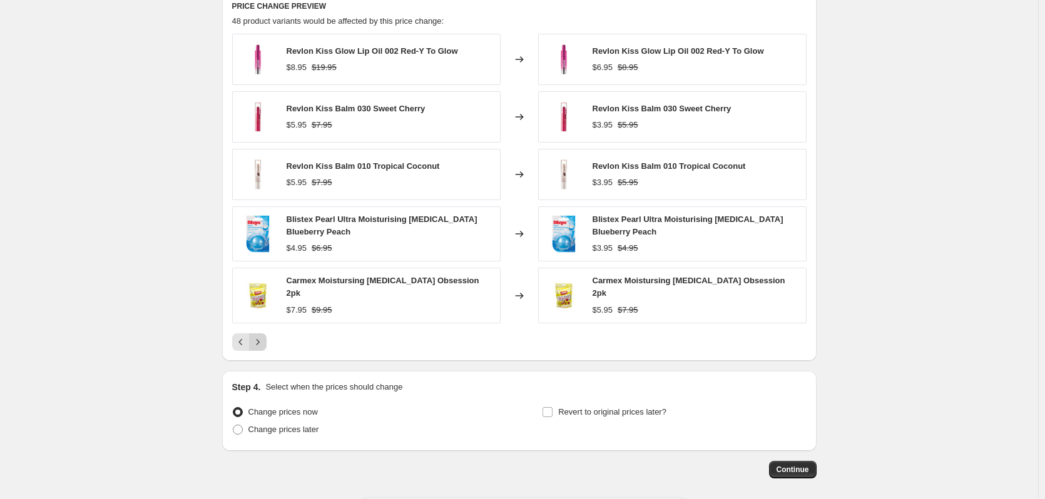
scroll to position [1001, 0]
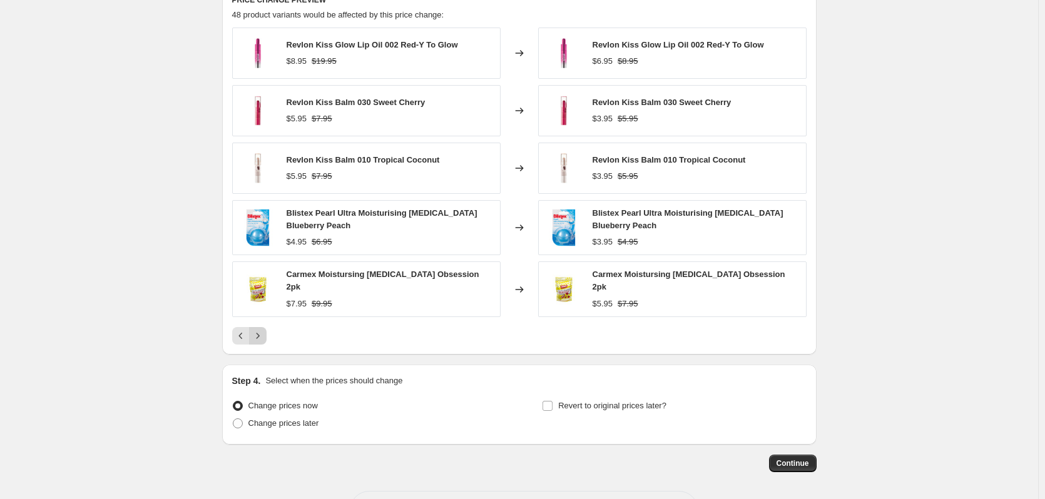
click at [260, 330] on icon "Next" at bounding box center [258, 336] width 13 height 13
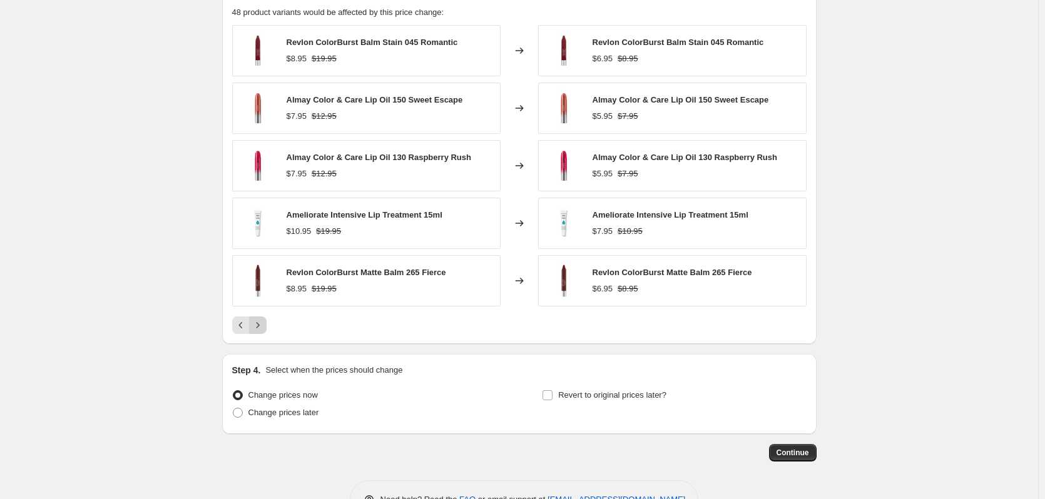
scroll to position [1017, 0]
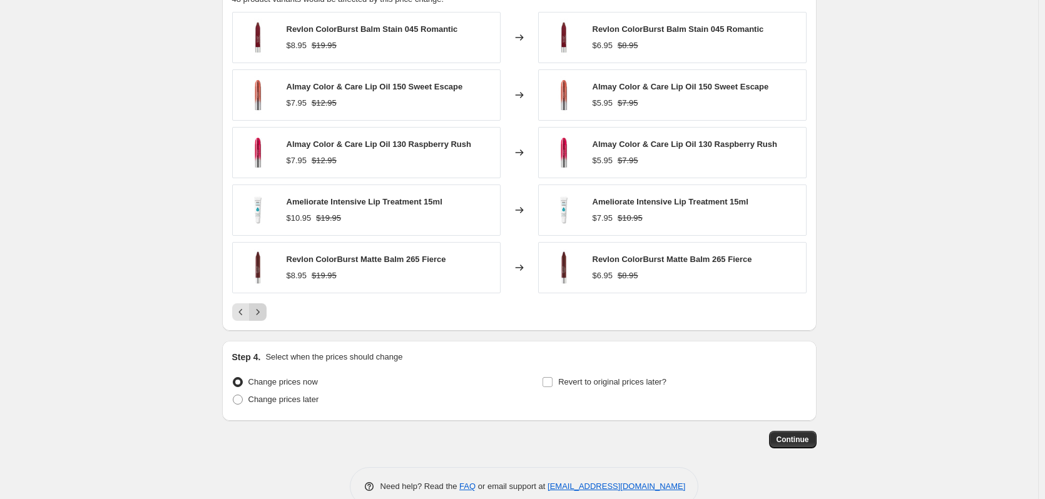
click at [262, 317] on icon "Next" at bounding box center [258, 312] width 13 height 13
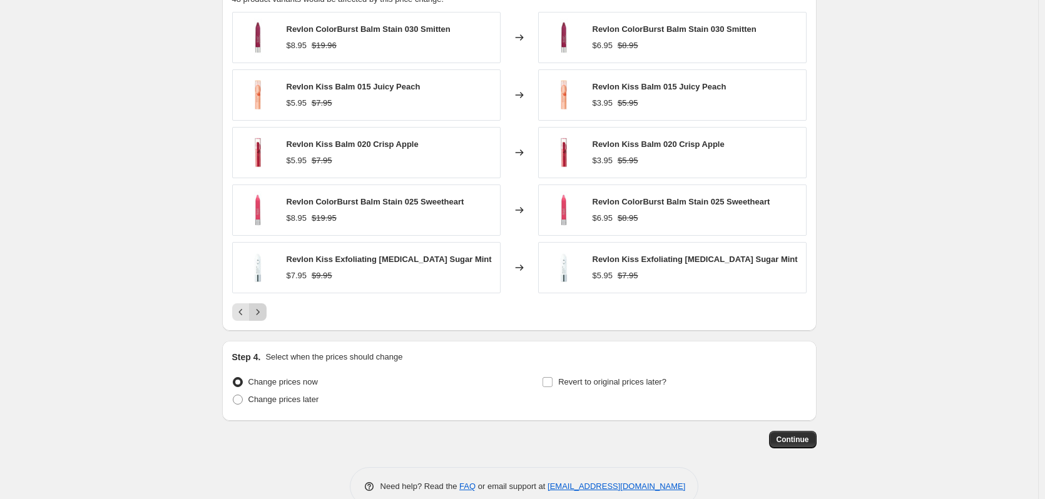
click at [263, 313] on icon "Next" at bounding box center [258, 312] width 13 height 13
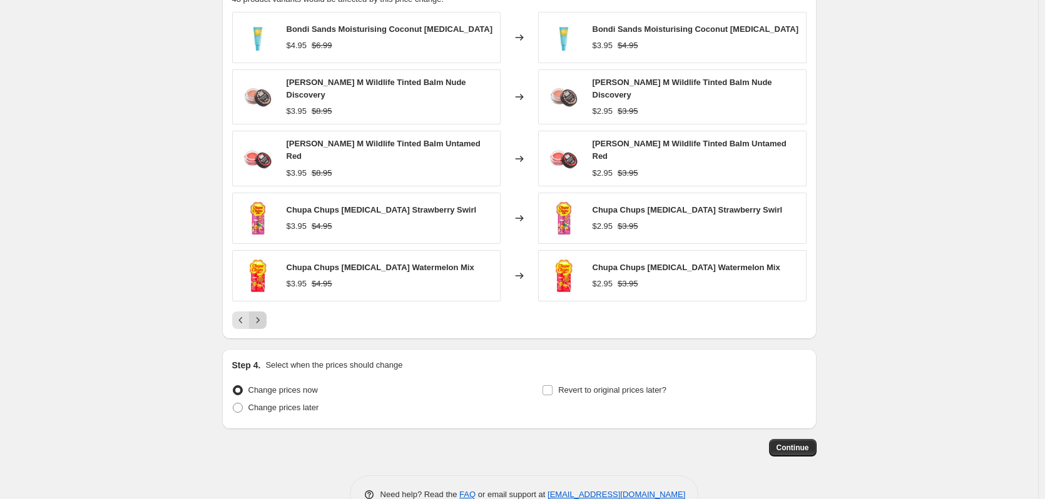
click at [263, 314] on icon "Next" at bounding box center [258, 320] width 13 height 13
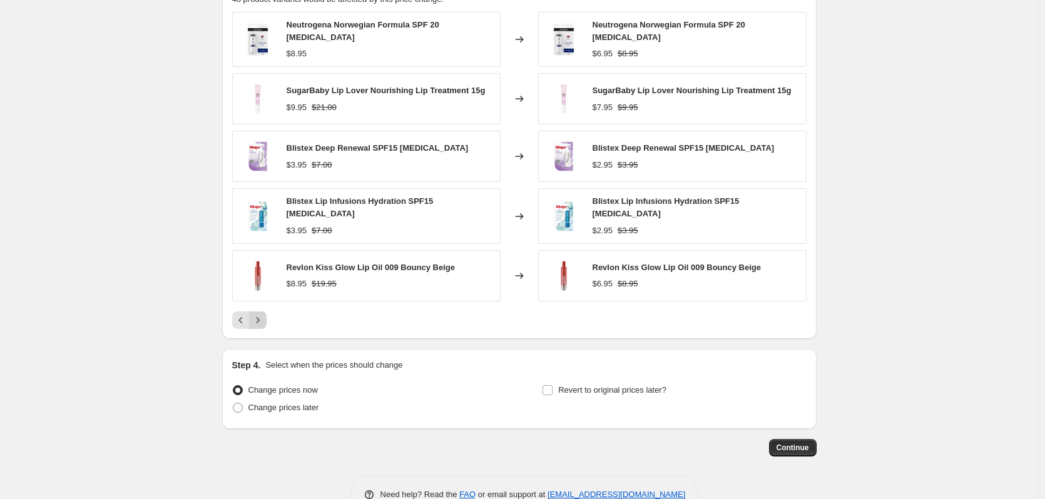
click at [263, 314] on icon "Next" at bounding box center [258, 320] width 13 height 13
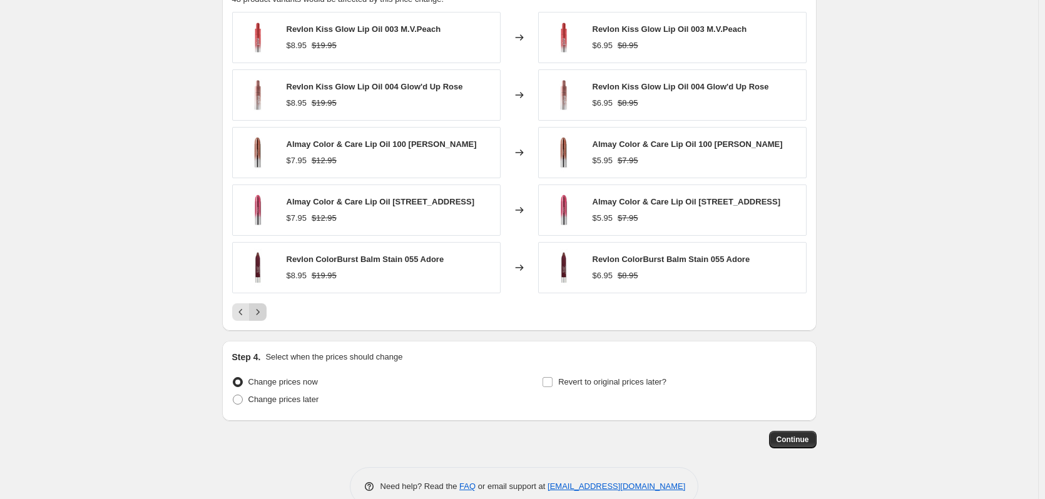
click at [262, 310] on icon "Next" at bounding box center [258, 312] width 13 height 13
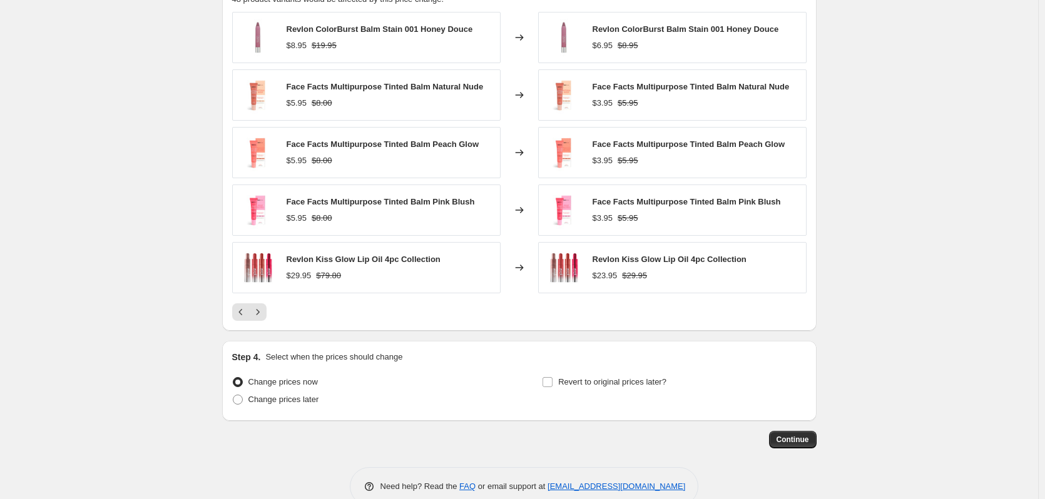
click at [291, 88] on span "Face Facts Multipurpose Tinted Balm Natural Nude" at bounding box center [385, 86] width 197 height 9
drag, startPoint x: 290, startPoint y: 88, endPoint x: 487, endPoint y: 84, distance: 196.5
click at [487, 84] on div "Face Facts Multipurpose Tinted Balm Natural Nude $5.95 $8.00" at bounding box center [366, 94] width 268 height 51
copy span "Face Facts Multipurpose Tinted Balm Natural Nude"
